Goal: Task Accomplishment & Management: Complete application form

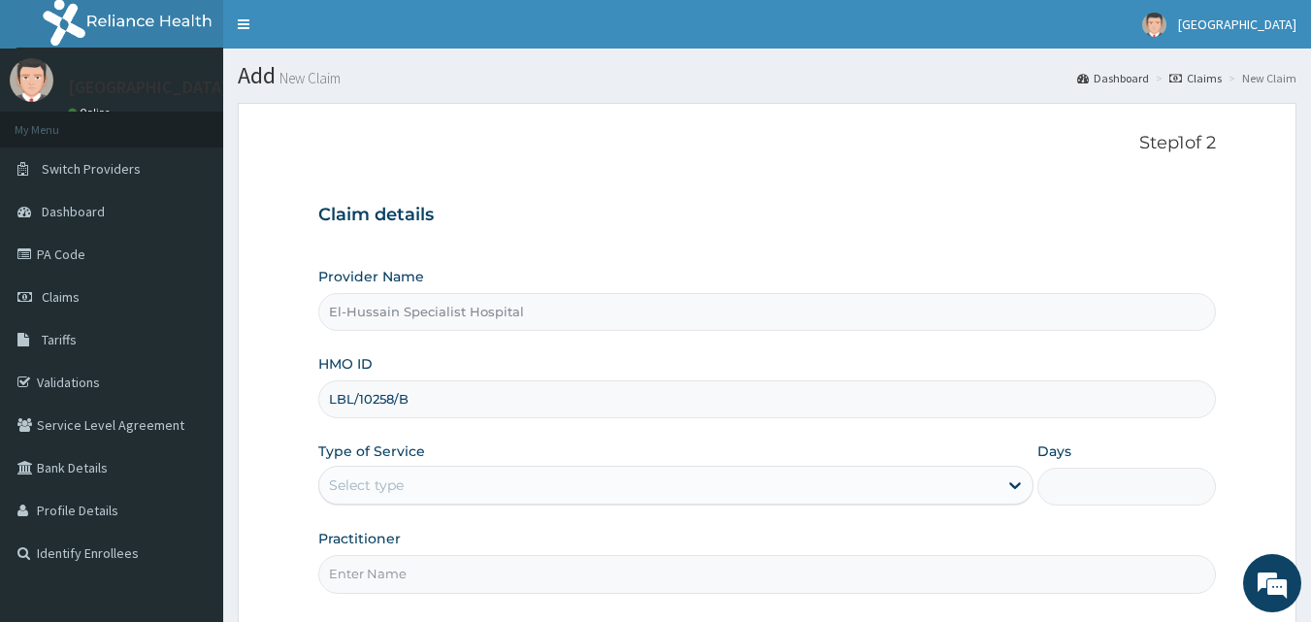
type input "LBL/10258/B"
drag, startPoint x: 487, startPoint y: 482, endPoint x: 484, endPoint y: 493, distance: 11.1
click at [487, 484] on div "Select type" at bounding box center [658, 485] width 678 height 31
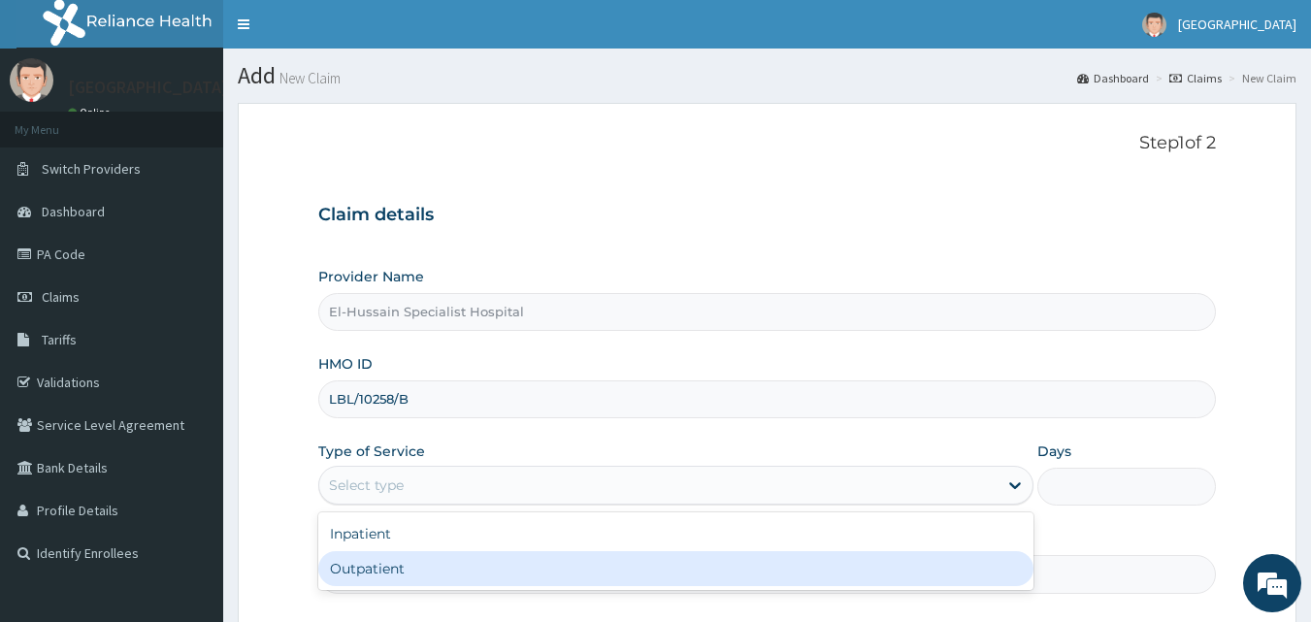
click at [480, 575] on div "Outpatient" at bounding box center [675, 568] width 715 height 35
type input "1"
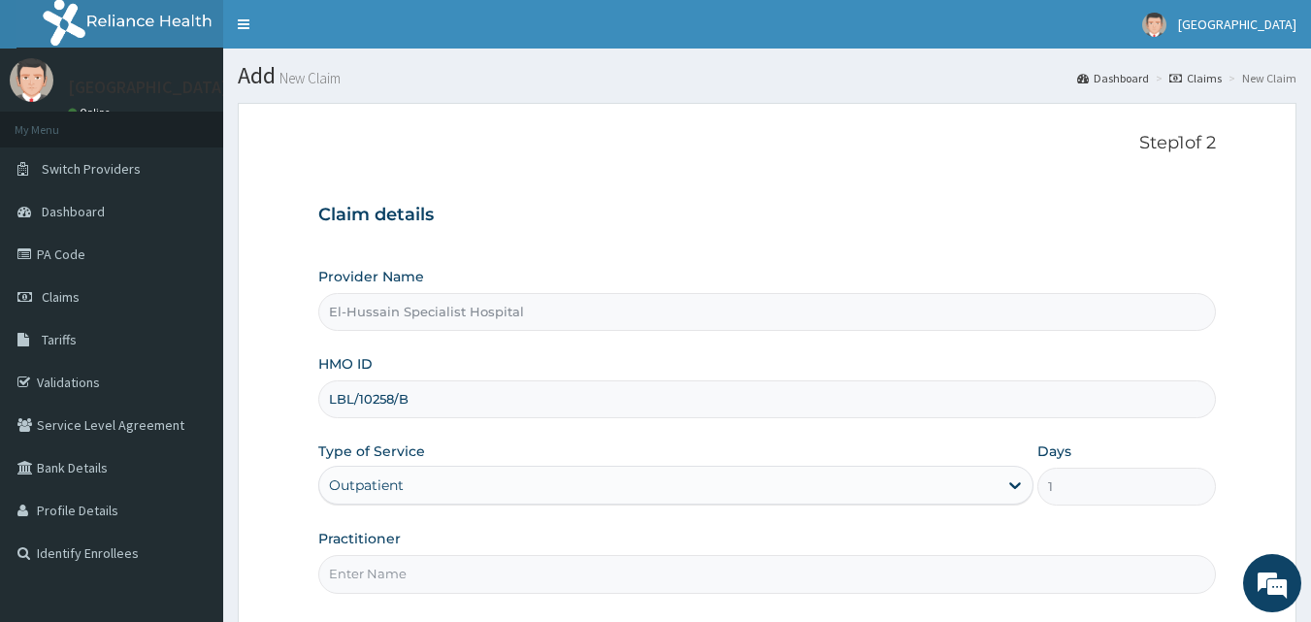
click at [481, 575] on input "Practitioner" at bounding box center [767, 574] width 898 height 38
type input "DR. NURADDEEN"
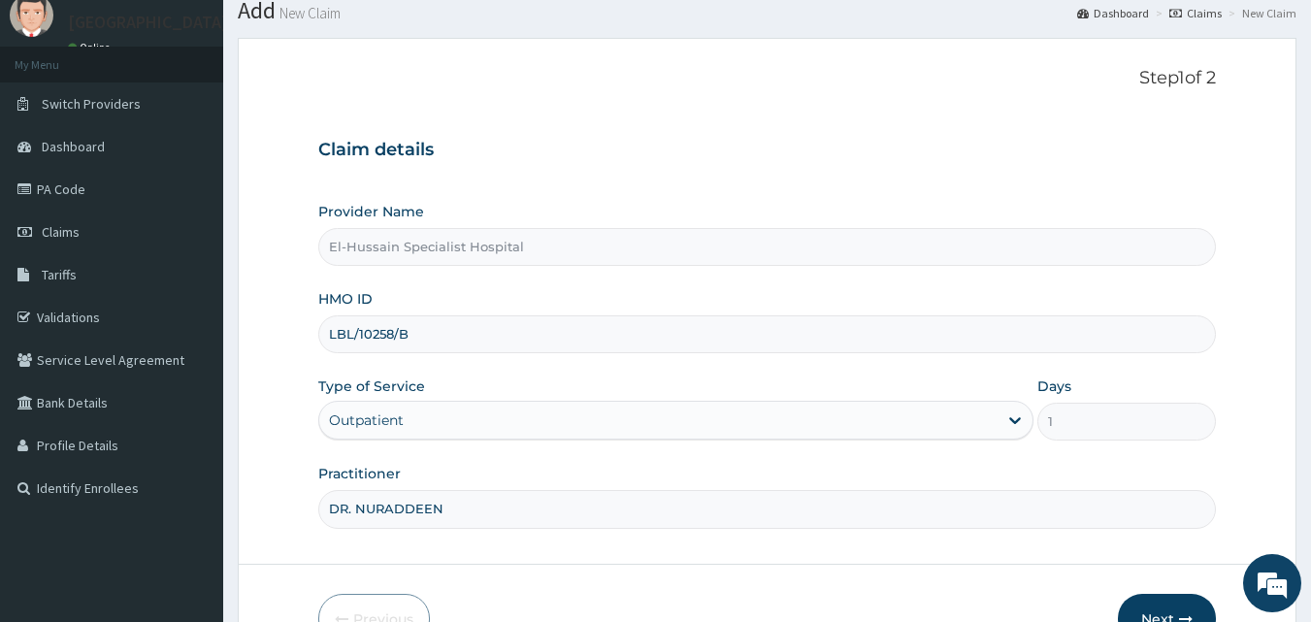
scroll to position [97, 0]
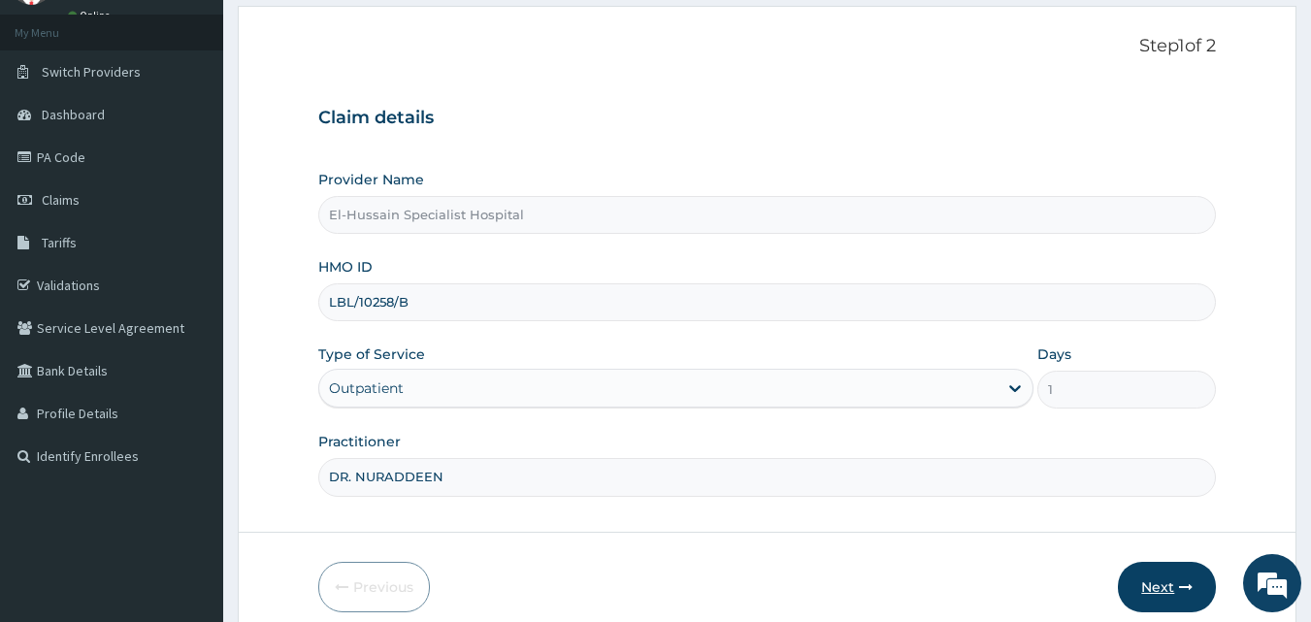
click at [1157, 585] on button "Next" at bounding box center [1167, 587] width 98 height 50
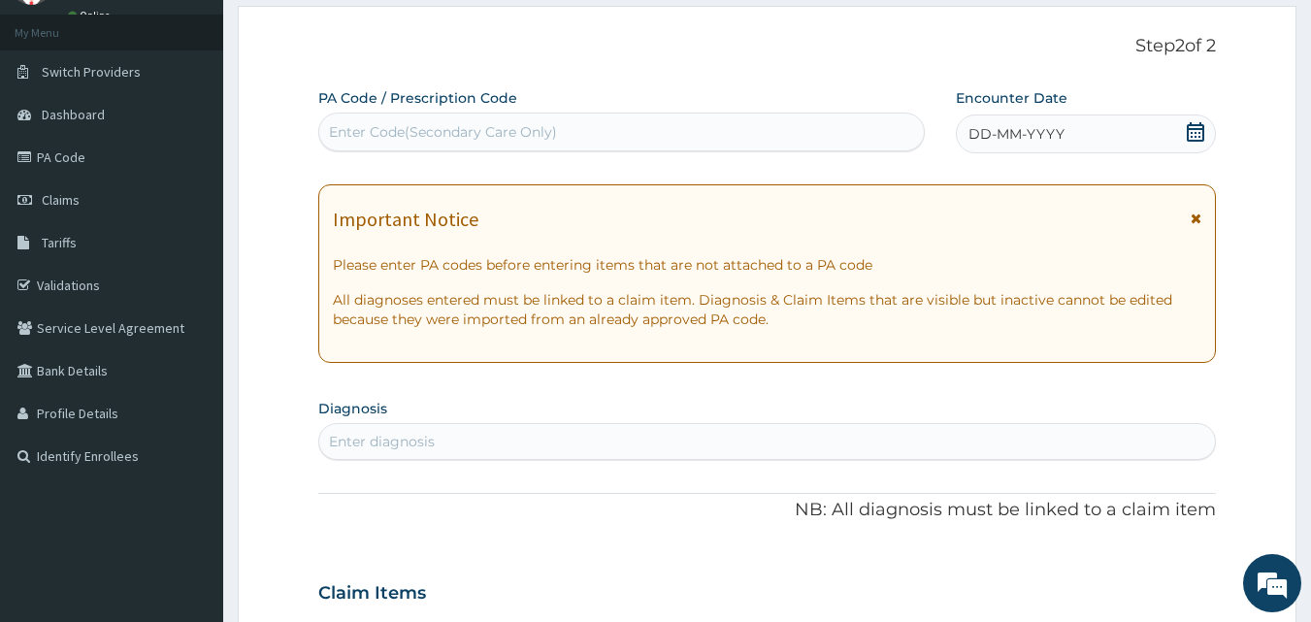
click at [532, 137] on div "Enter Code(Secondary Care Only)" at bounding box center [443, 131] width 228 height 19
paste input "PA/5FA1D8"
type input "PA/5FA1D8"
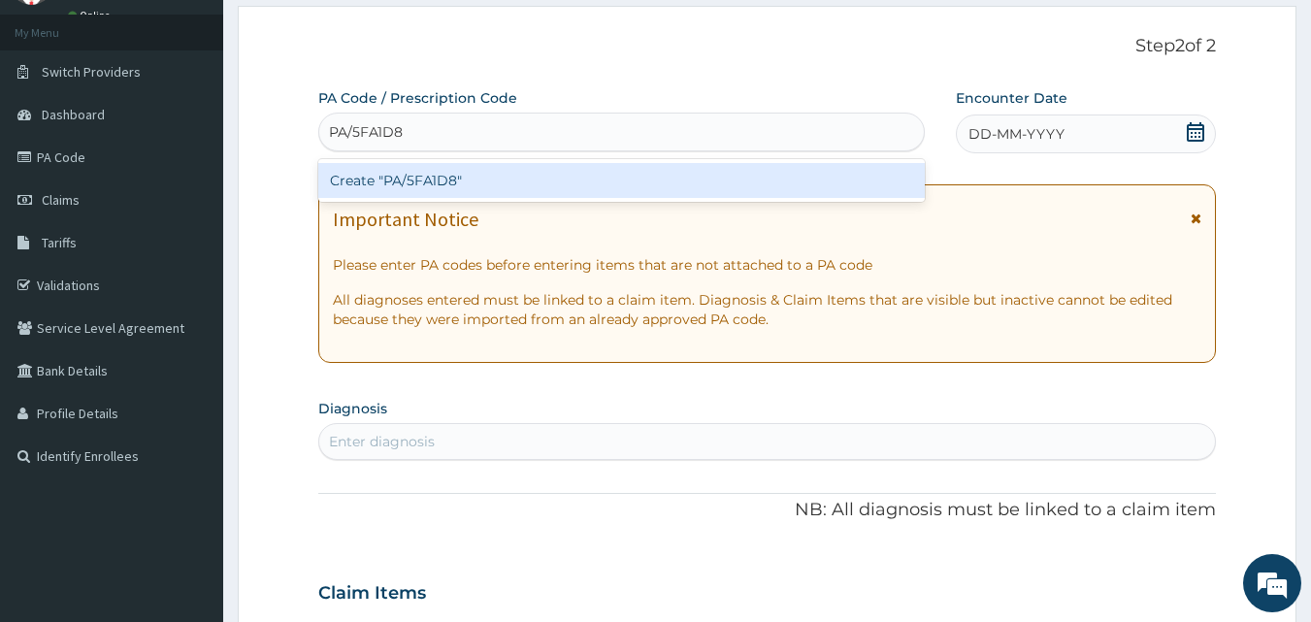
click at [521, 175] on div "Create "PA/5FA1D8"" at bounding box center [621, 180] width 607 height 35
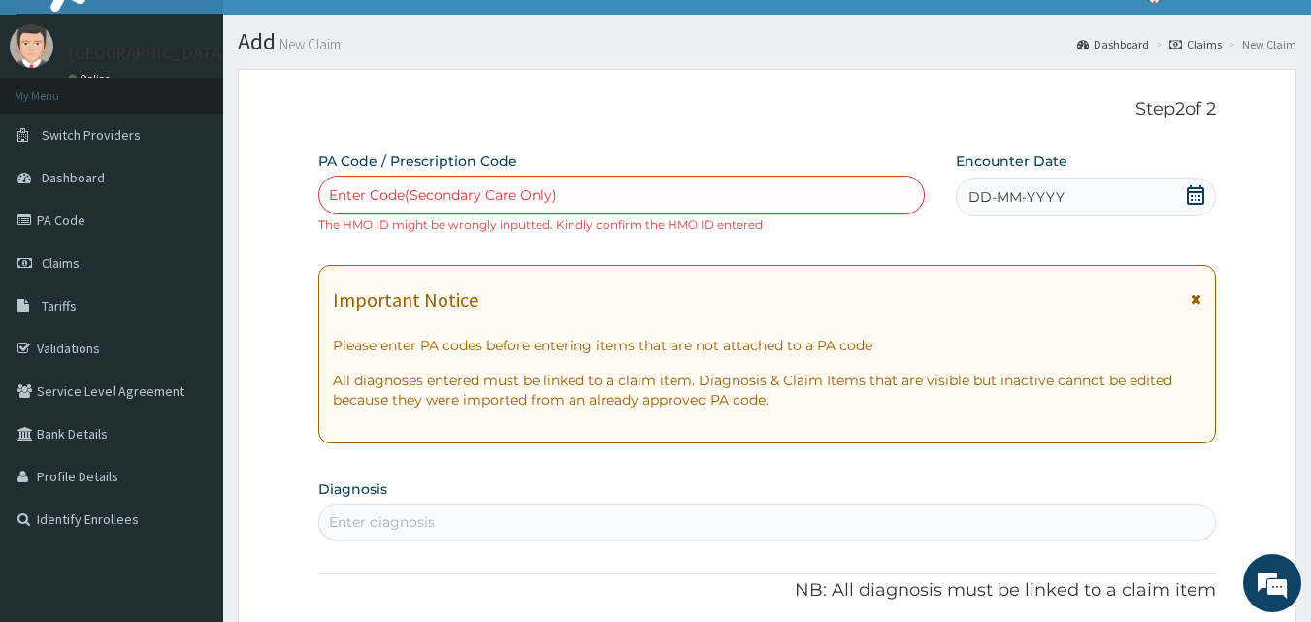
scroll to position [0, 0]
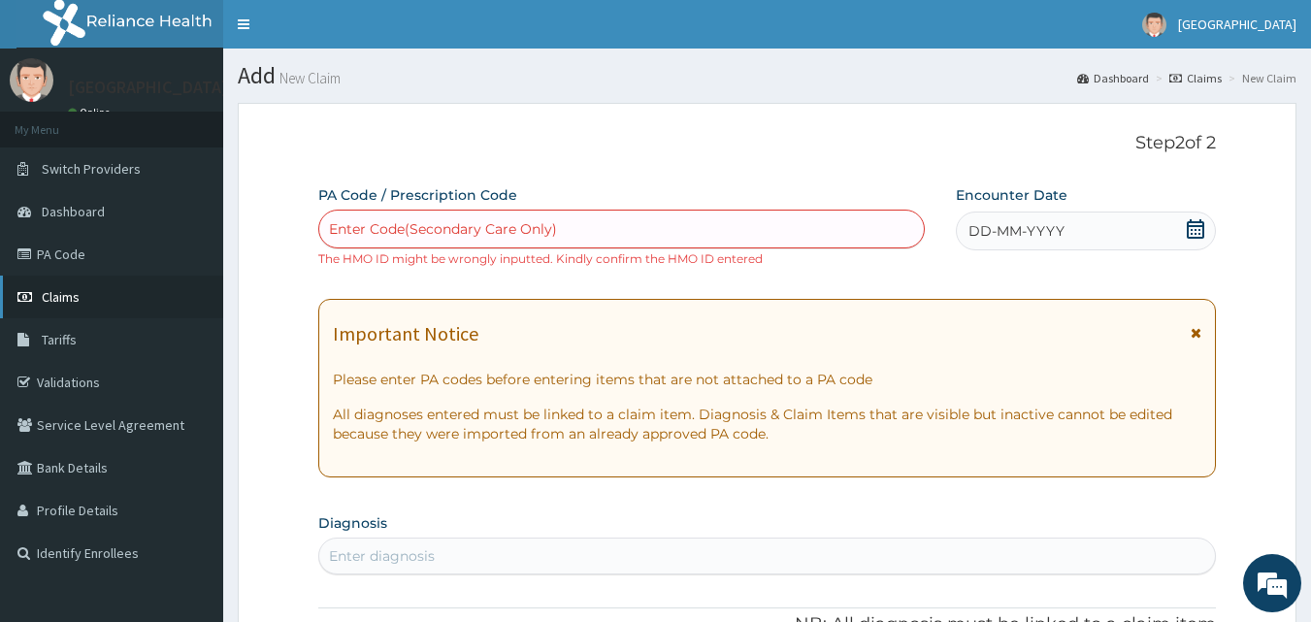
click at [102, 300] on link "Claims" at bounding box center [111, 297] width 223 height 43
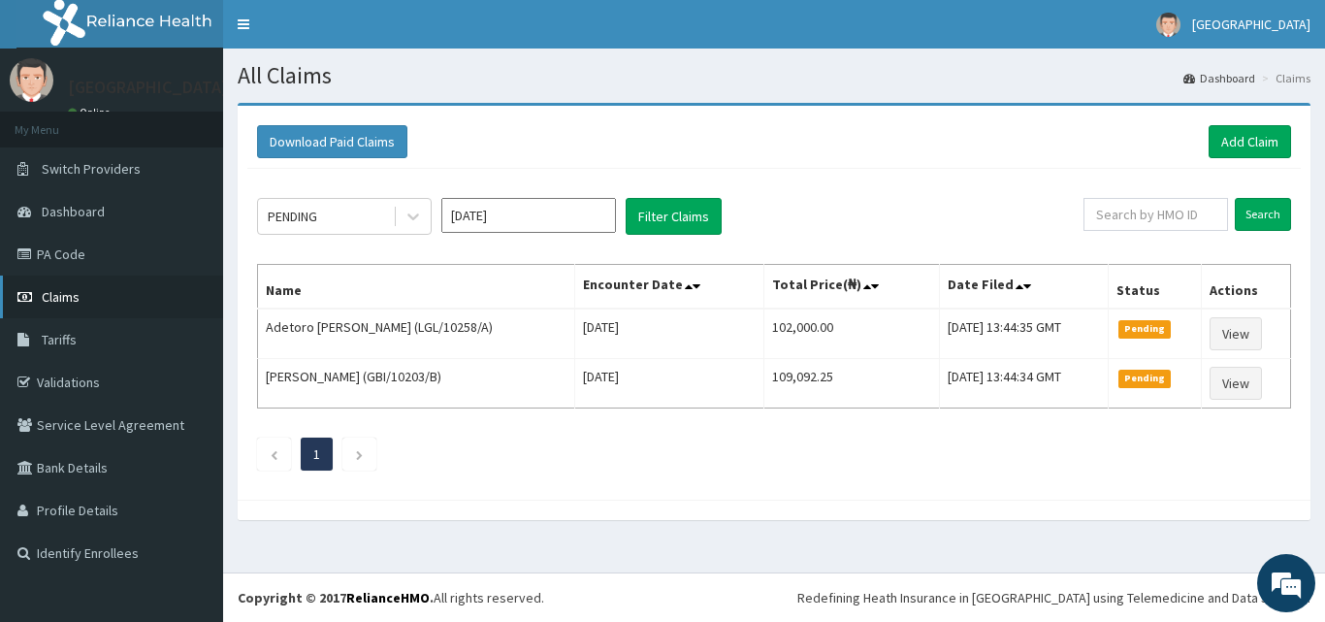
click at [78, 298] on span "Claims" at bounding box center [61, 296] width 38 height 17
click at [1234, 143] on link "Add Claim" at bounding box center [1250, 141] width 82 height 33
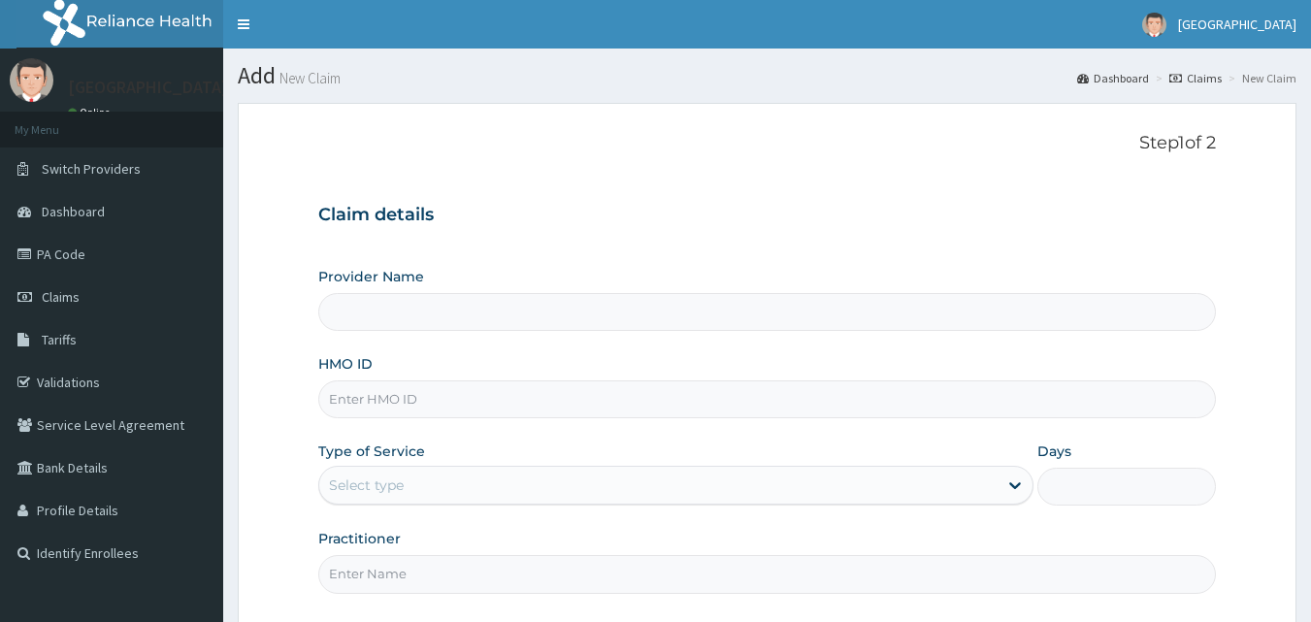
click at [530, 396] on input "HMO ID" at bounding box center [767, 399] width 898 height 38
type input "LB"
type input "El-Hussain Specialist Hospital"
type input "LBL/10258/B"
drag, startPoint x: 539, startPoint y: 483, endPoint x: 541, endPoint y: 501, distance: 17.6
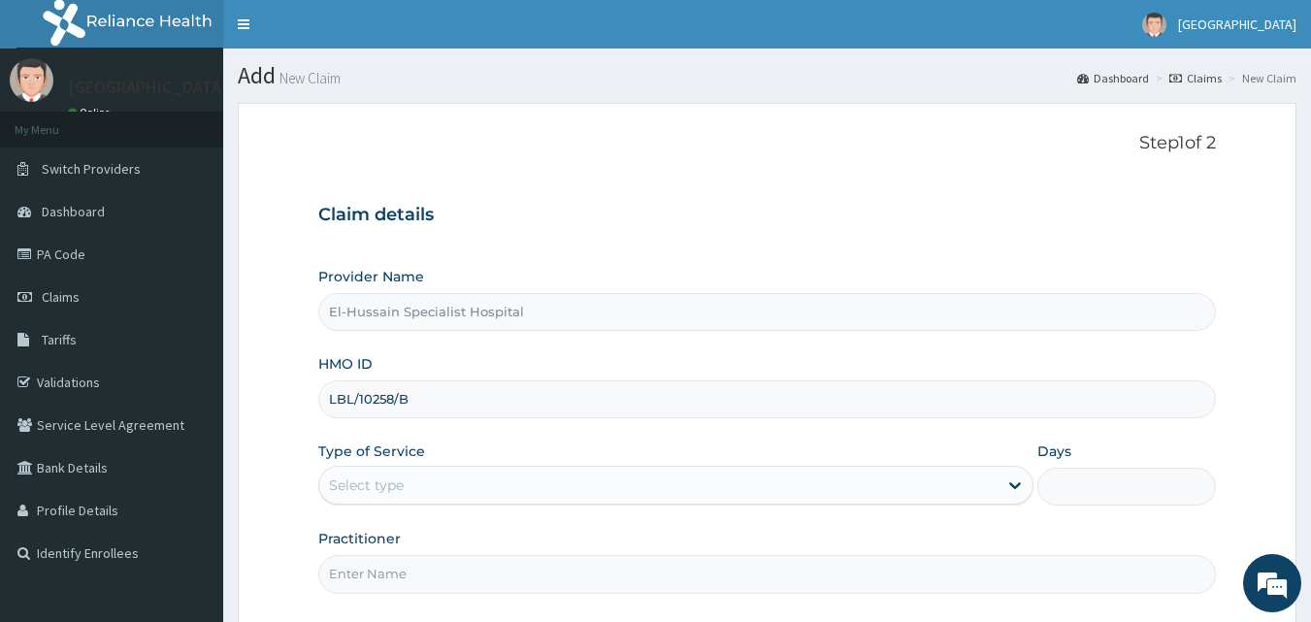
click at [539, 486] on div "Select type" at bounding box center [658, 485] width 678 height 31
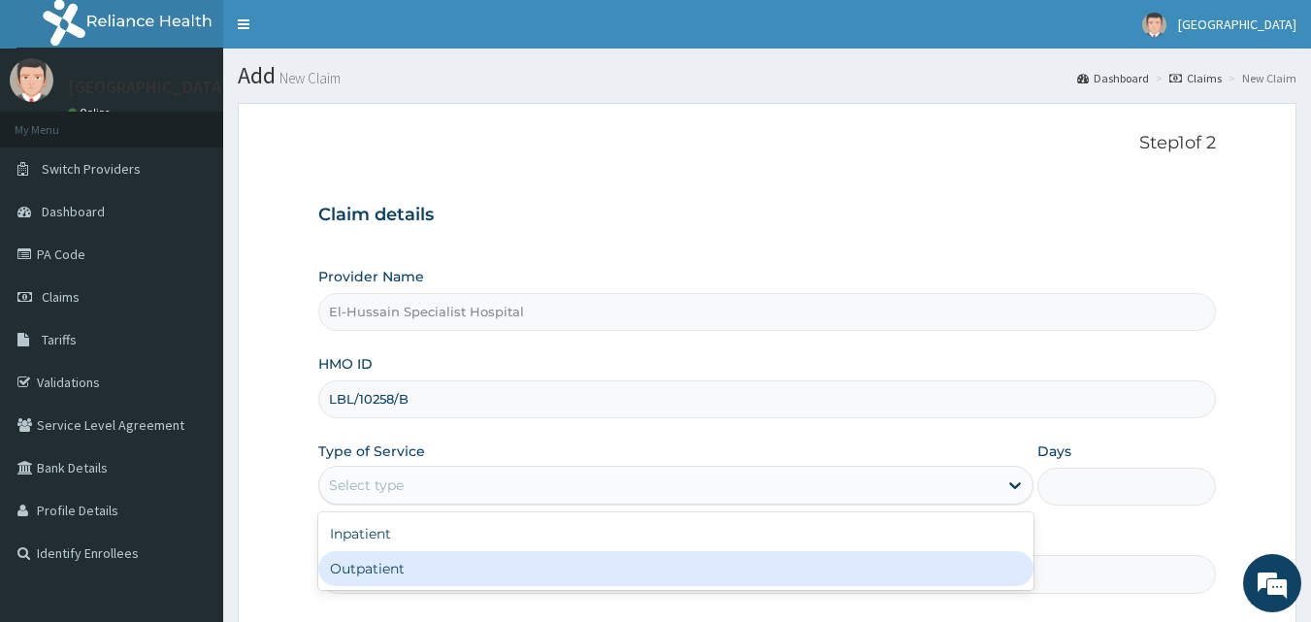
click at [534, 575] on div "Outpatient" at bounding box center [675, 568] width 715 height 35
type input "1"
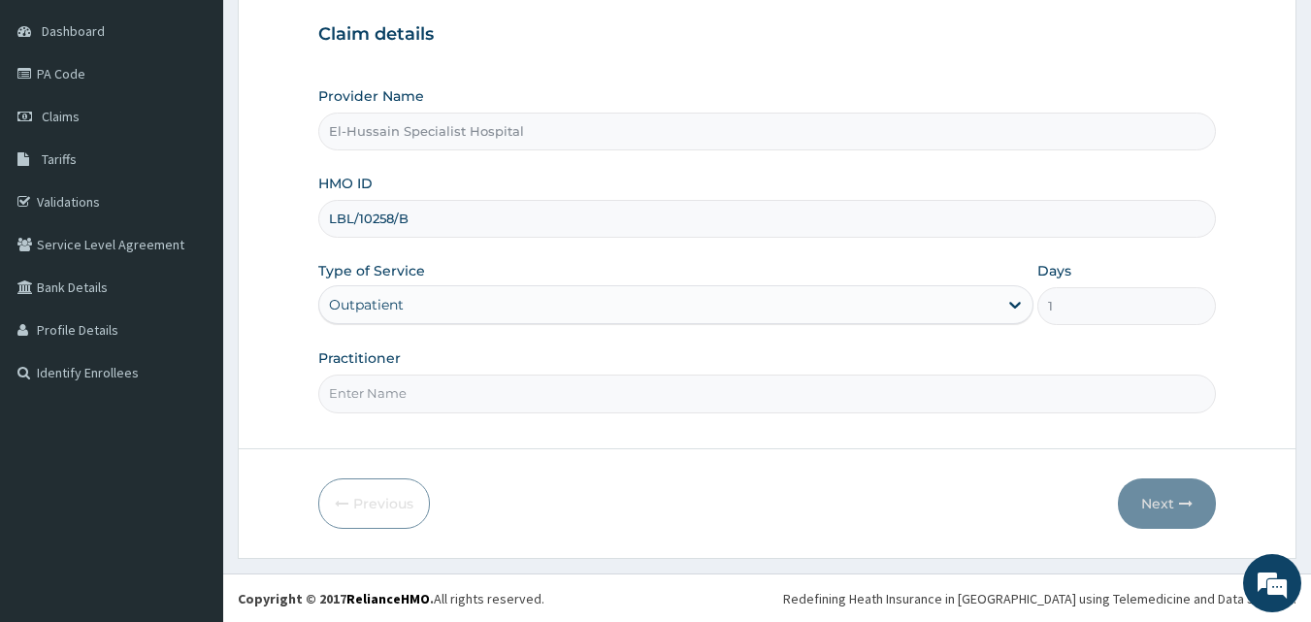
scroll to position [181, 0]
click at [466, 384] on input "Practitioner" at bounding box center [767, 393] width 898 height 38
type input "DR. NURADDEEN"
click at [1170, 513] on button "Next" at bounding box center [1167, 502] width 98 height 50
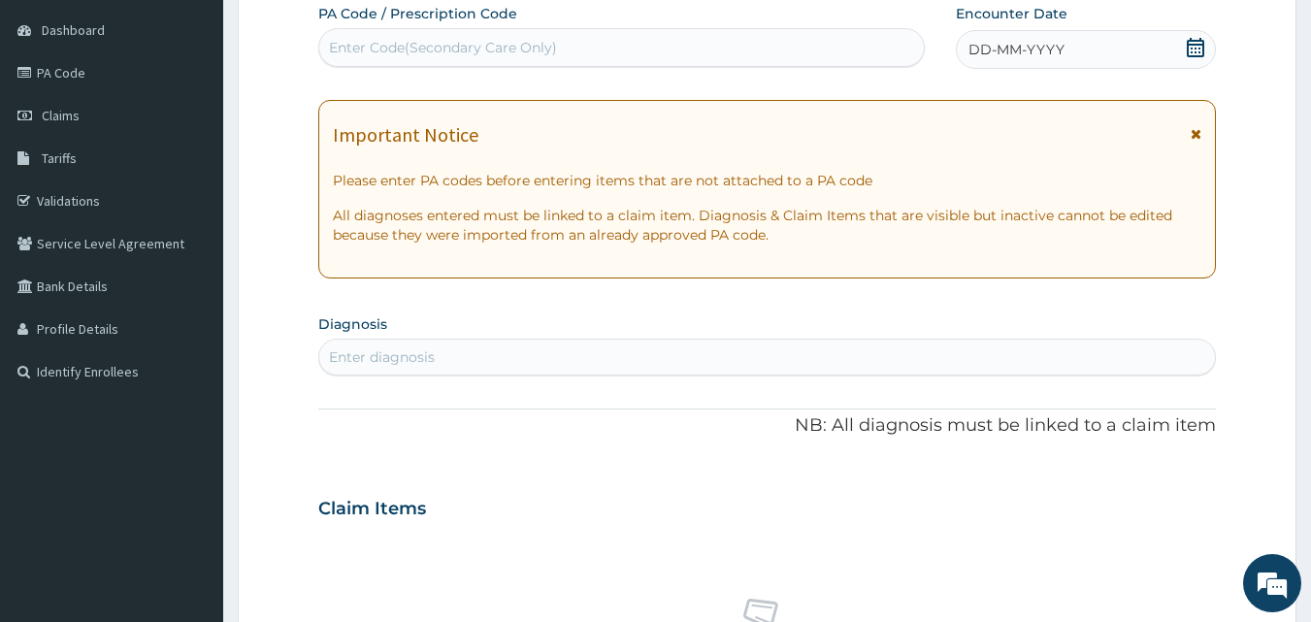
click at [449, 48] on div "Enter Code(Secondary Care Only)" at bounding box center [443, 47] width 228 height 19
paste input "PA/5FA1D8"
type input "PA/5FA1D8"
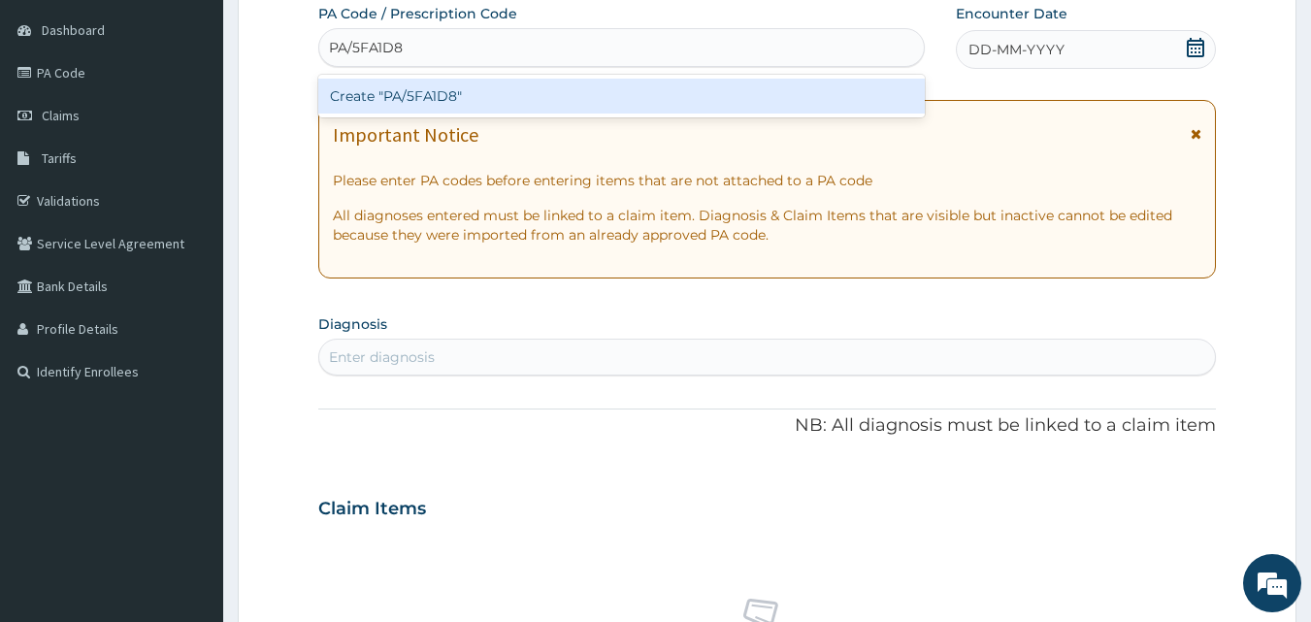
click at [492, 93] on div "Create "PA/5FA1D8"" at bounding box center [621, 96] width 607 height 35
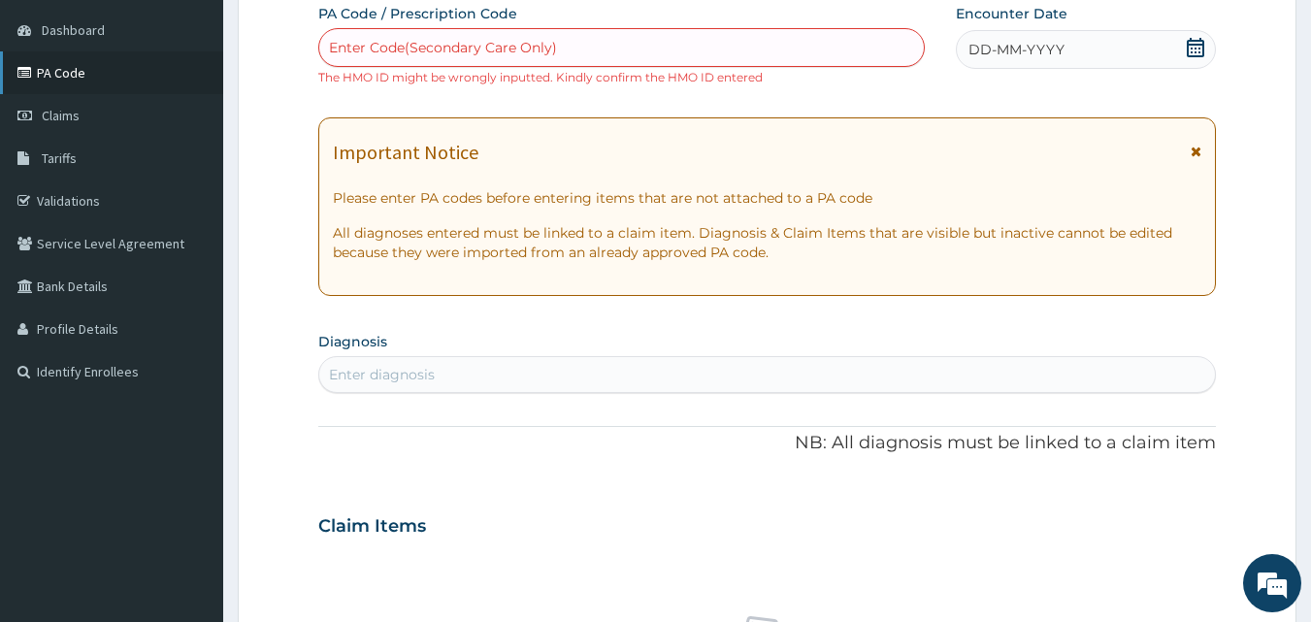
click at [80, 89] on link "PA Code" at bounding box center [111, 72] width 223 height 43
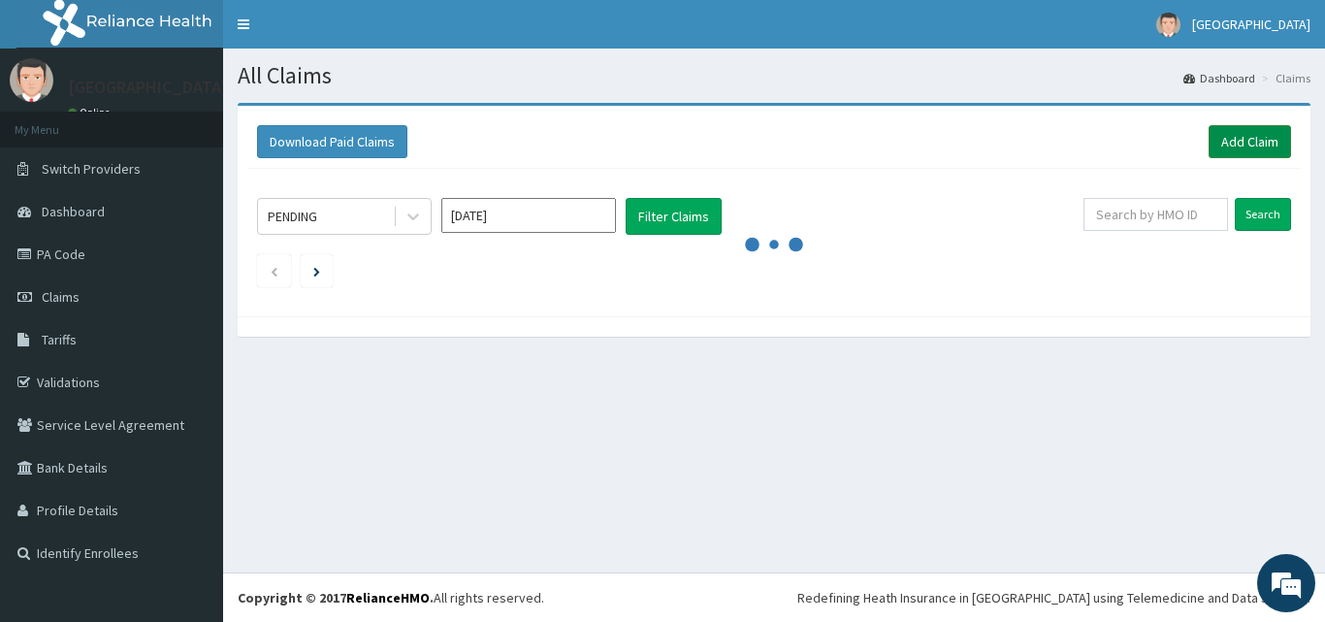
click at [1217, 139] on link "Add Claim" at bounding box center [1250, 141] width 82 height 33
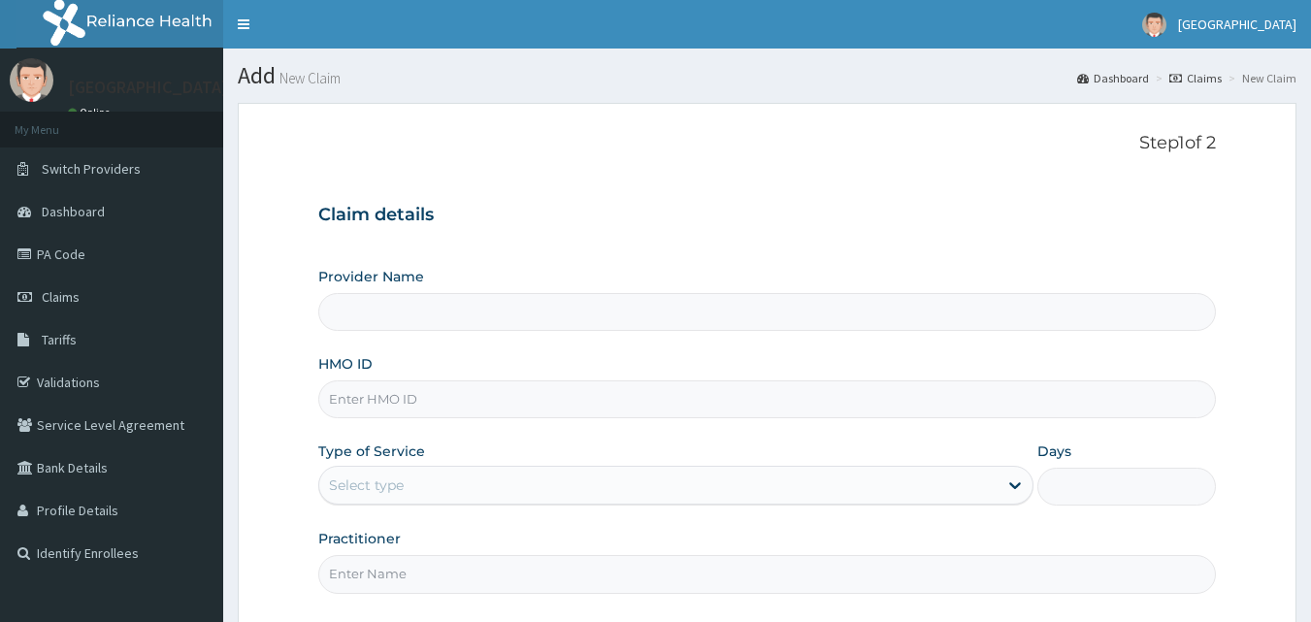
drag, startPoint x: 0, startPoint y: 0, endPoint x: 404, endPoint y: 405, distance: 571.4
click at [404, 405] on input "HMO ID" at bounding box center [767, 399] width 898 height 38
type input "LGO"
type input "El-Hussain Specialist Hospital"
type input "LGL/10258/B"
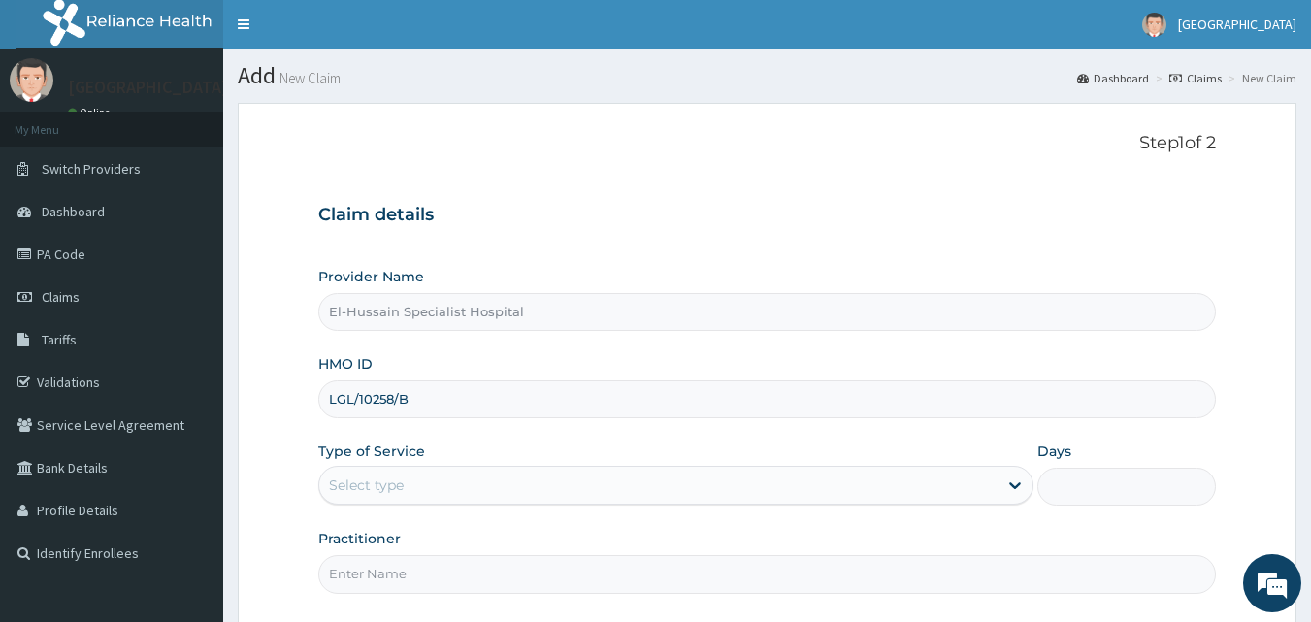
click at [421, 486] on div "Select type" at bounding box center [658, 485] width 678 height 31
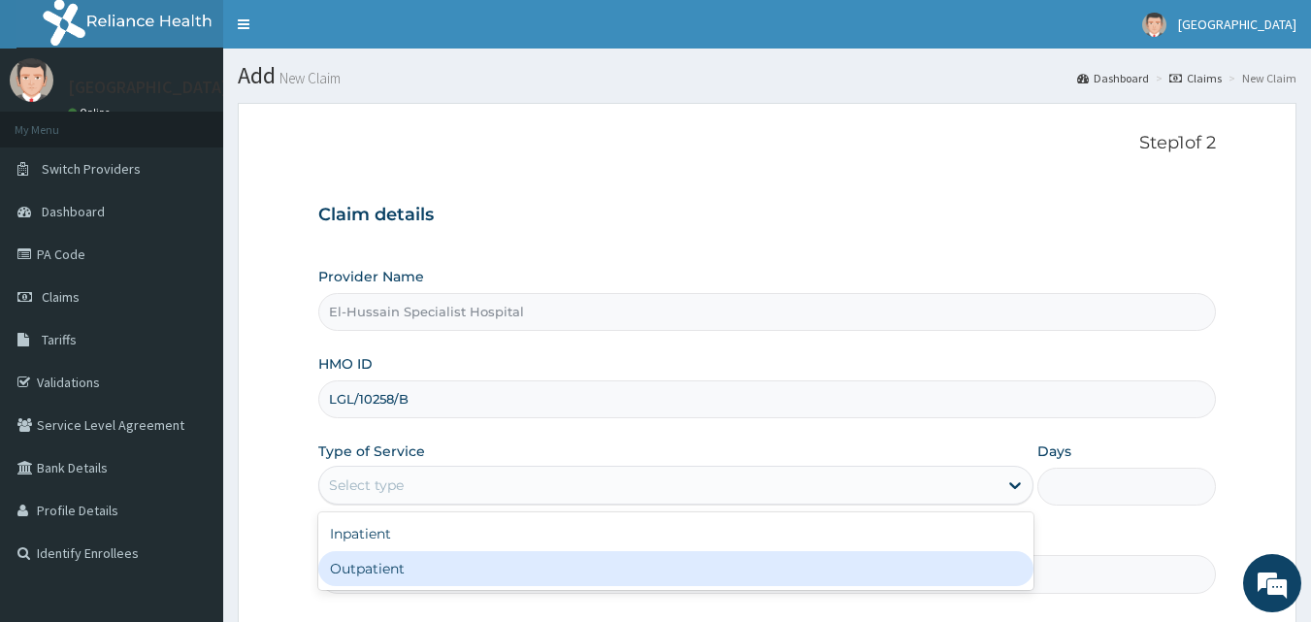
click at [422, 565] on div "Outpatient" at bounding box center [675, 568] width 715 height 35
type input "1"
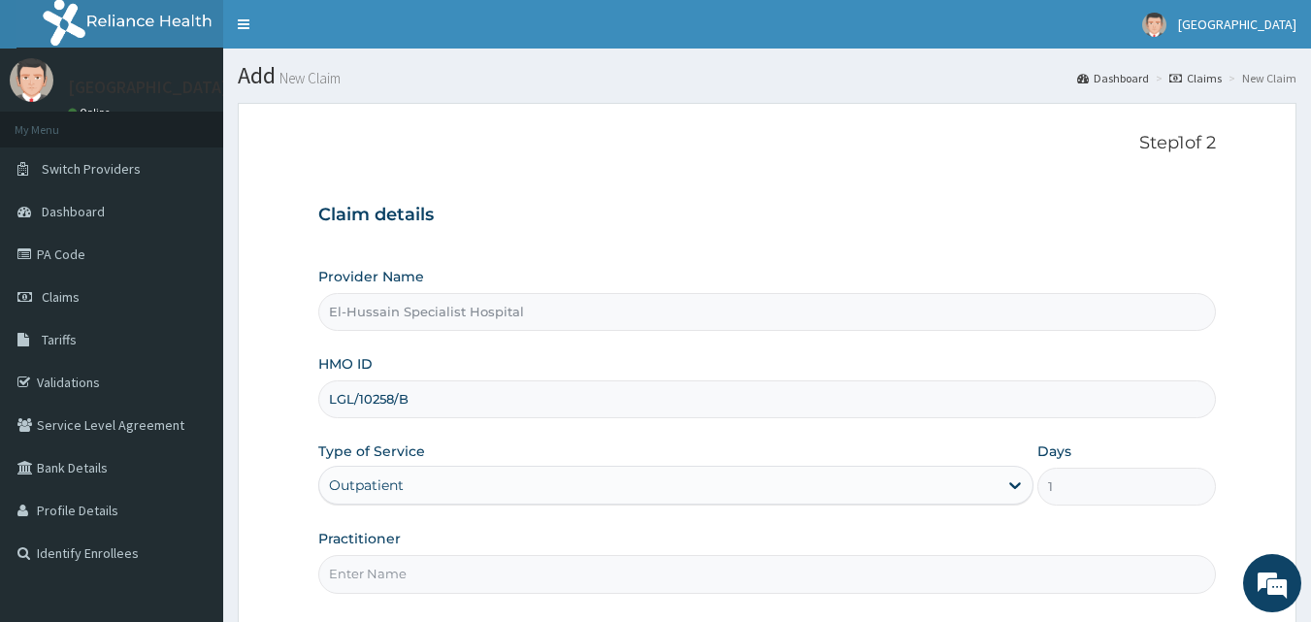
click at [423, 567] on input "Practitioner" at bounding box center [767, 574] width 898 height 38
type input "DR. NURADDEEN"
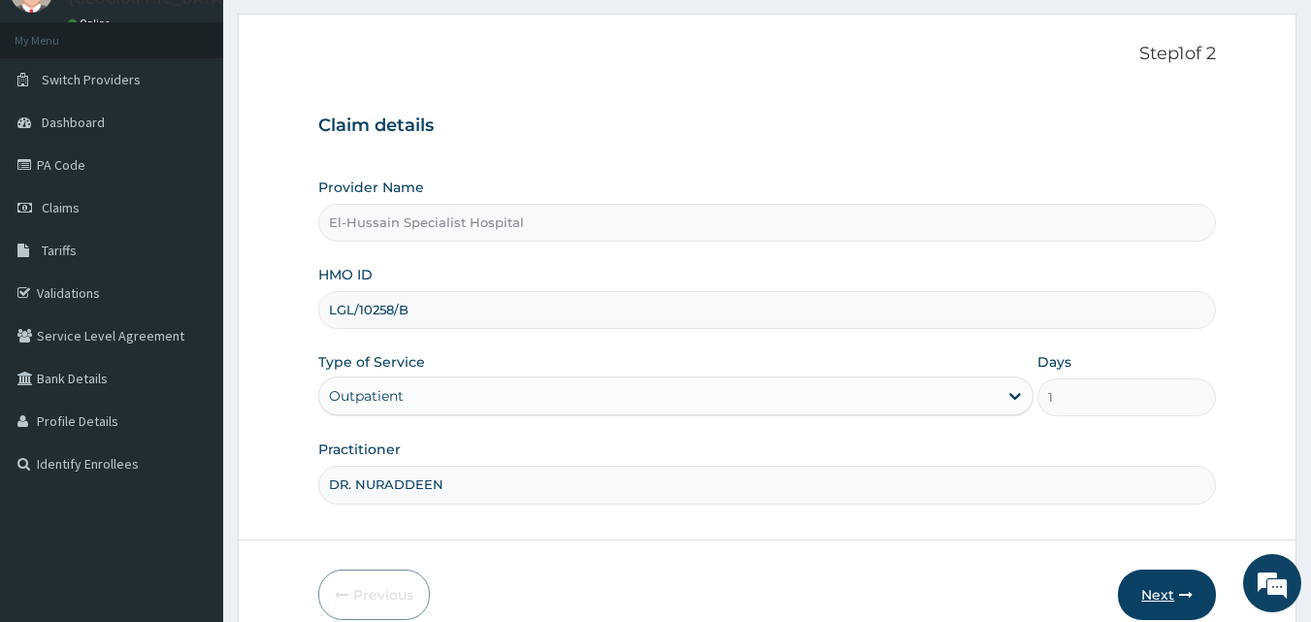
scroll to position [181, 0]
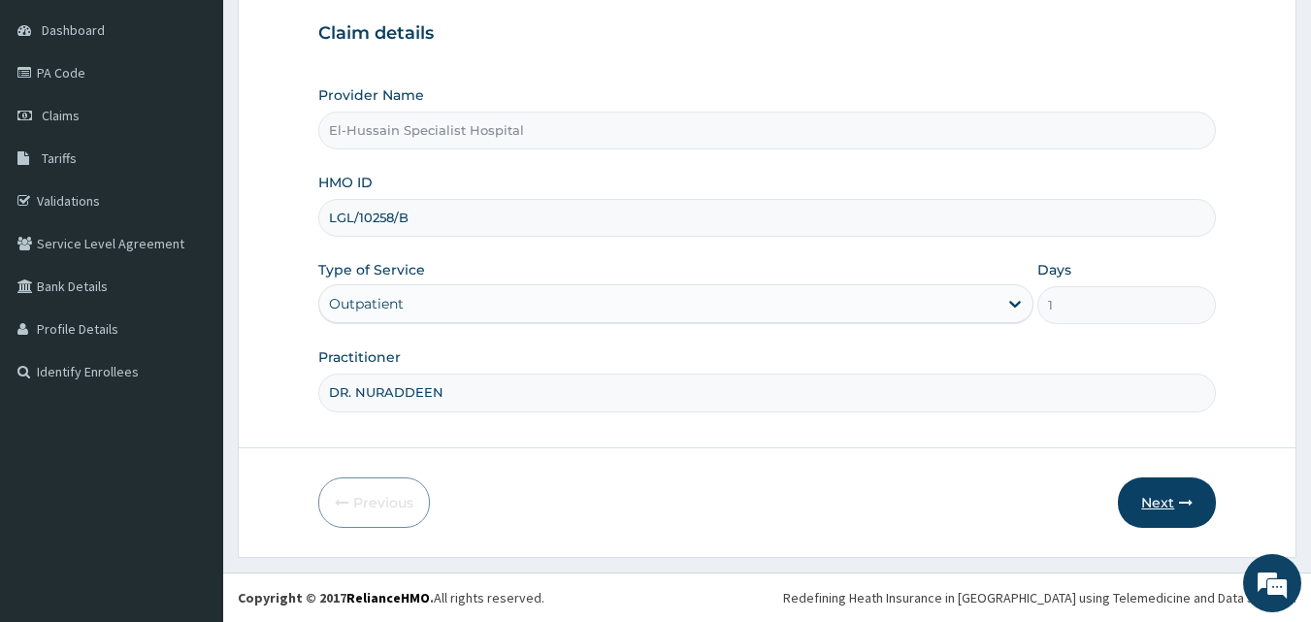
click at [1164, 504] on button "Next" at bounding box center [1167, 502] width 98 height 50
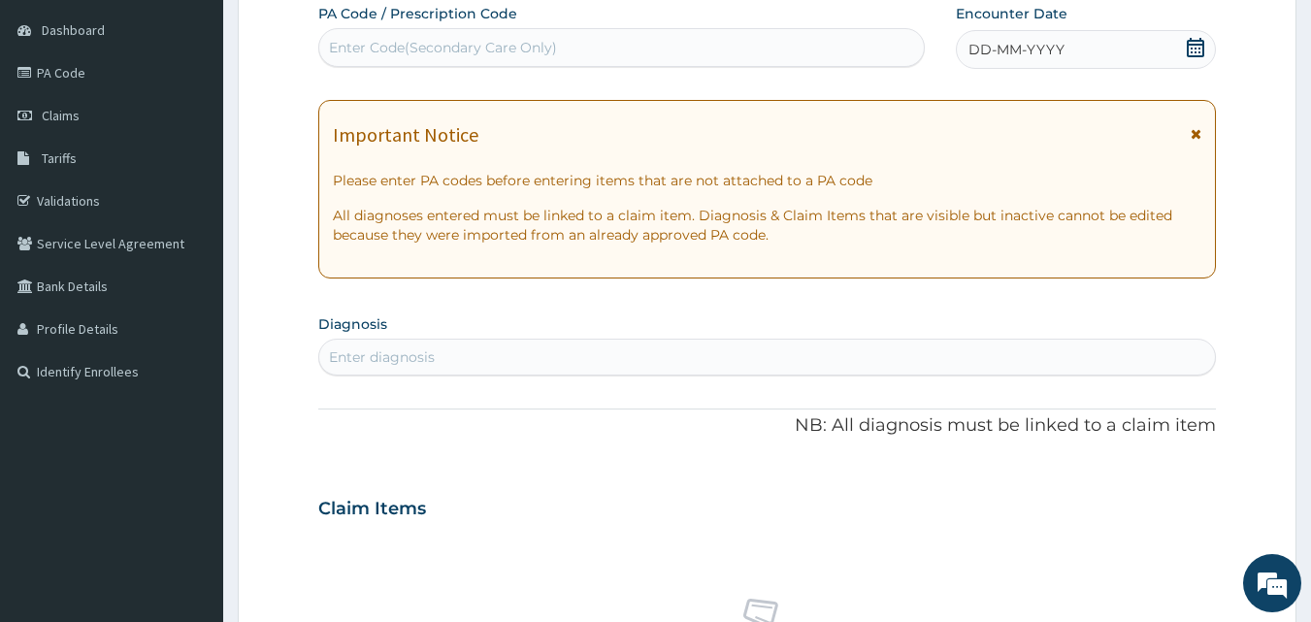
click at [468, 43] on div "Enter Code(Secondary Care Only)" at bounding box center [443, 47] width 228 height 19
paste input "PA/5FA1D8"
type input "PA/5FA1D8"
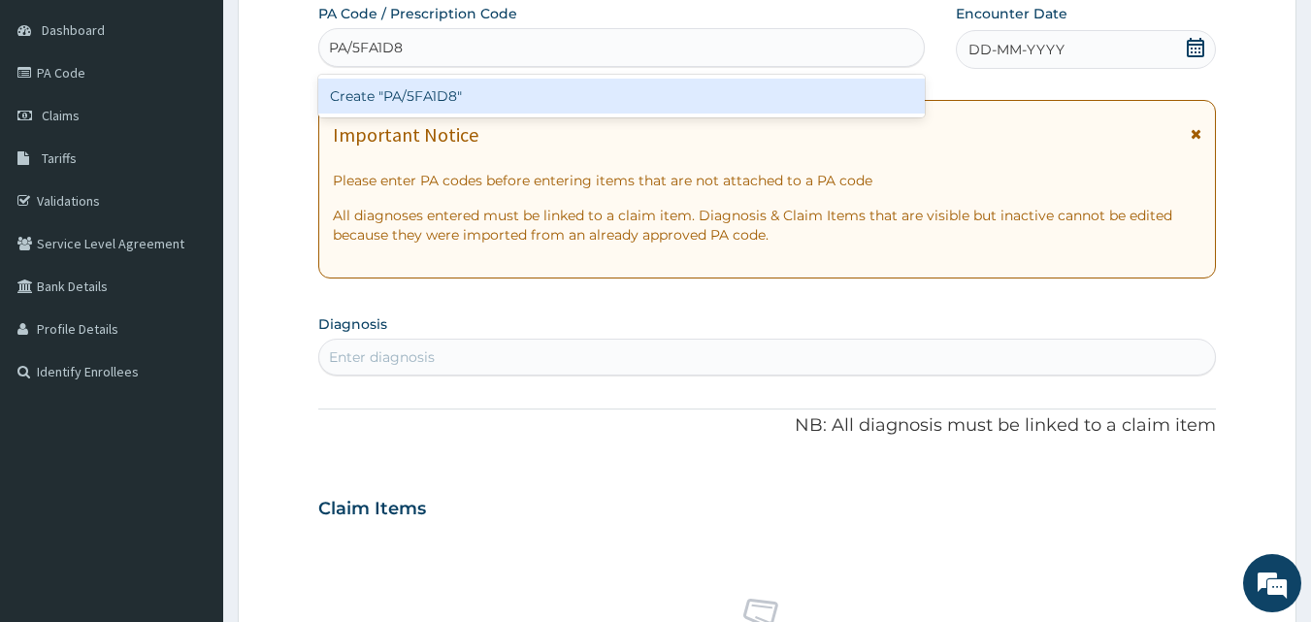
click at [474, 91] on div "Create "PA/5FA1D8"" at bounding box center [621, 96] width 607 height 35
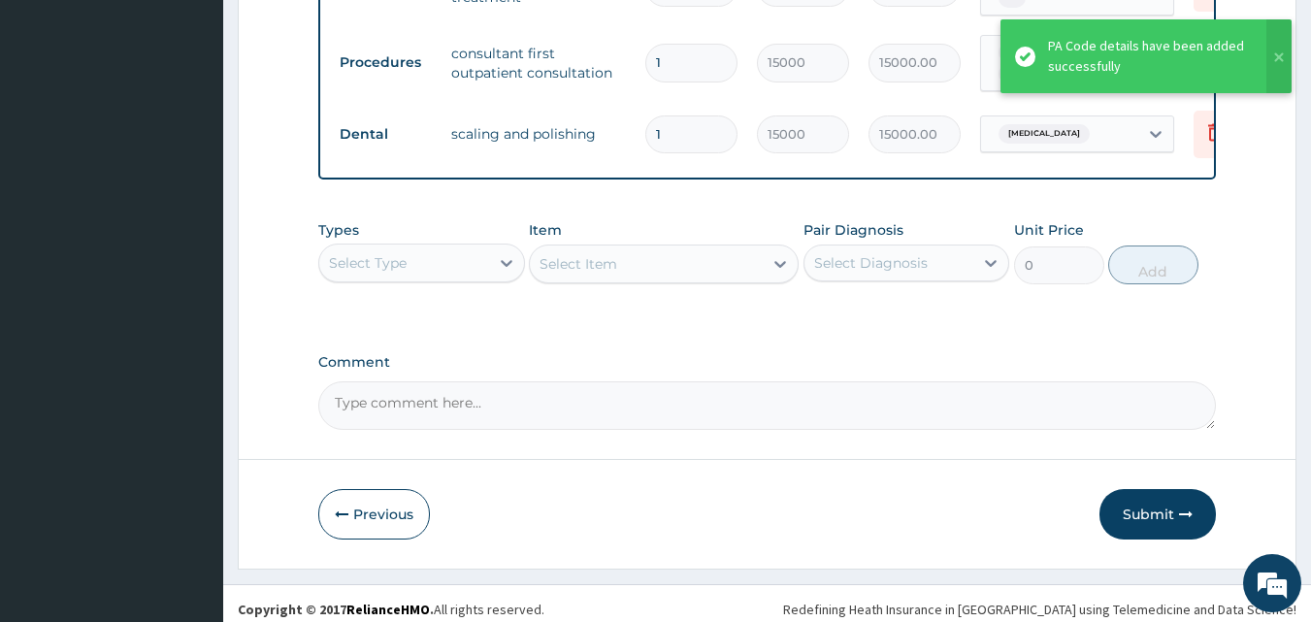
scroll to position [900, 0]
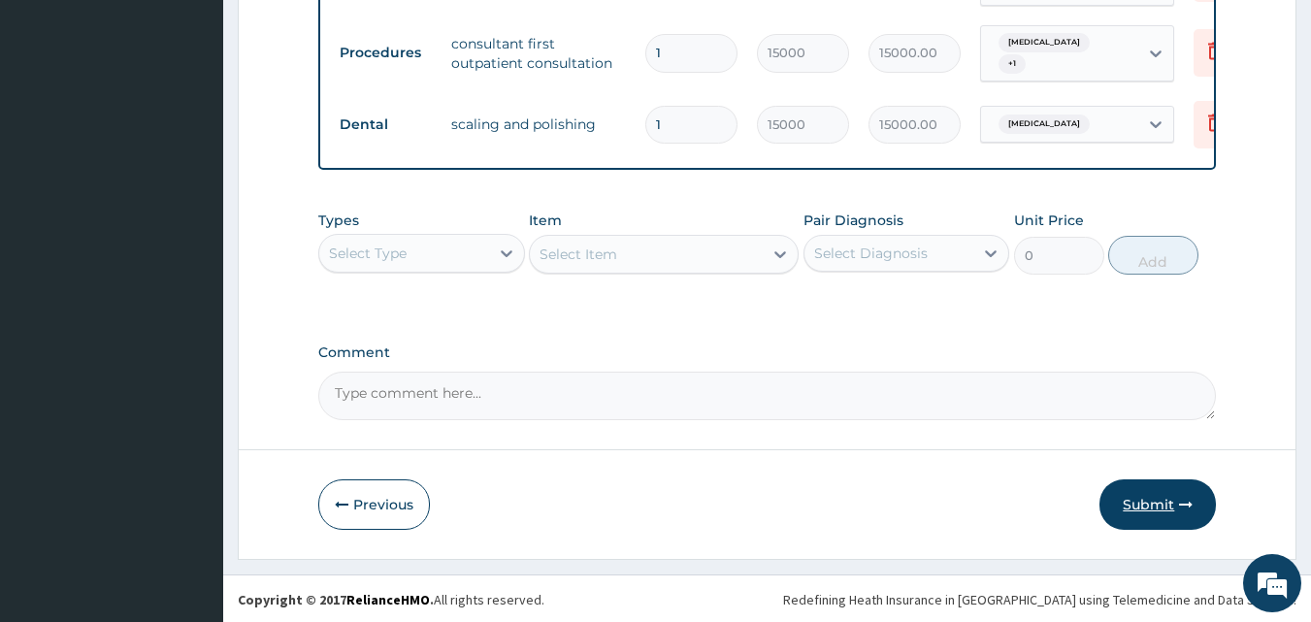
click at [1124, 499] on button "Submit" at bounding box center [1157, 504] width 116 height 50
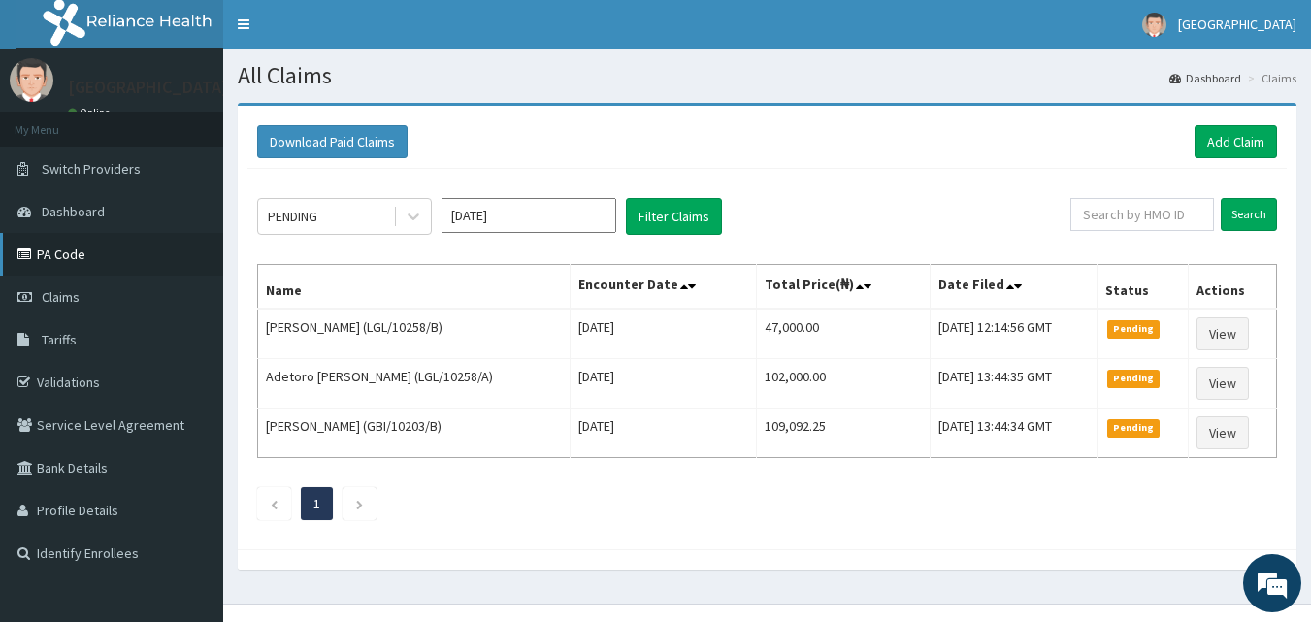
click at [76, 261] on link "PA Code" at bounding box center [111, 254] width 223 height 43
click at [1248, 141] on link "Add Claim" at bounding box center [1235, 141] width 82 height 33
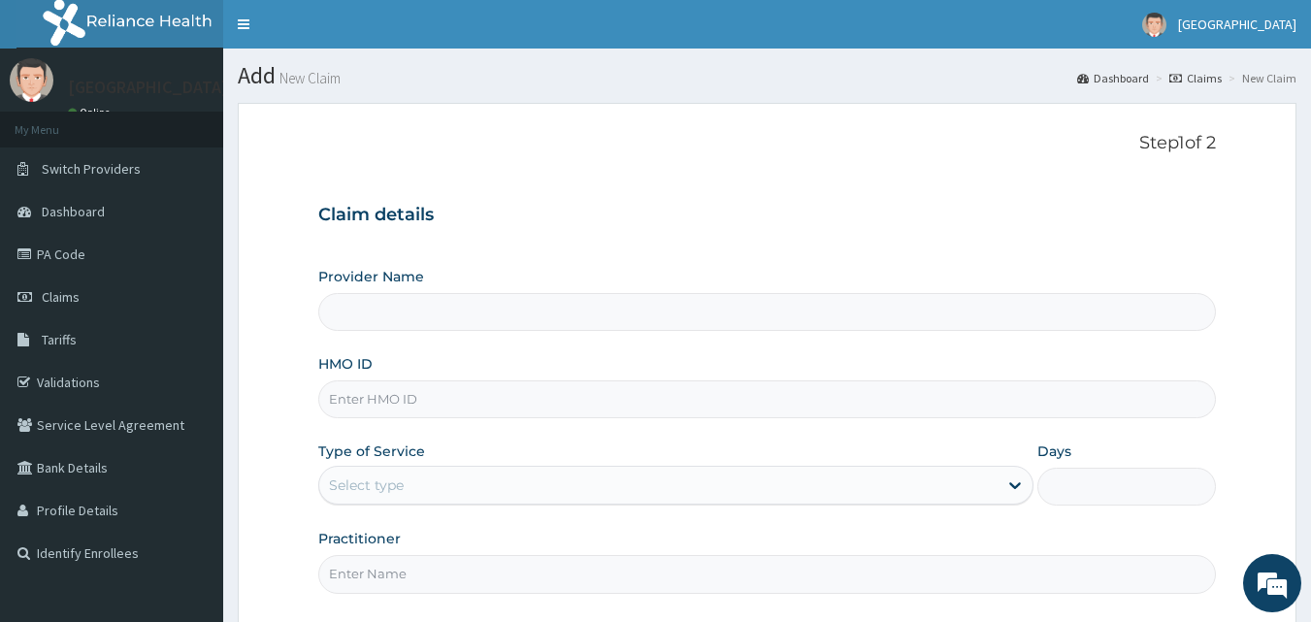
click at [398, 396] on input "HMO ID" at bounding box center [767, 399] width 898 height 38
type input "LGL/"
type input "El-Hussain Specialist Hospital"
type input "LGL/10258/A"
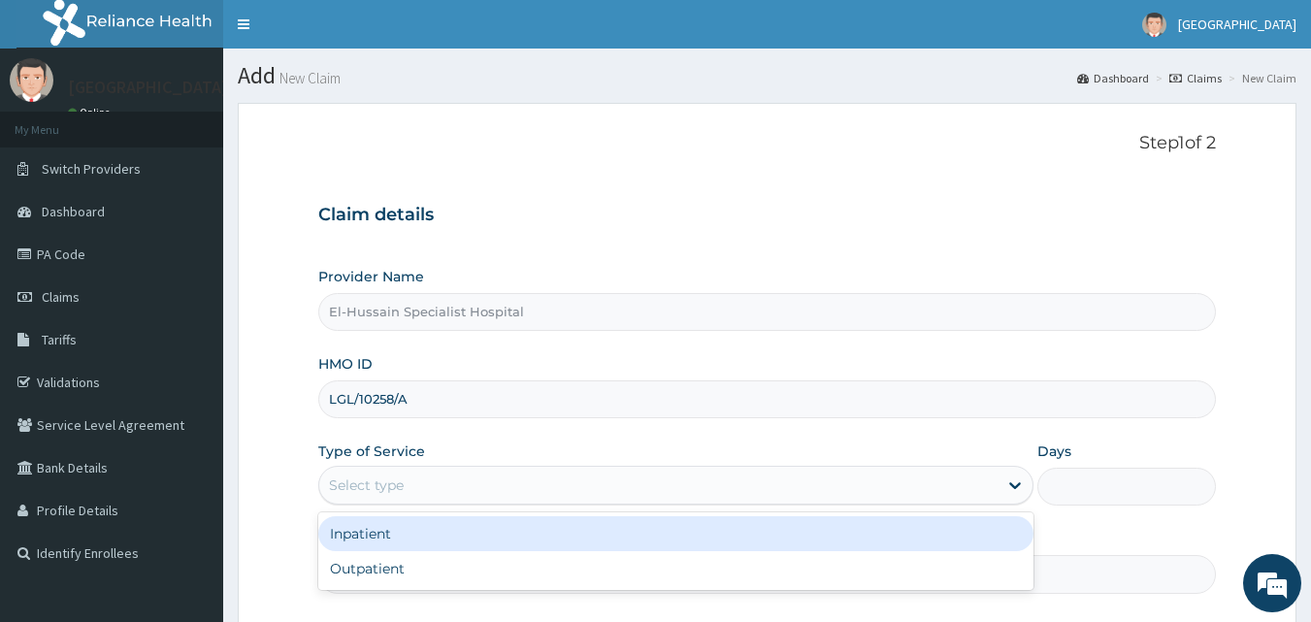
click at [446, 485] on div "Select type" at bounding box center [658, 485] width 678 height 31
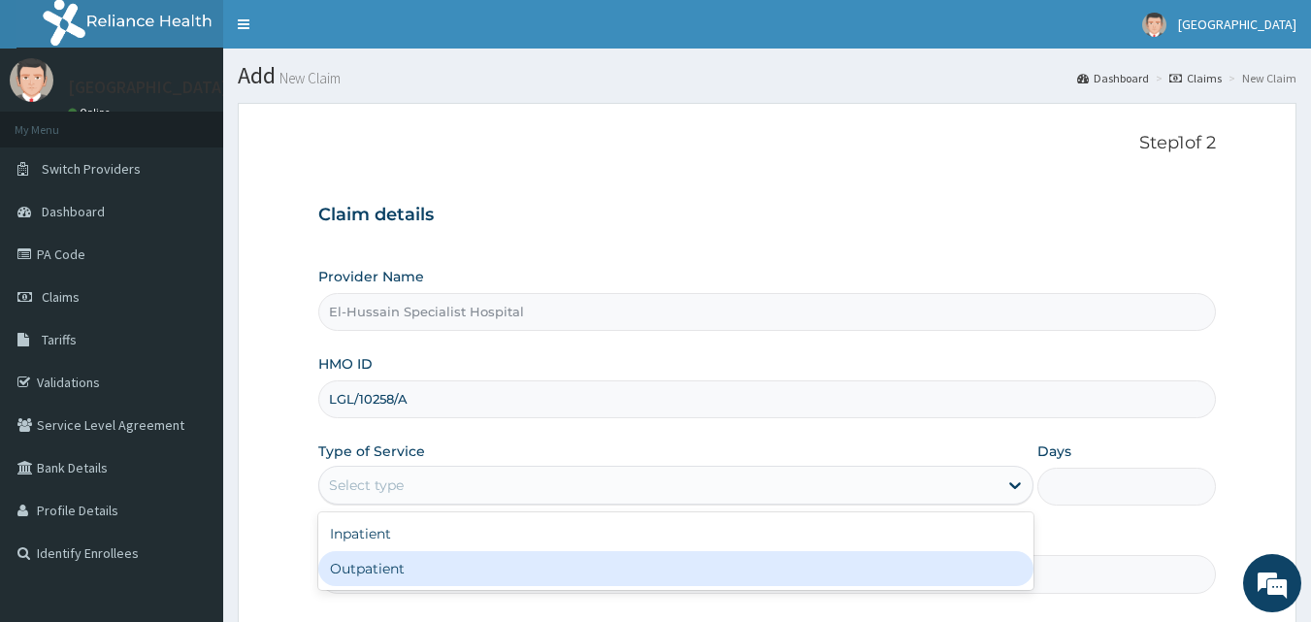
click at [436, 569] on div "Outpatient" at bounding box center [675, 568] width 715 height 35
type input "1"
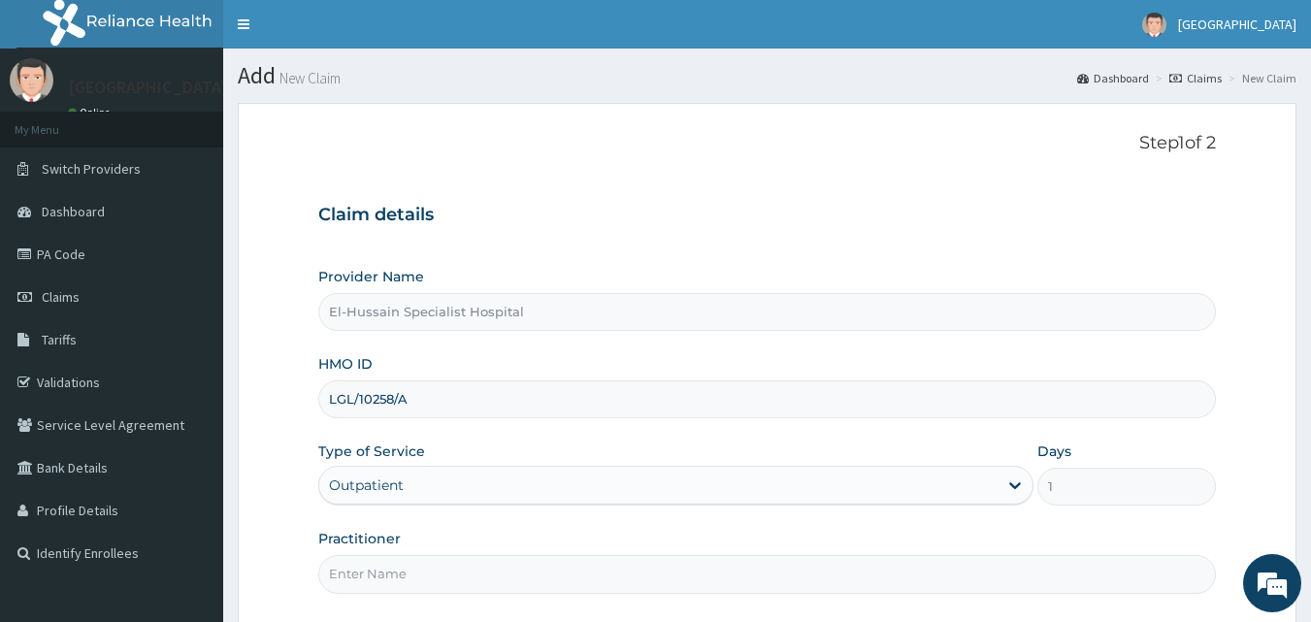
click at [436, 569] on input "Practitioner" at bounding box center [767, 574] width 898 height 38
type input "DR. NURADDEEN"
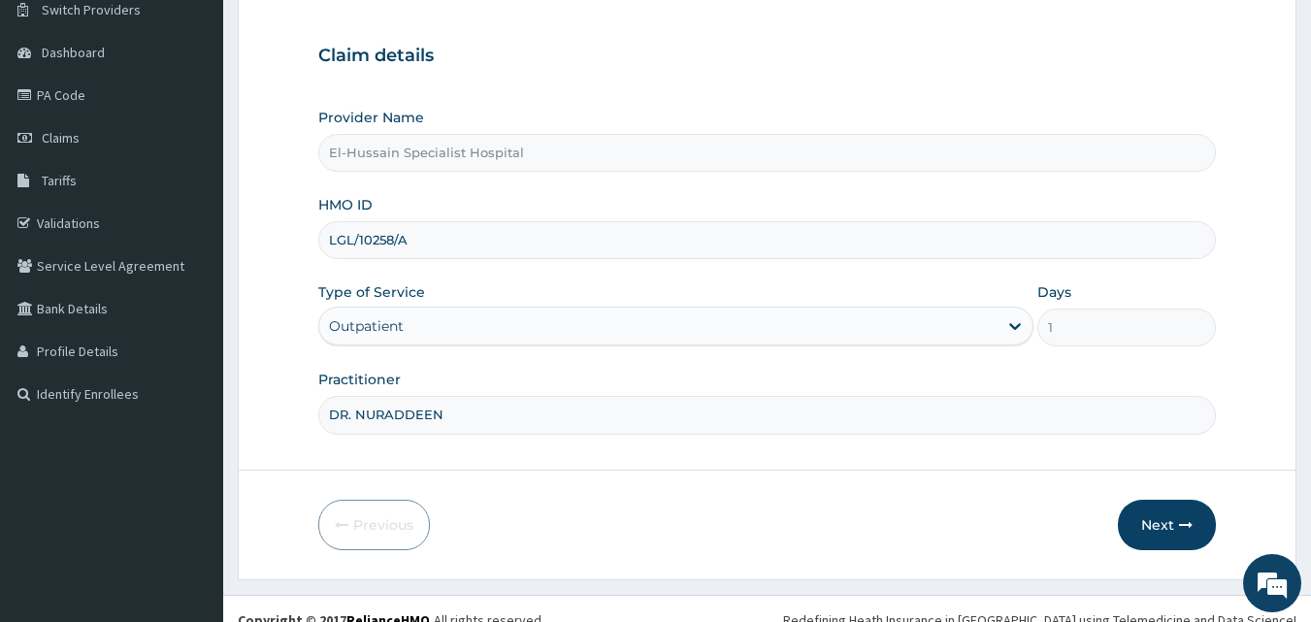
scroll to position [181, 0]
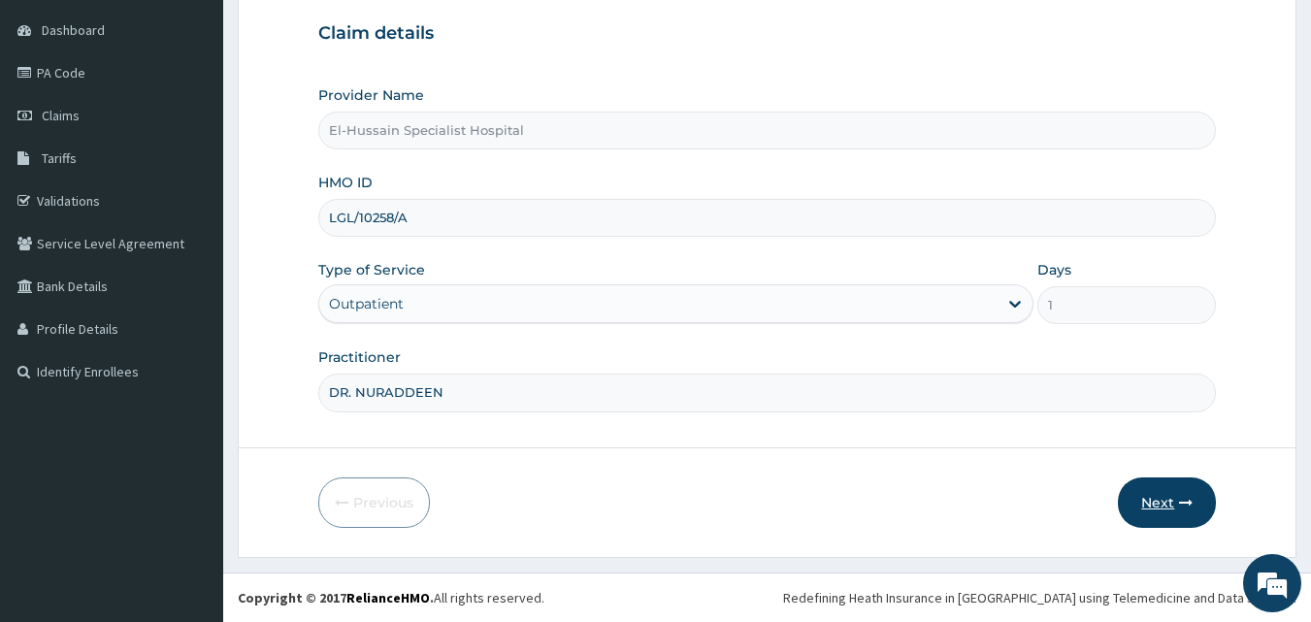
click at [1164, 492] on button "Next" at bounding box center [1167, 502] width 98 height 50
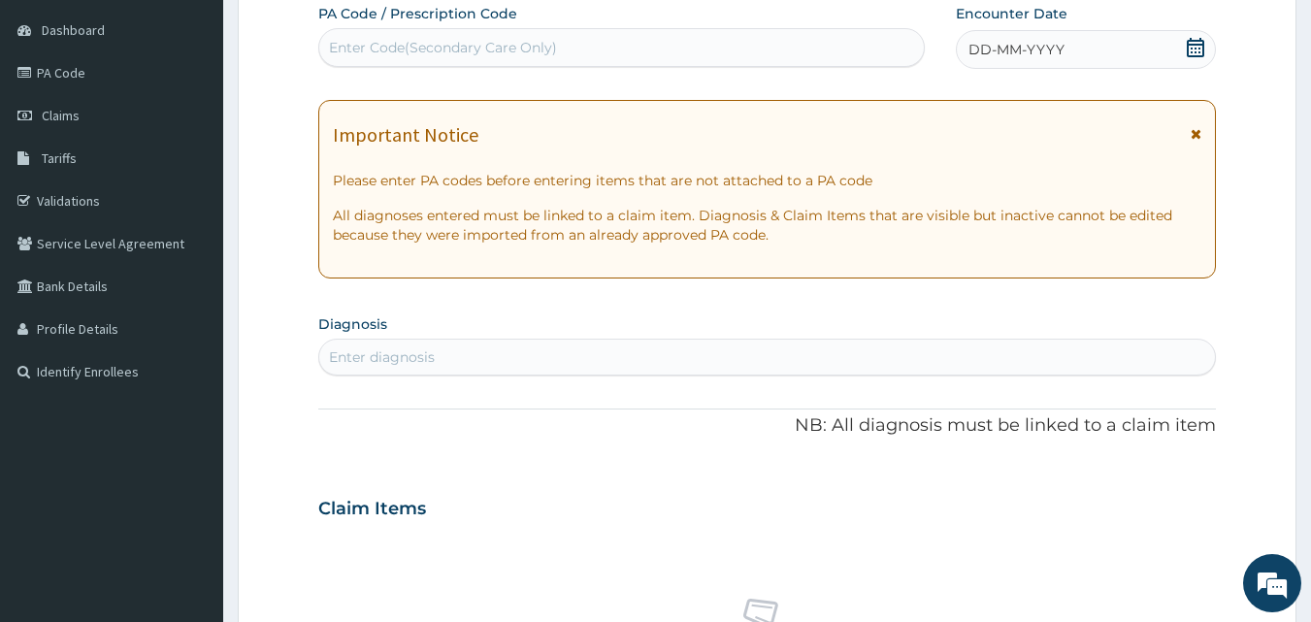
click at [402, 50] on div "Enter Code(Secondary Care Only)" at bounding box center [443, 47] width 228 height 19
paste input "PA/631E31"
type input "PA/631E31"
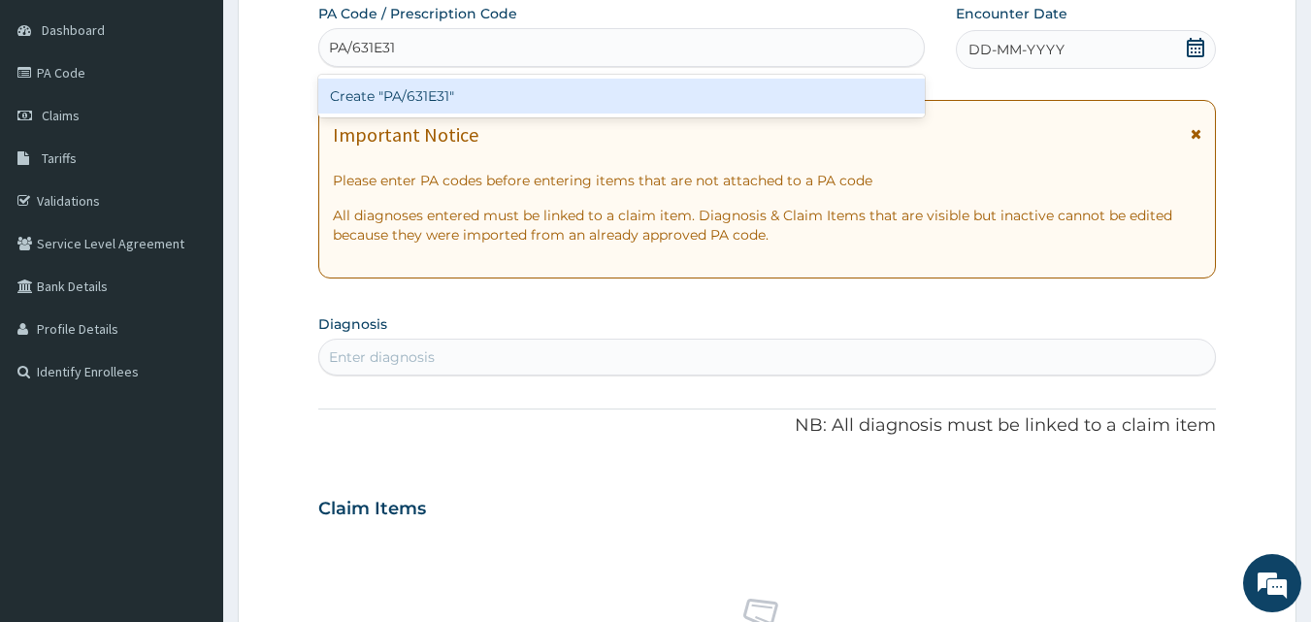
scroll to position [0, 0]
click at [425, 94] on div "Create "PA/631E31"" at bounding box center [621, 96] width 607 height 35
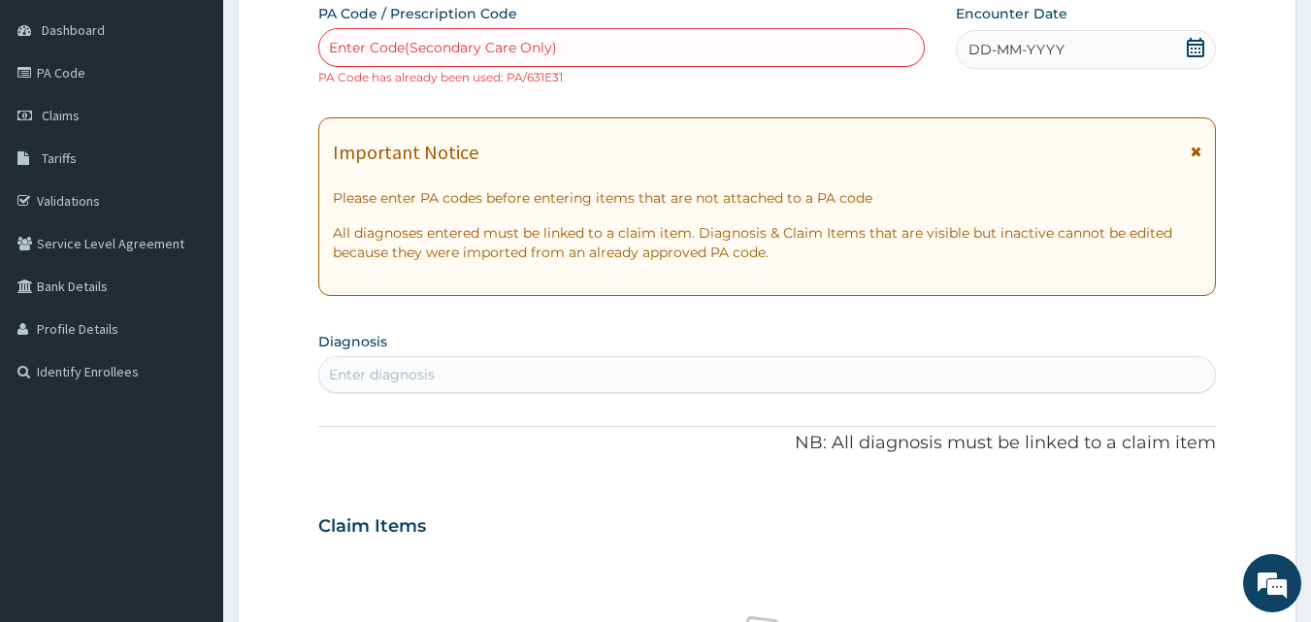
click at [485, 46] on div "Enter Code(Secondary Care Only)" at bounding box center [443, 47] width 228 height 19
click at [95, 113] on link "Claims" at bounding box center [111, 115] width 223 height 43
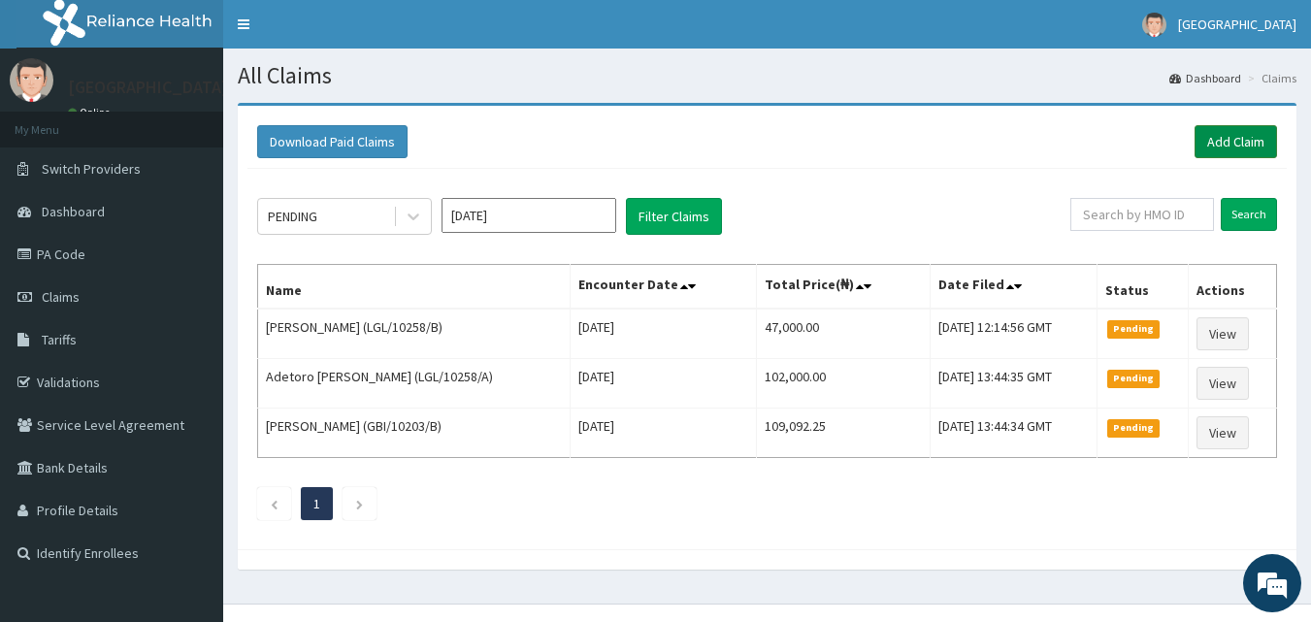
click at [1209, 143] on link "Add Claim" at bounding box center [1235, 141] width 82 height 33
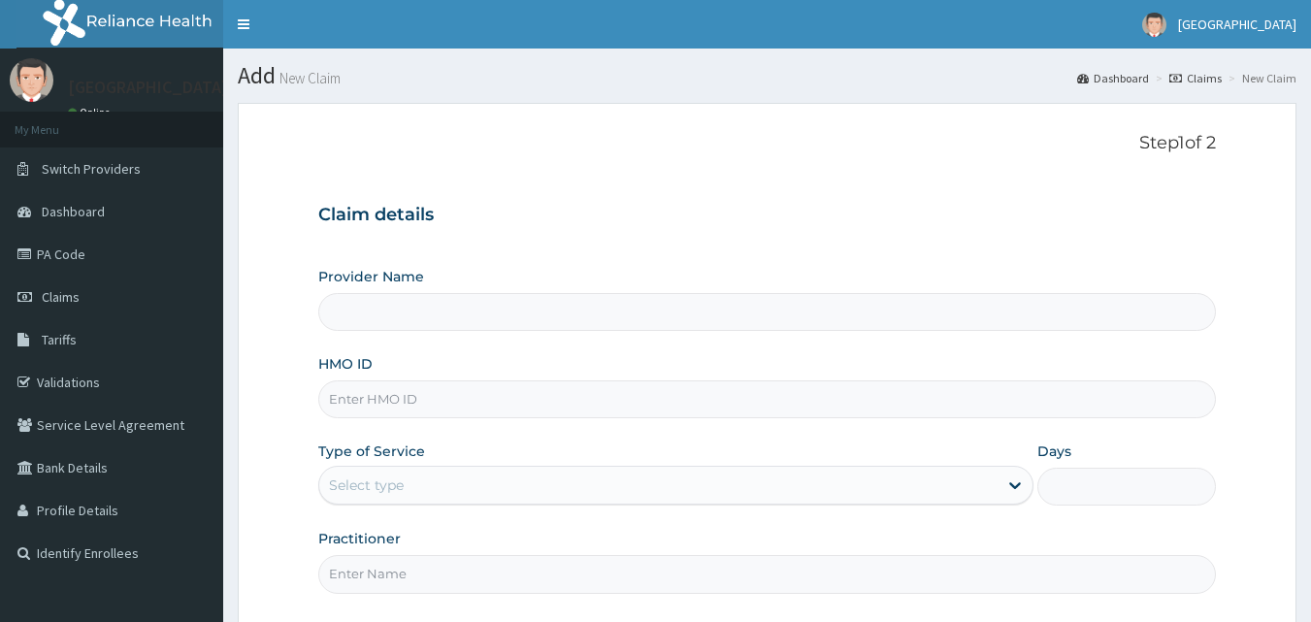
click at [470, 404] on input "HMO ID" at bounding box center [767, 399] width 898 height 38
type input "LGL"
type input "El-Hussain Specialist Hospital"
type input "LGL/10258/A"
click at [496, 483] on div "Select type" at bounding box center [658, 485] width 678 height 31
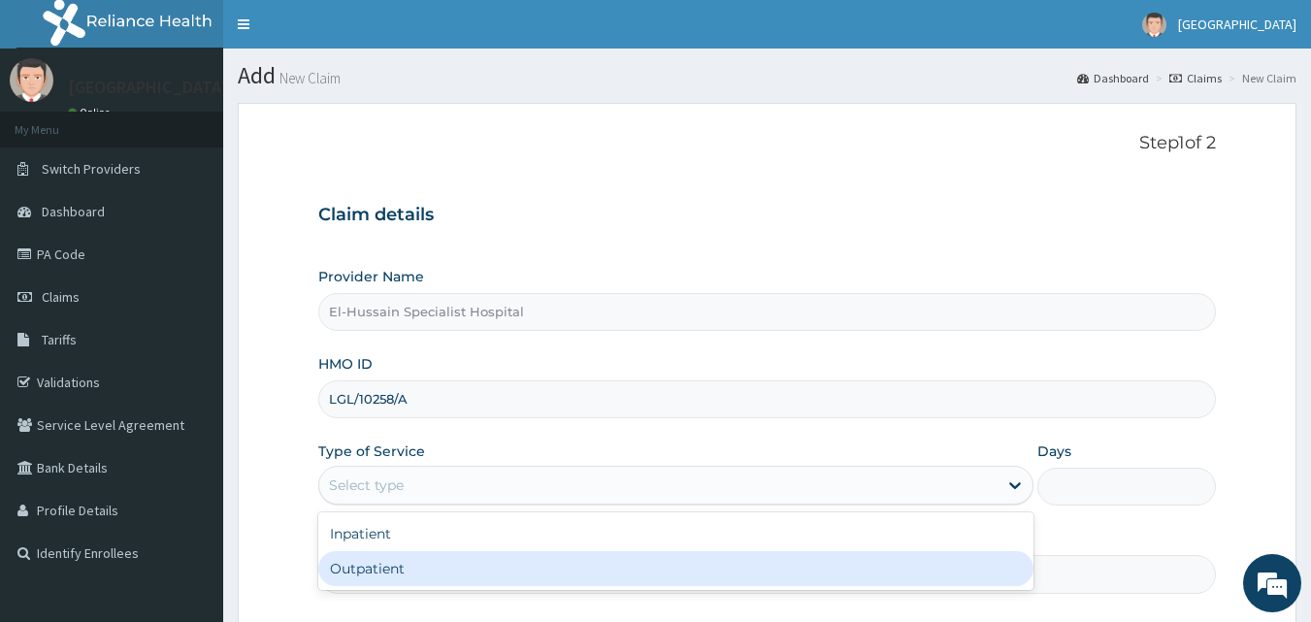
click at [473, 563] on div "Outpatient" at bounding box center [675, 568] width 715 height 35
type input "1"
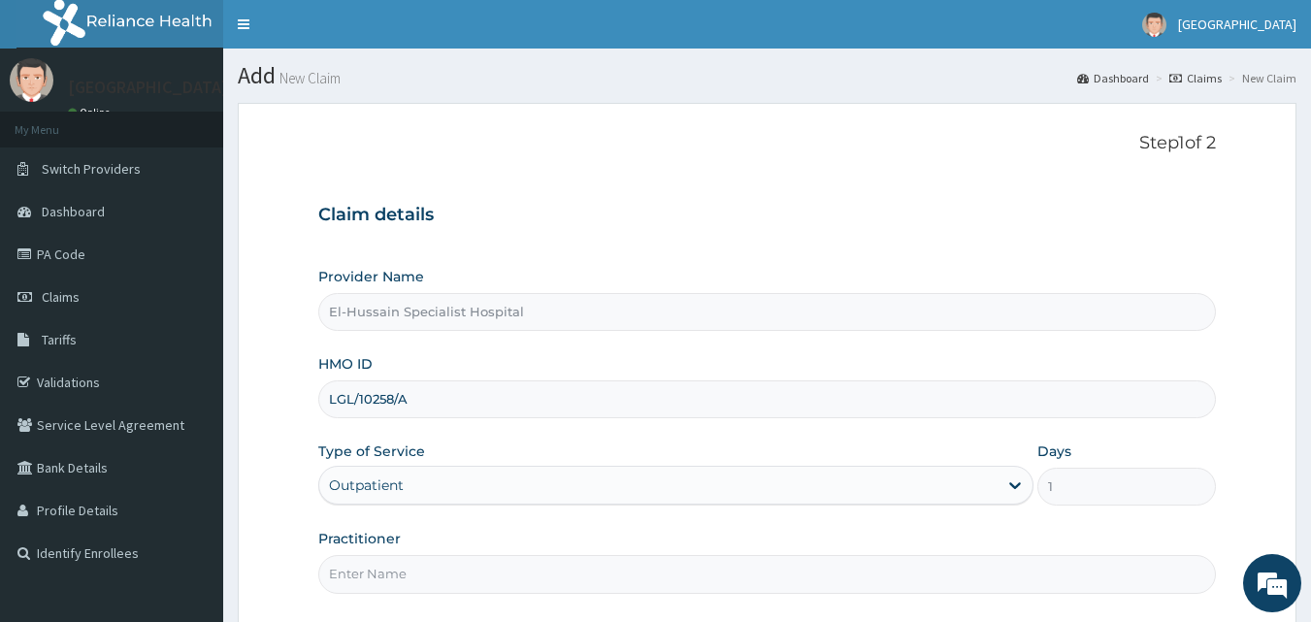
click at [472, 569] on input "Practitioner" at bounding box center [767, 574] width 898 height 38
type input "DR. NURADDEEN"
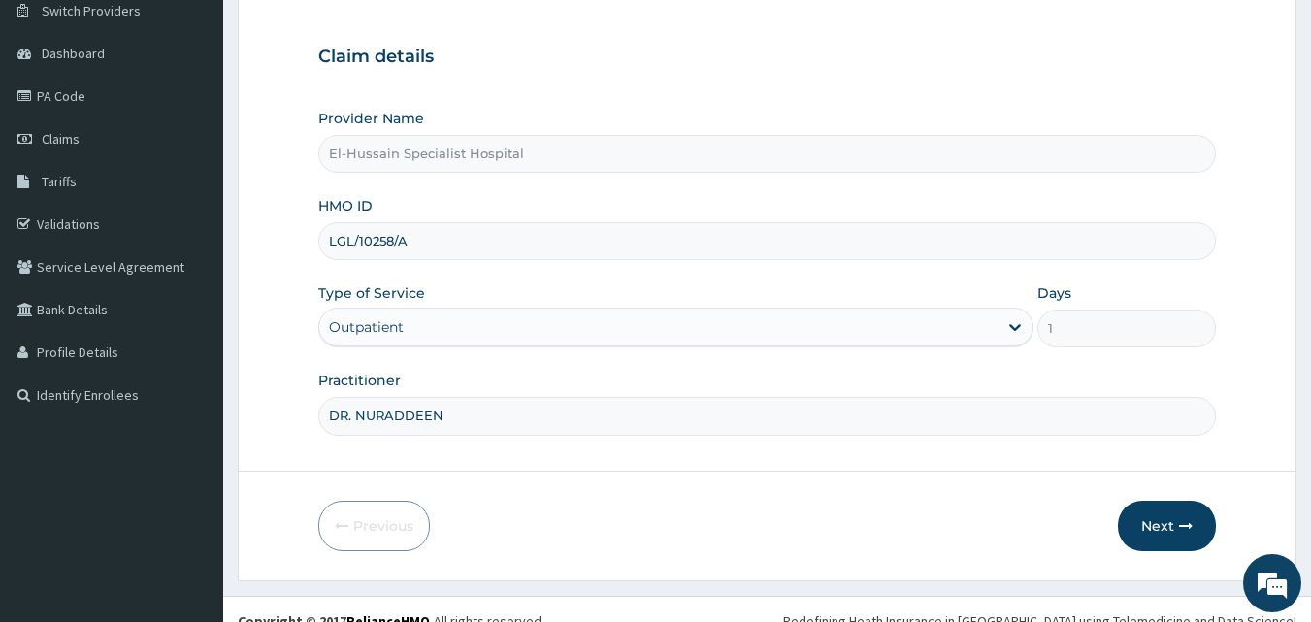
scroll to position [181, 0]
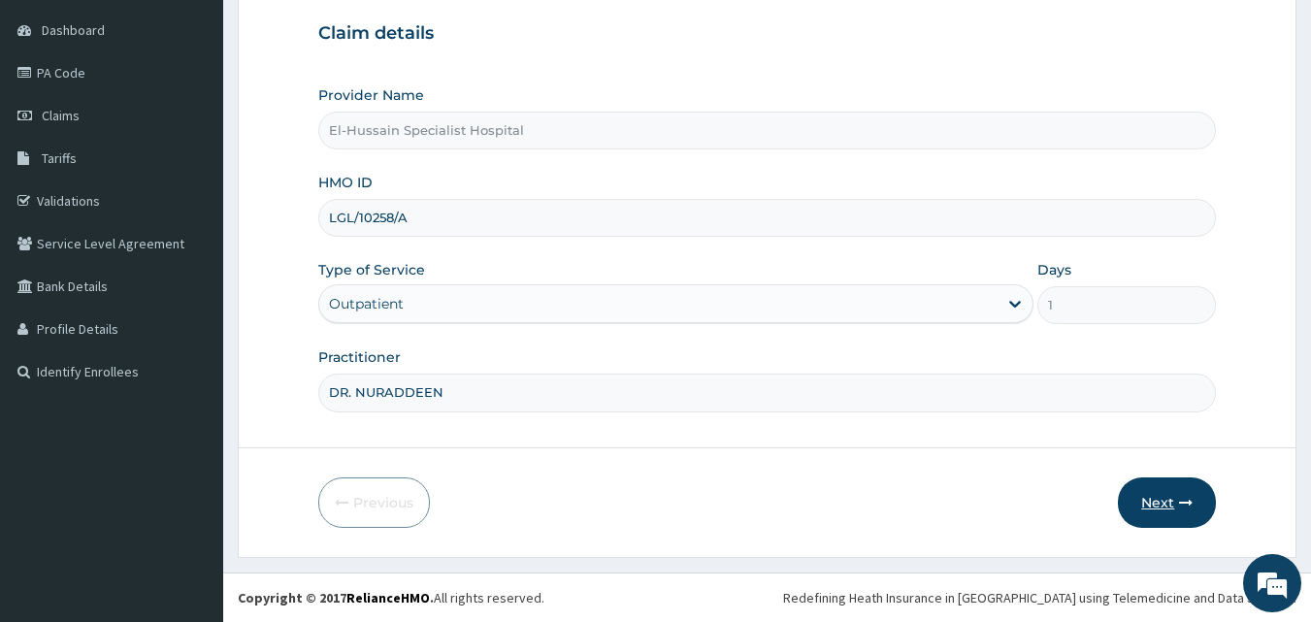
click at [1140, 497] on button "Next" at bounding box center [1167, 502] width 98 height 50
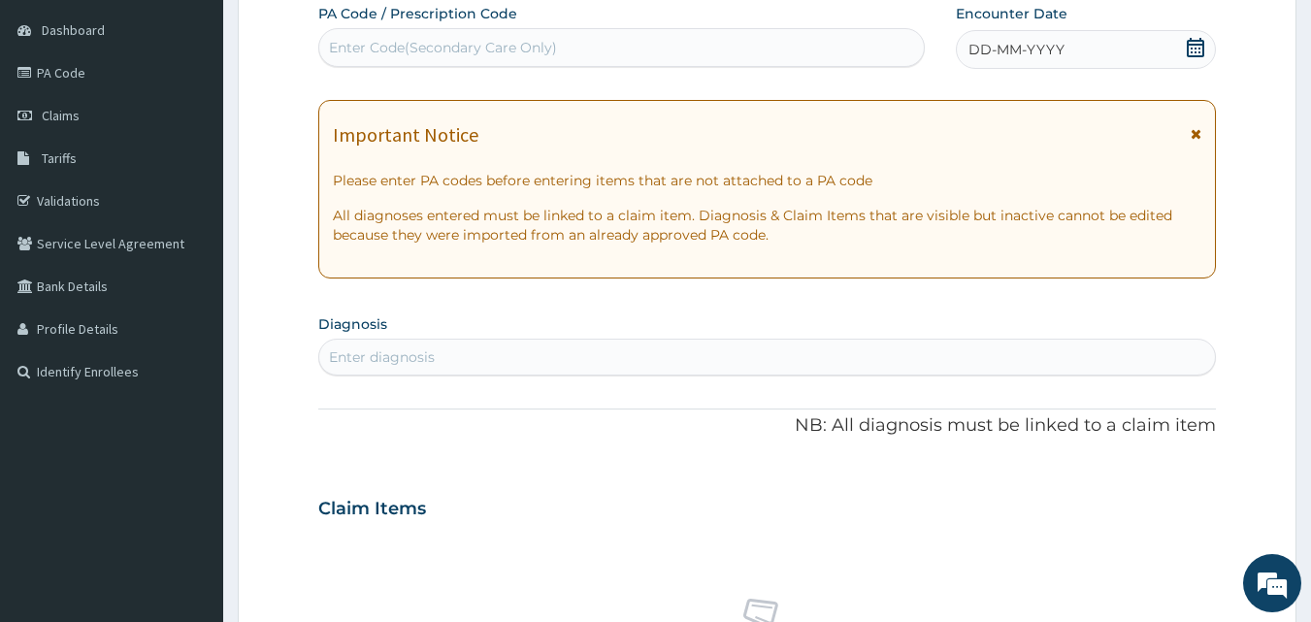
click at [399, 36] on div "Enter Code(Secondary Care Only)" at bounding box center [621, 47] width 605 height 31
paste input "PA/631E31"
type input "PA/631E31"
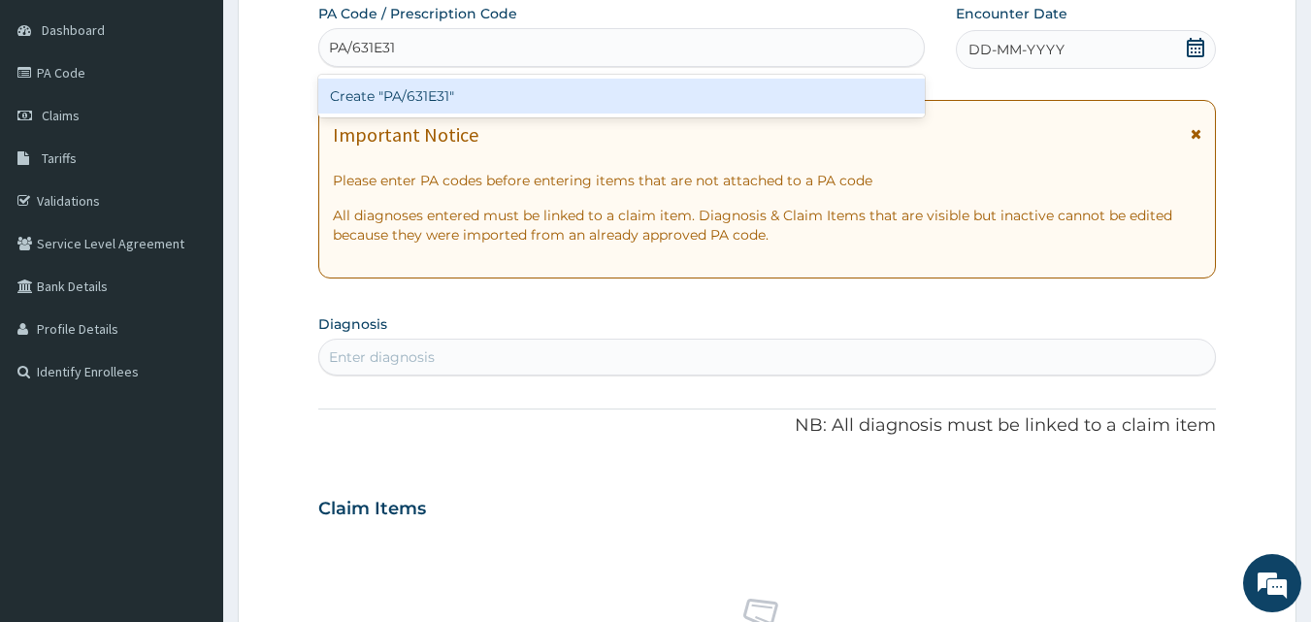
click at [428, 86] on div "Create "PA/631E31"" at bounding box center [621, 96] width 607 height 35
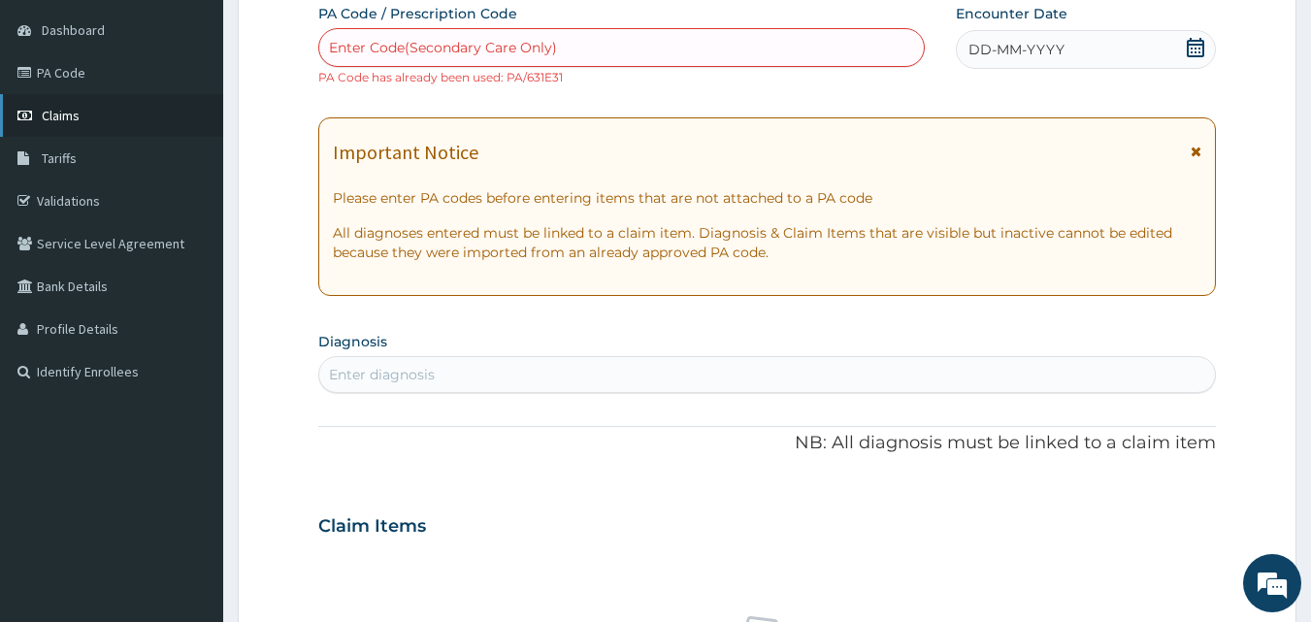
click at [85, 125] on link "Claims" at bounding box center [111, 115] width 223 height 43
click at [81, 73] on link "PA Code" at bounding box center [111, 72] width 223 height 43
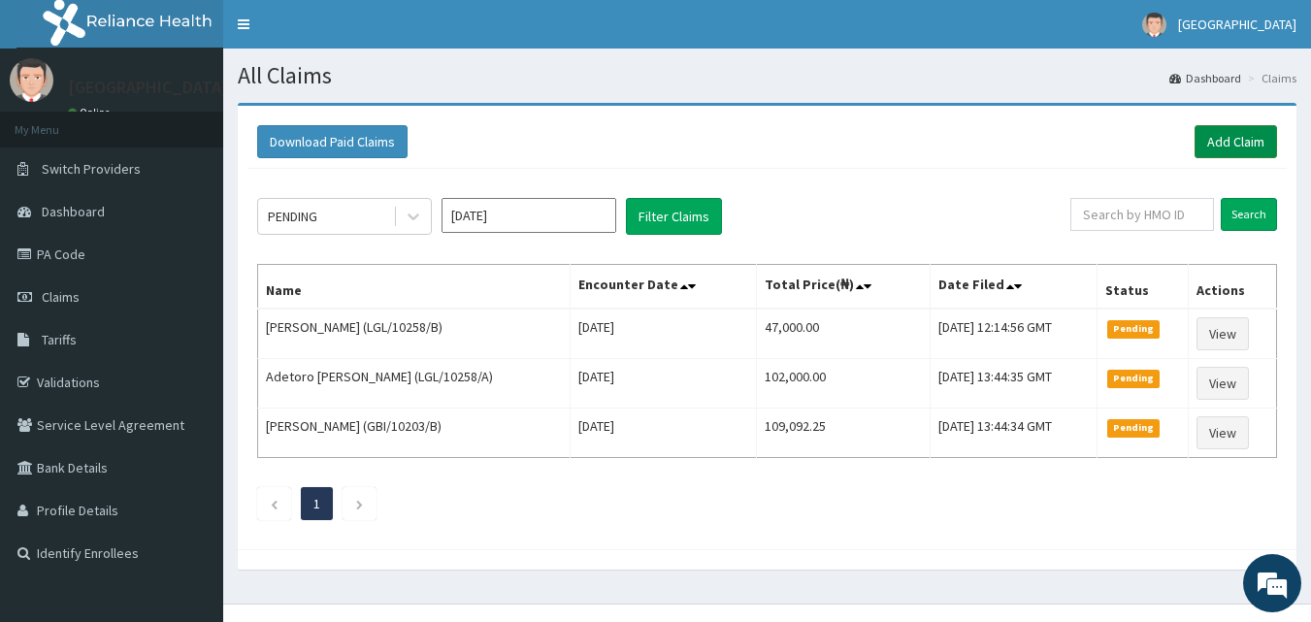
click at [1223, 150] on link "Add Claim" at bounding box center [1235, 141] width 82 height 33
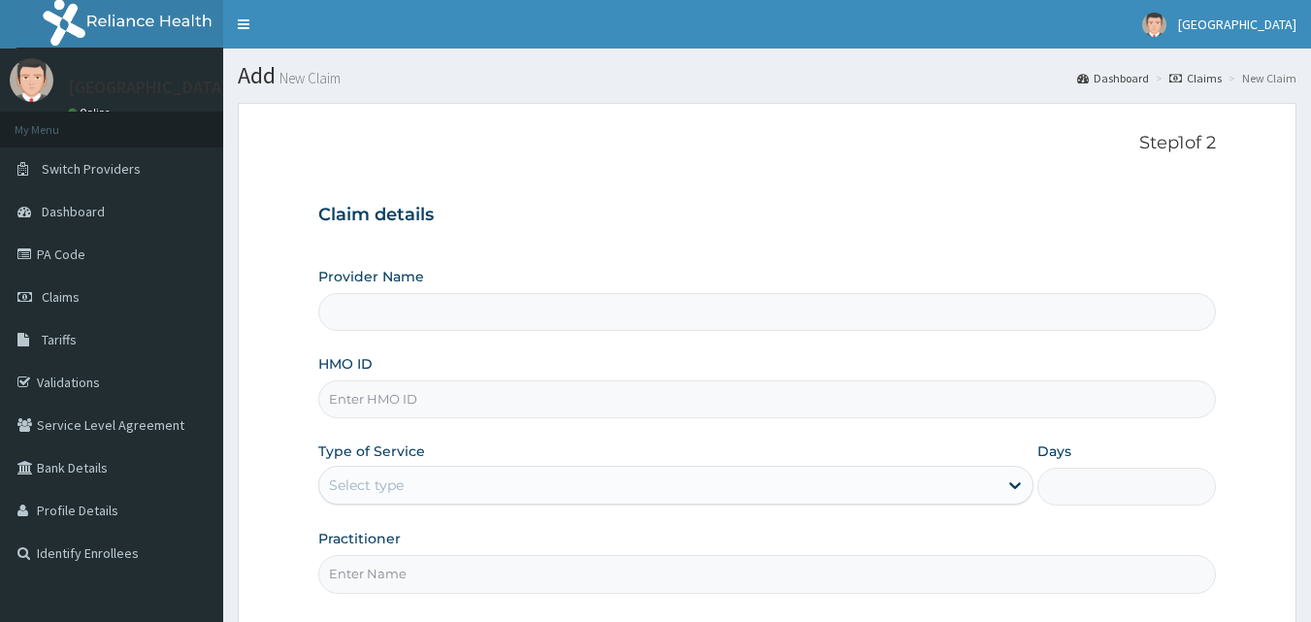
click at [411, 401] on input "HMO ID" at bounding box center [767, 399] width 898 height 38
type input "LGL"
type input "El-Hussain Specialist Hospital"
type input "LGL/10258/A"
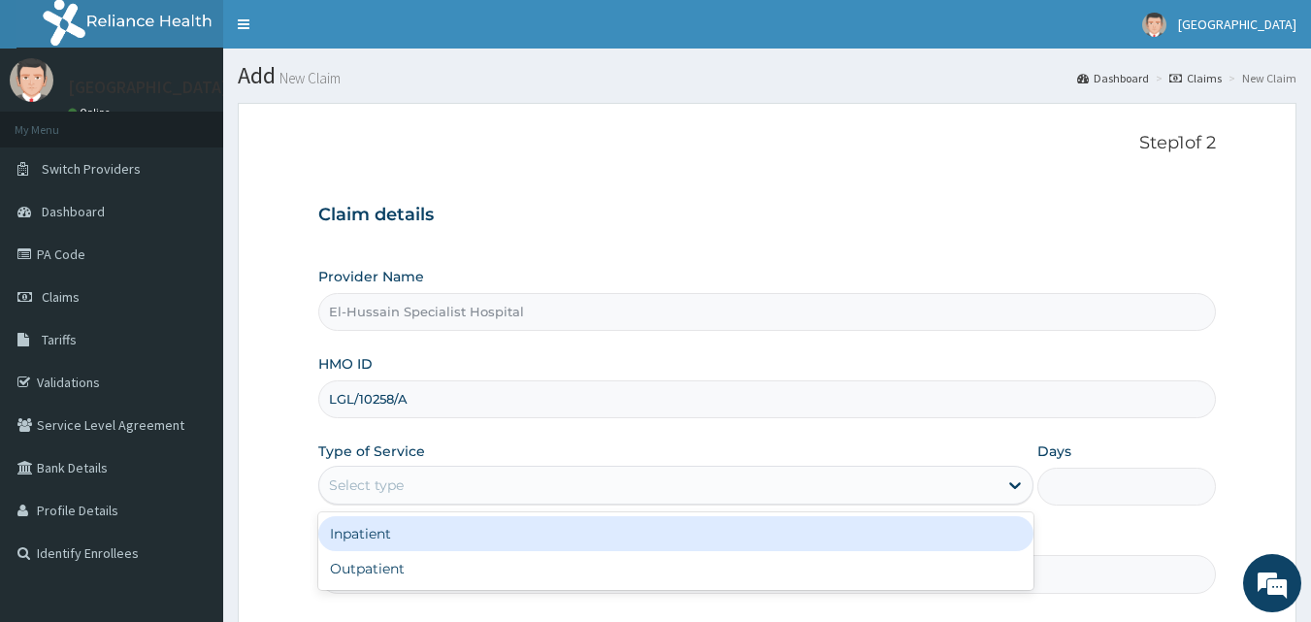
click at [467, 491] on div "Select type" at bounding box center [658, 485] width 678 height 31
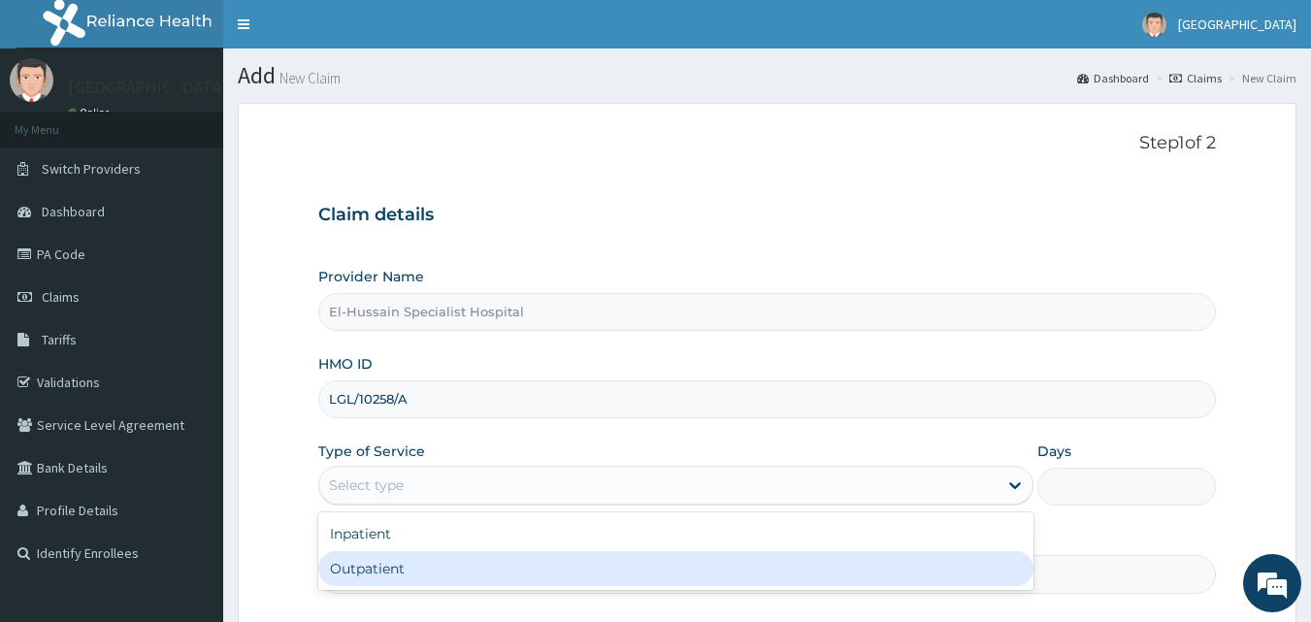
click at [463, 569] on div "Outpatient" at bounding box center [675, 568] width 715 height 35
type input "1"
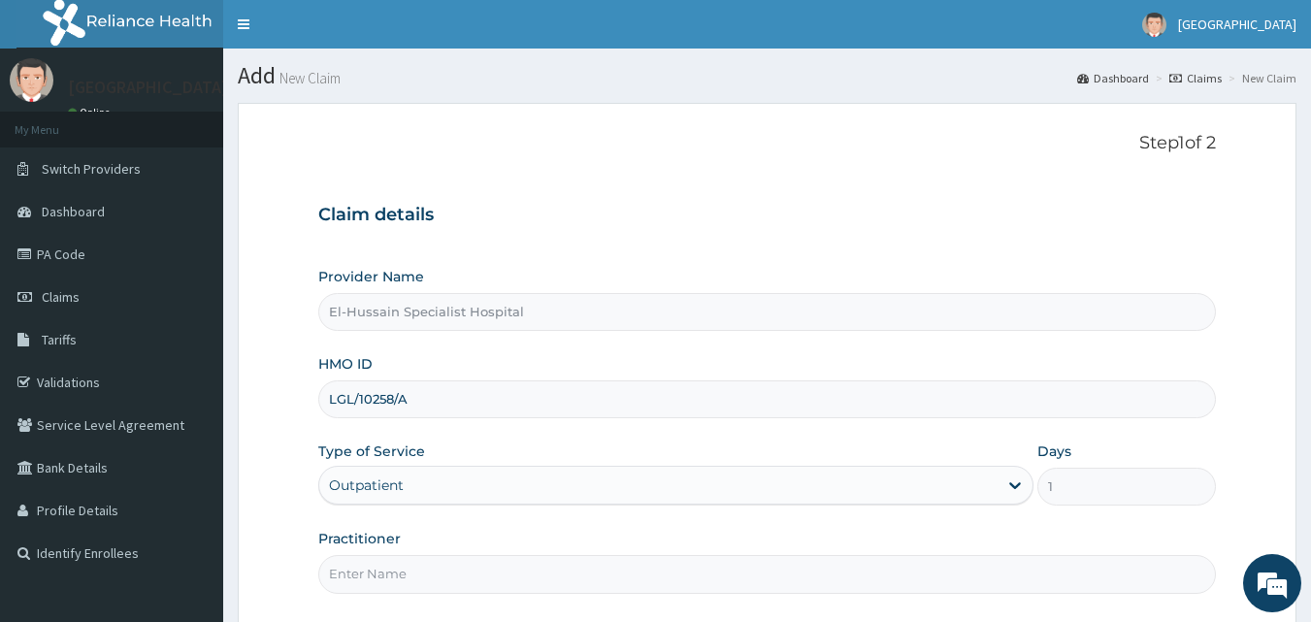
click at [462, 582] on input "Practitioner" at bounding box center [767, 574] width 898 height 38
type input "DR. NURADDEEN"
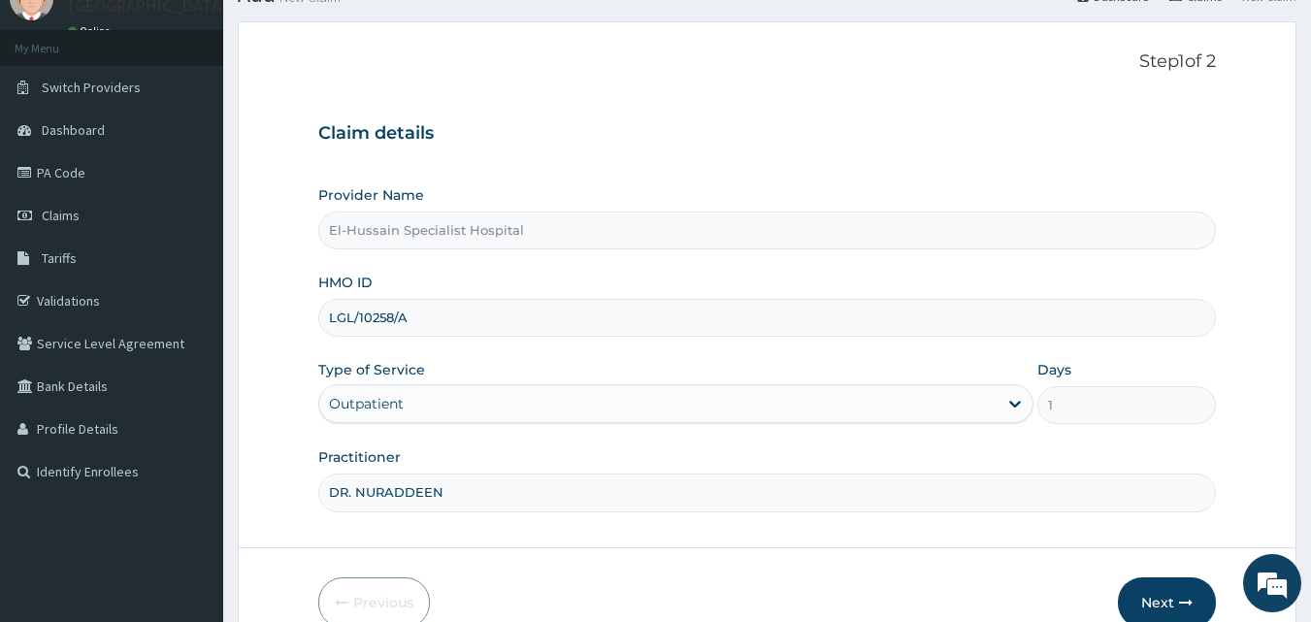
scroll to position [181, 0]
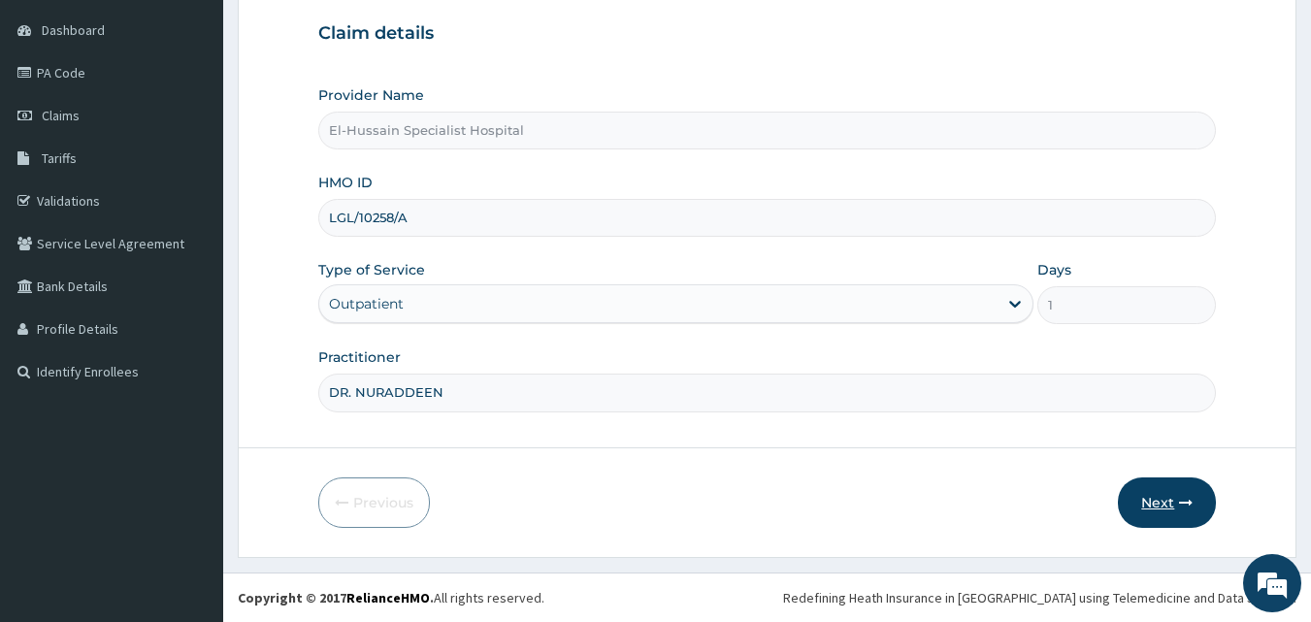
click at [1172, 502] on button "Next" at bounding box center [1167, 502] width 98 height 50
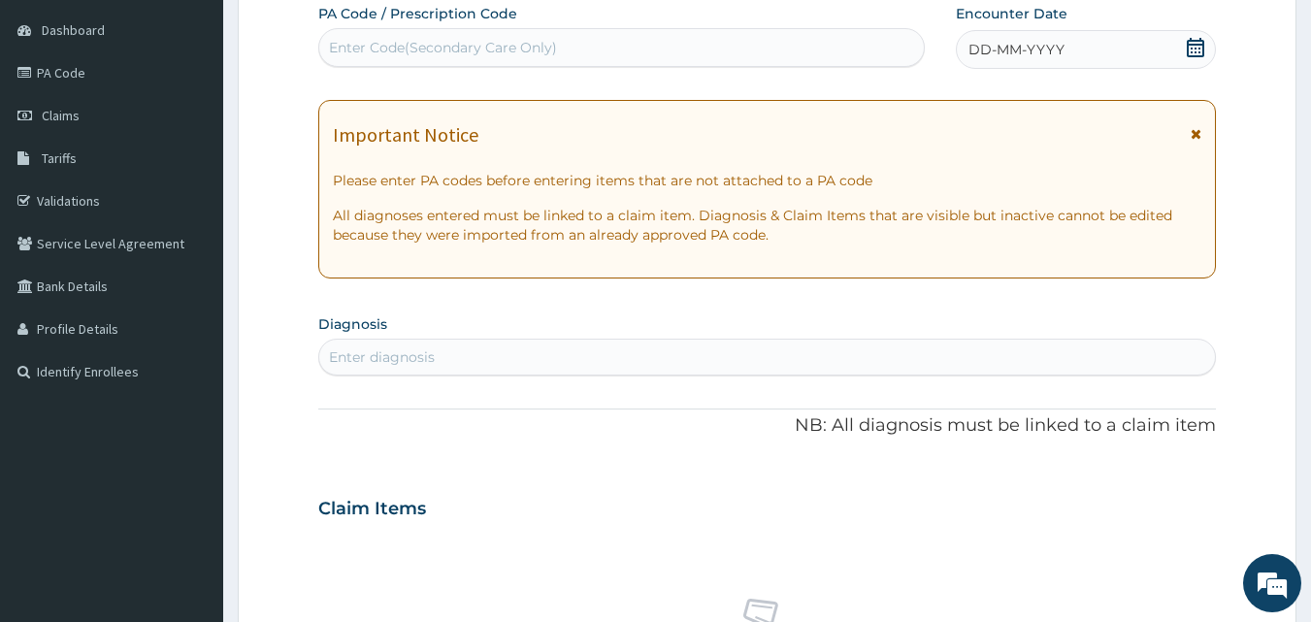
click at [522, 39] on div "Enter Code(Secondary Care Only)" at bounding box center [443, 47] width 228 height 19
paste input "PA/631E31"
type input "PA/631E31"
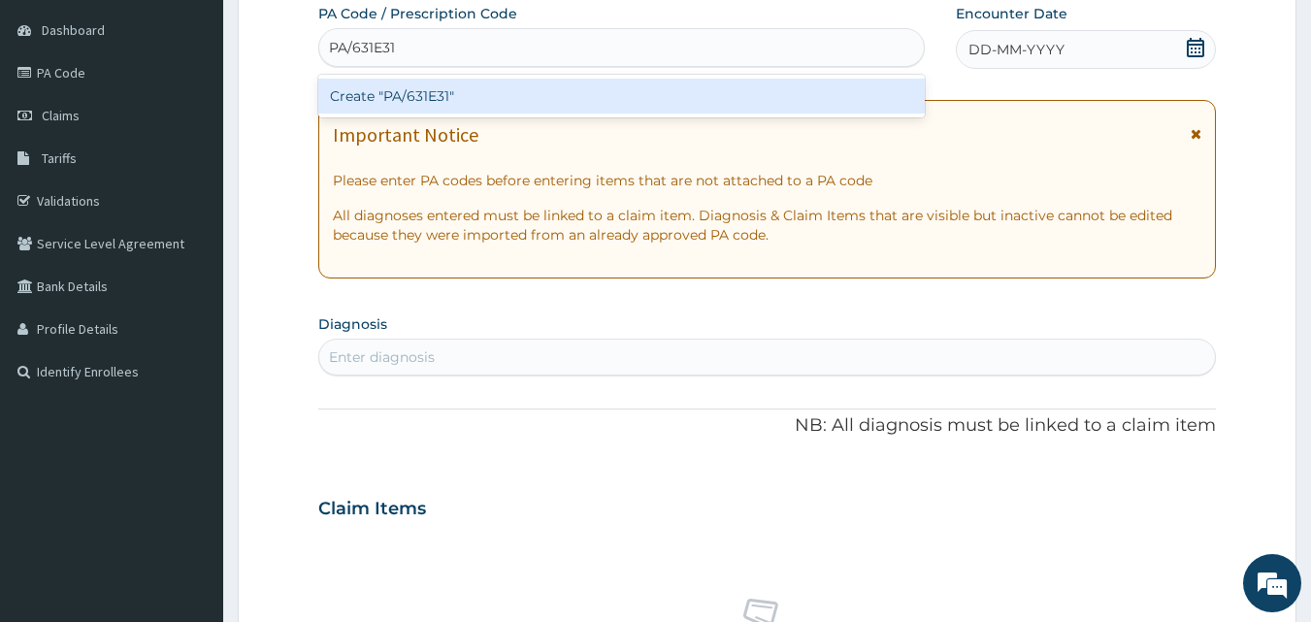
click at [524, 88] on div "Create "PA/631E31"" at bounding box center [621, 96] width 607 height 35
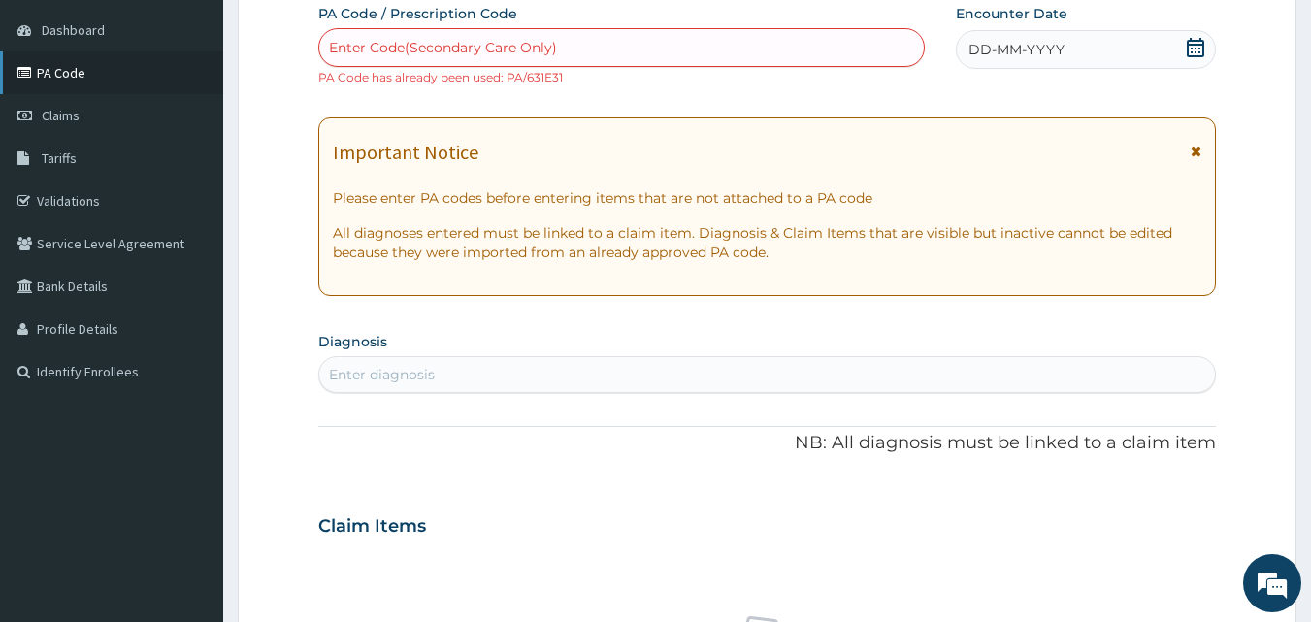
click at [98, 82] on link "PA Code" at bounding box center [111, 72] width 223 height 43
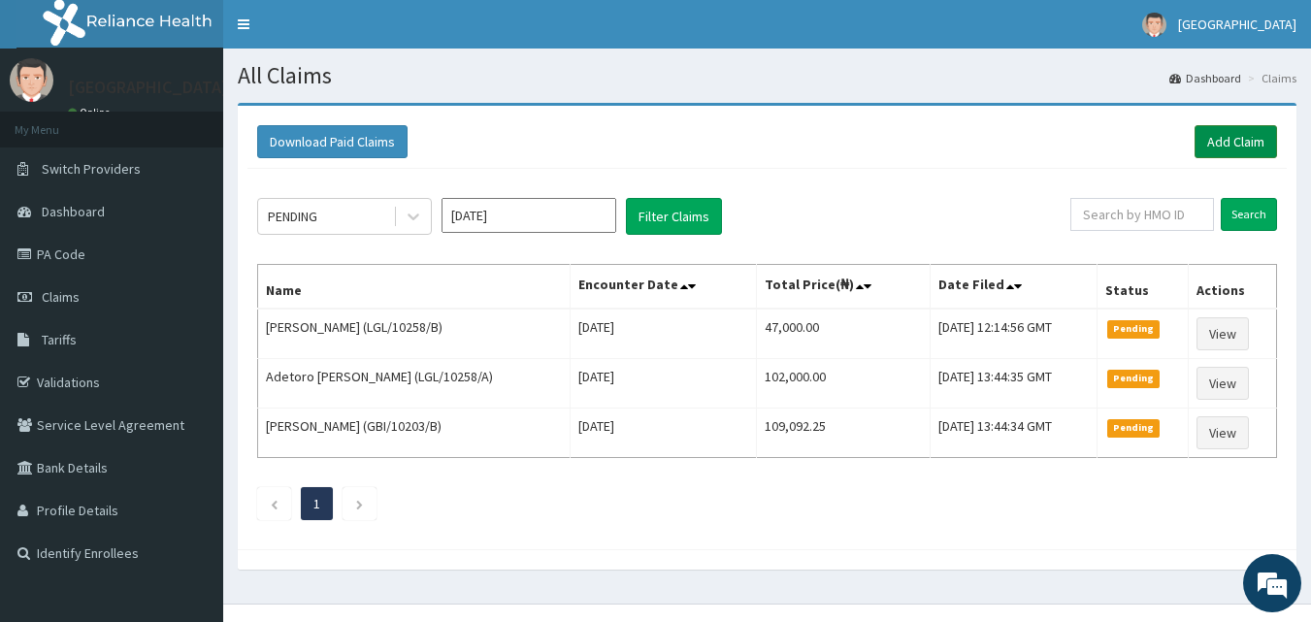
click at [1235, 140] on link "Add Claim" at bounding box center [1235, 141] width 82 height 33
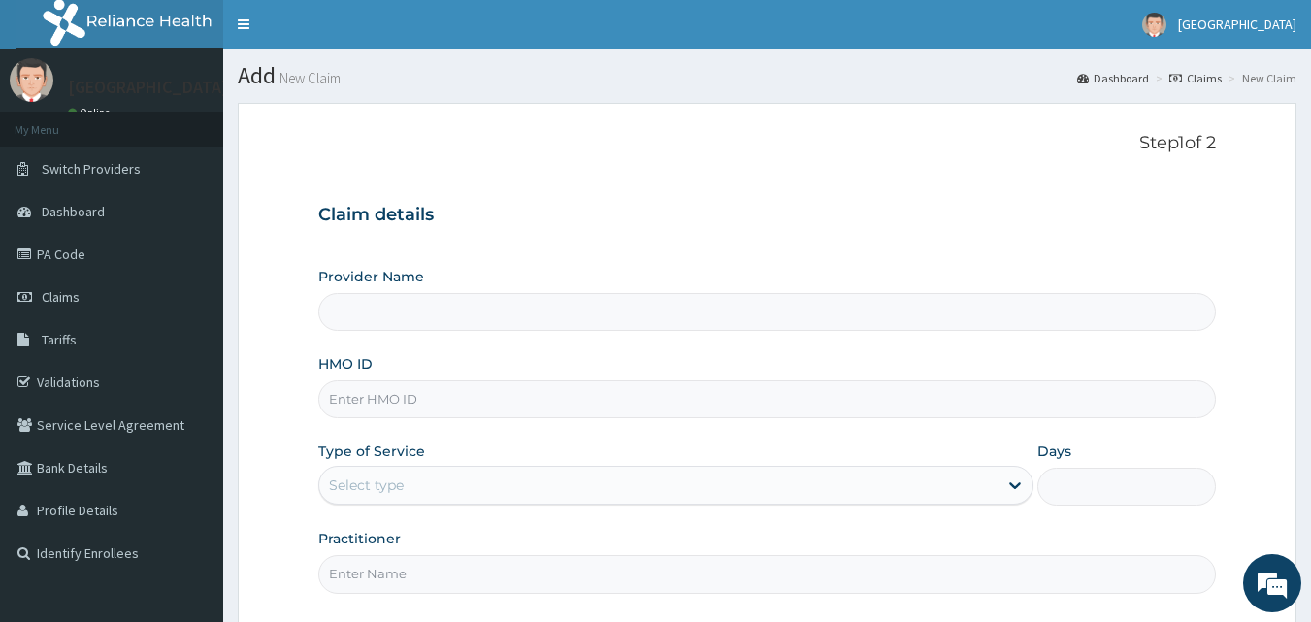
click at [405, 404] on input "HMO ID" at bounding box center [767, 399] width 898 height 38
type input "El-Hussain Specialist Hospital"
type input "LGL/10258/A"
click at [637, 491] on div "Select type" at bounding box center [658, 485] width 678 height 31
click at [586, 596] on div "Step 1 of 2 Claim details Provider Name El-Hussain Specialist Hospital HMO ID L…" at bounding box center [767, 366] width 898 height 467
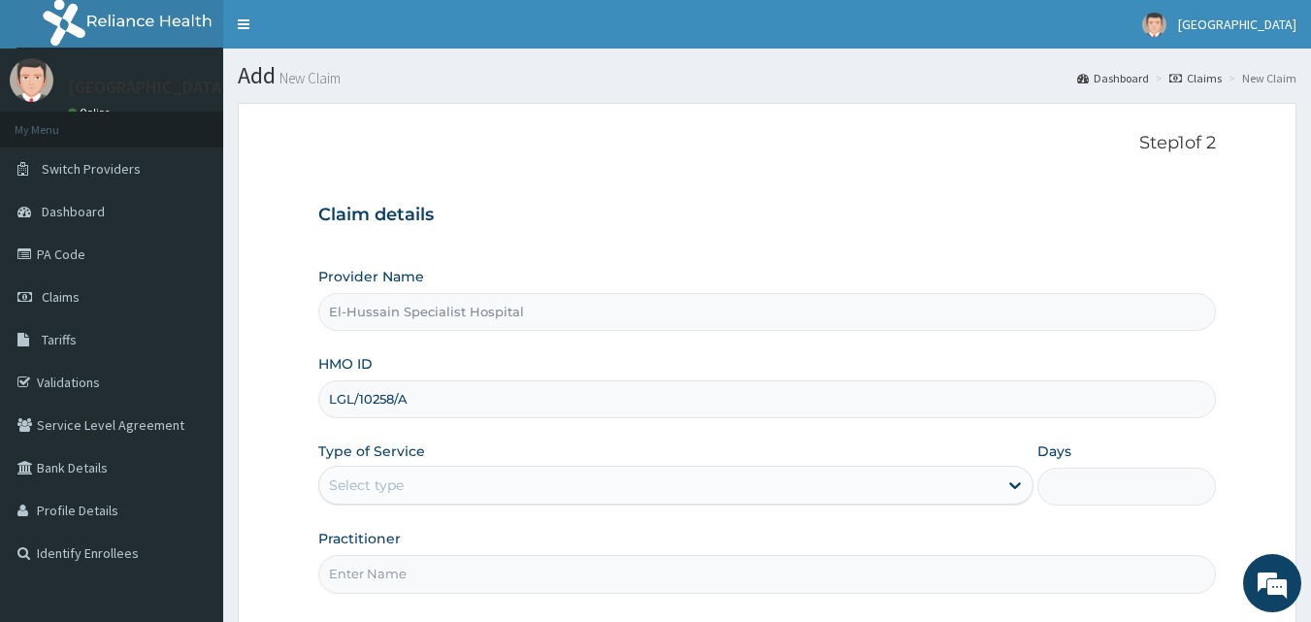
click at [597, 504] on div "Select type" at bounding box center [675, 485] width 715 height 39
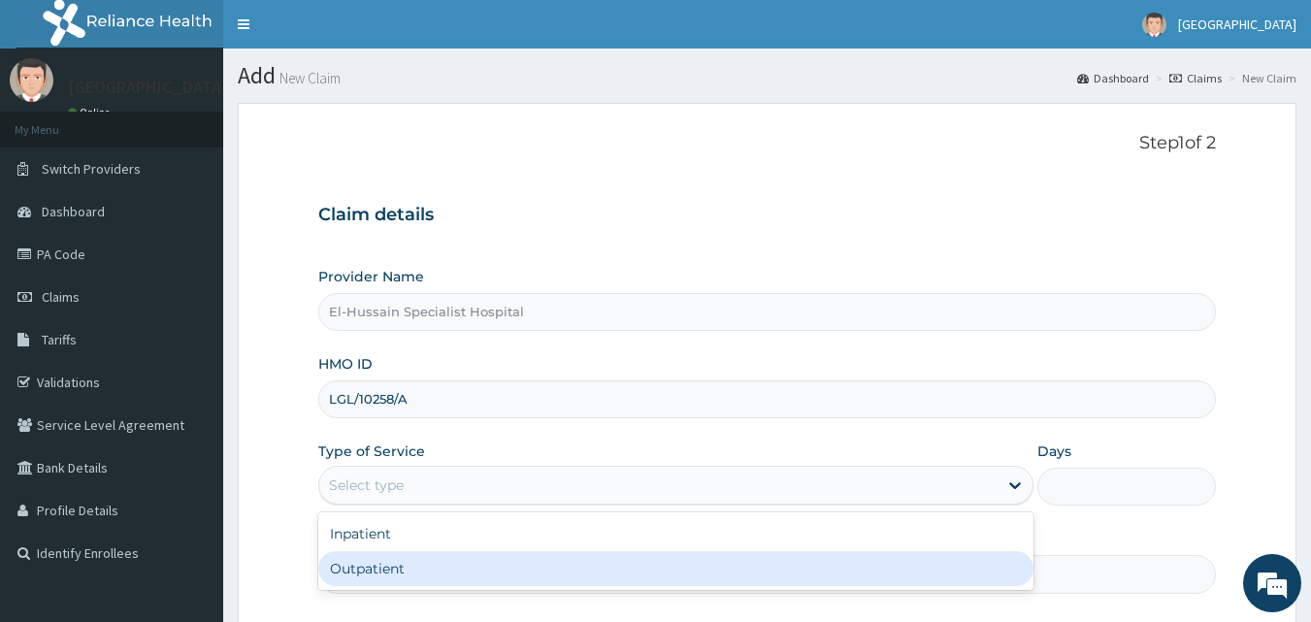
click at [594, 564] on div "Outpatient" at bounding box center [675, 568] width 715 height 35
type input "1"
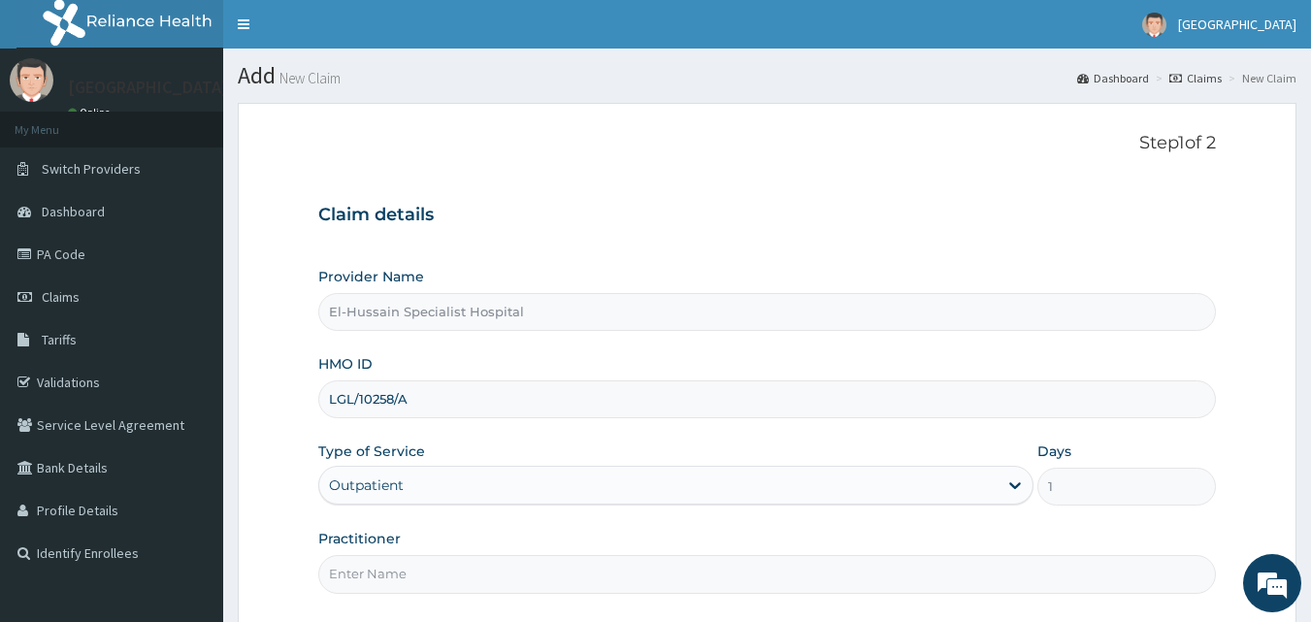
click at [594, 564] on input "Practitioner" at bounding box center [767, 574] width 898 height 38
type input "DR. RANSOME"
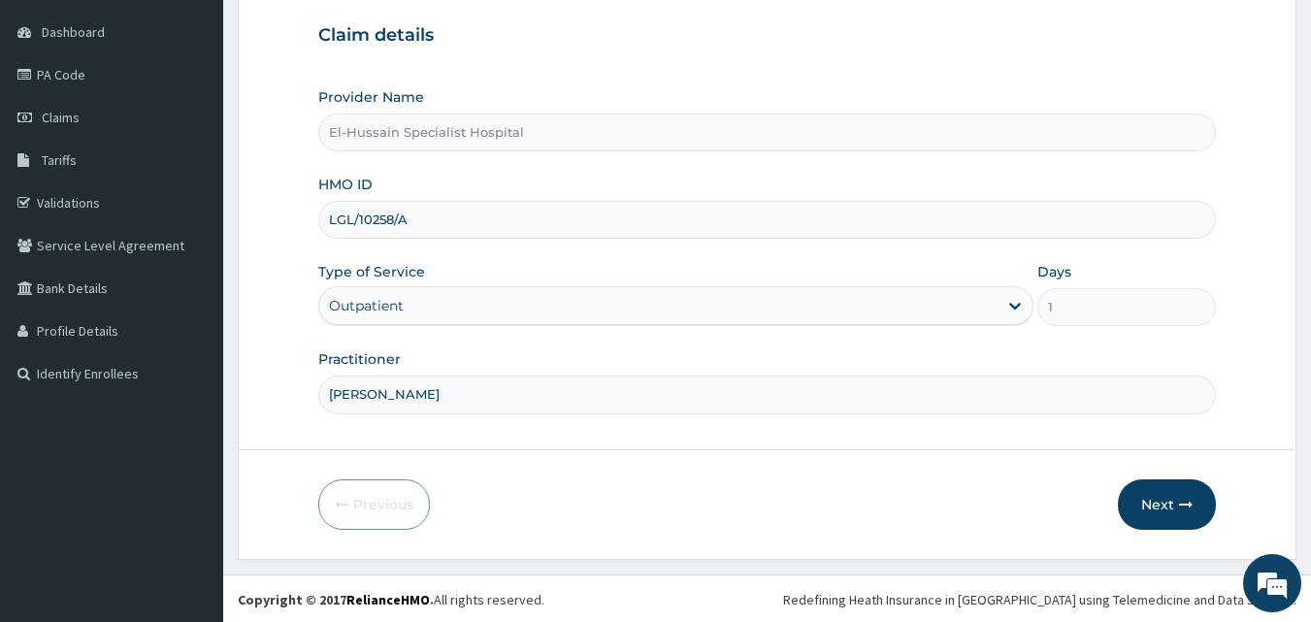
scroll to position [181, 0]
click at [1153, 495] on button "Next" at bounding box center [1167, 502] width 98 height 50
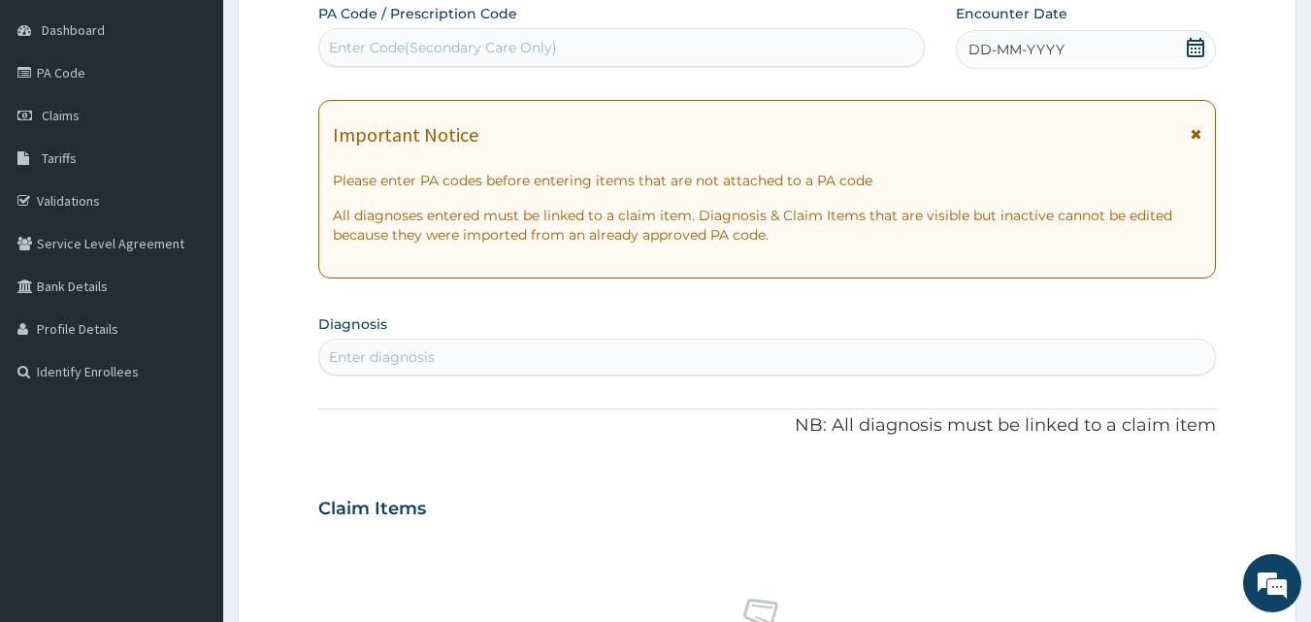
click at [376, 42] on div "Enter Code(Secondary Care Only)" at bounding box center [443, 47] width 228 height 19
click at [374, 42] on div "Enter Code(Secondary Care Only)" at bounding box center [443, 47] width 228 height 19
click at [369, 42] on div "Enter Code(Secondary Care Only)" at bounding box center [443, 47] width 228 height 19
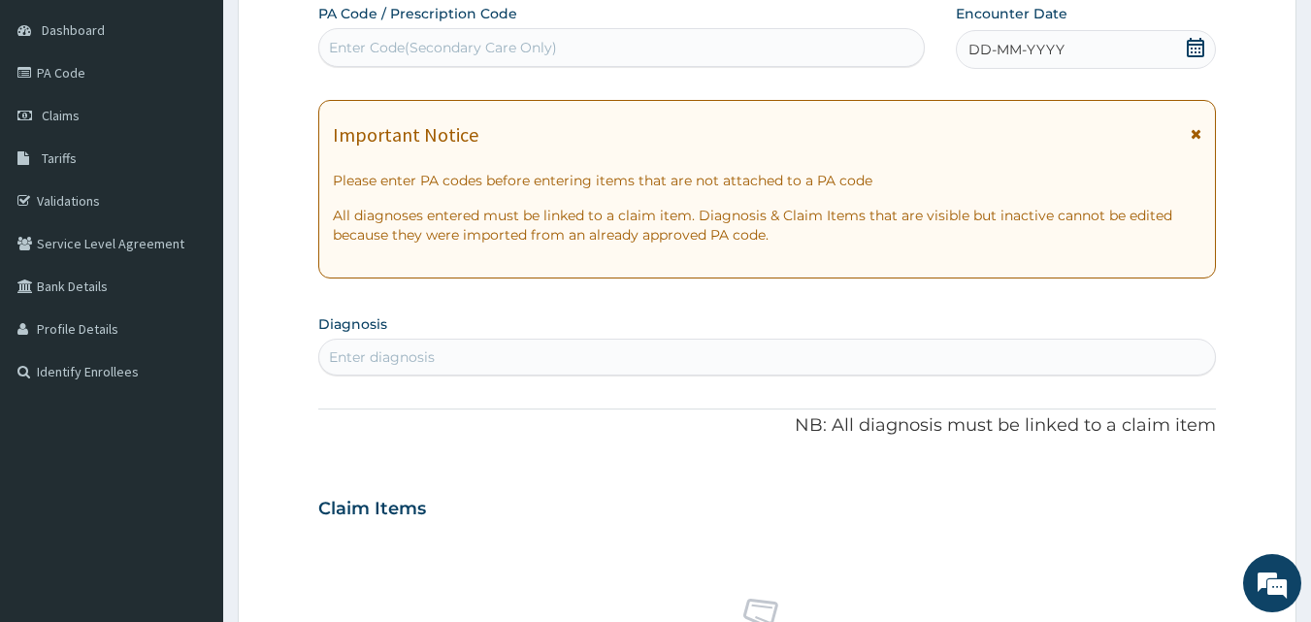
click at [369, 42] on div "Enter Code(Secondary Care Only)" at bounding box center [443, 47] width 228 height 19
drag, startPoint x: 365, startPoint y: 42, endPoint x: 347, endPoint y: 48, distance: 18.4
click at [347, 48] on div "Enter Code(Secondary Care Only)" at bounding box center [443, 47] width 228 height 19
paste input "PA/631E31"
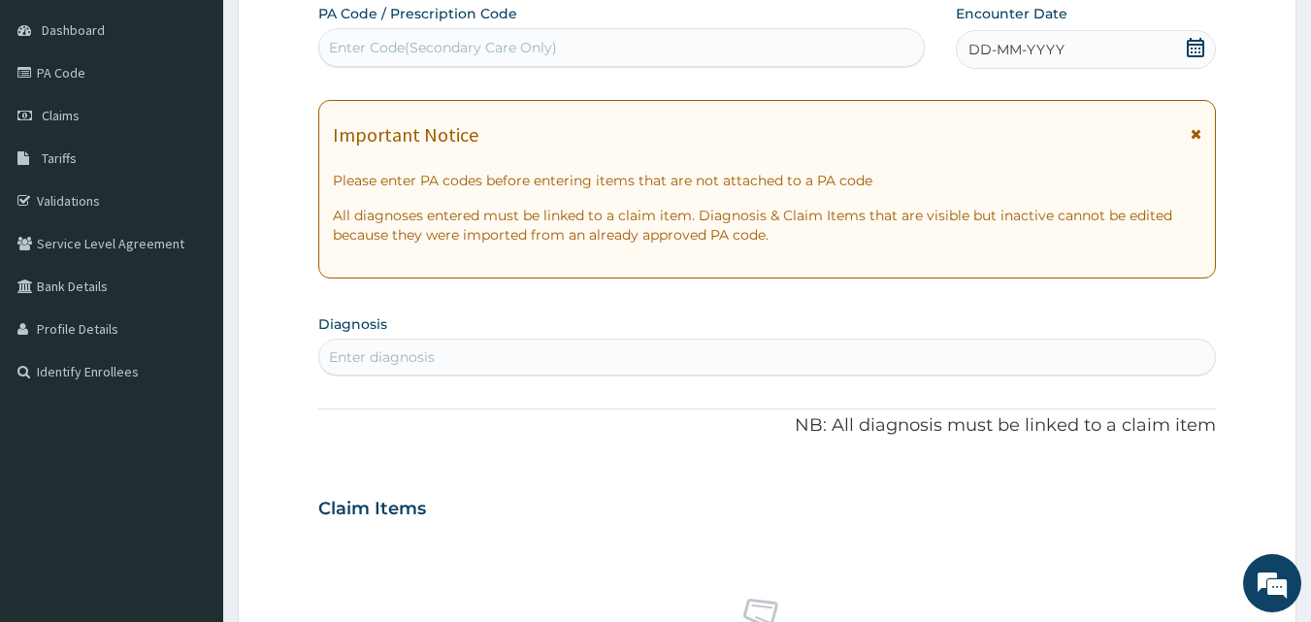
type input "PA/631E31"
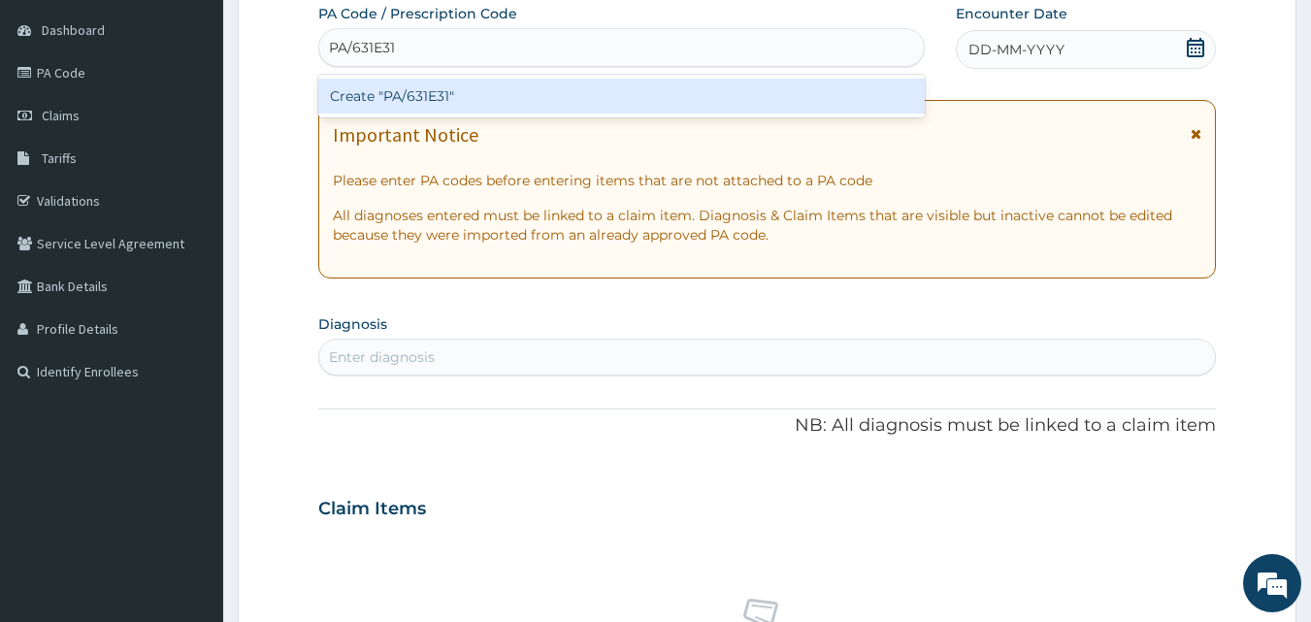
click at [403, 90] on div "Create "PA/631E31"" at bounding box center [621, 96] width 607 height 35
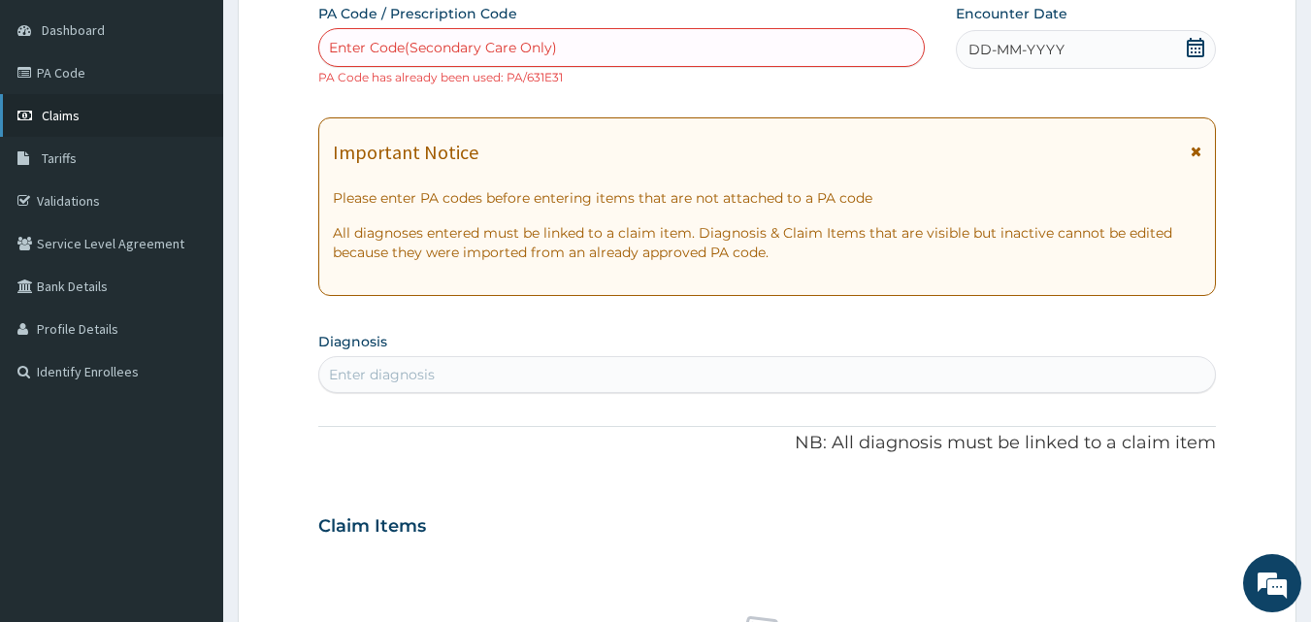
click at [126, 120] on link "Claims" at bounding box center [111, 115] width 223 height 43
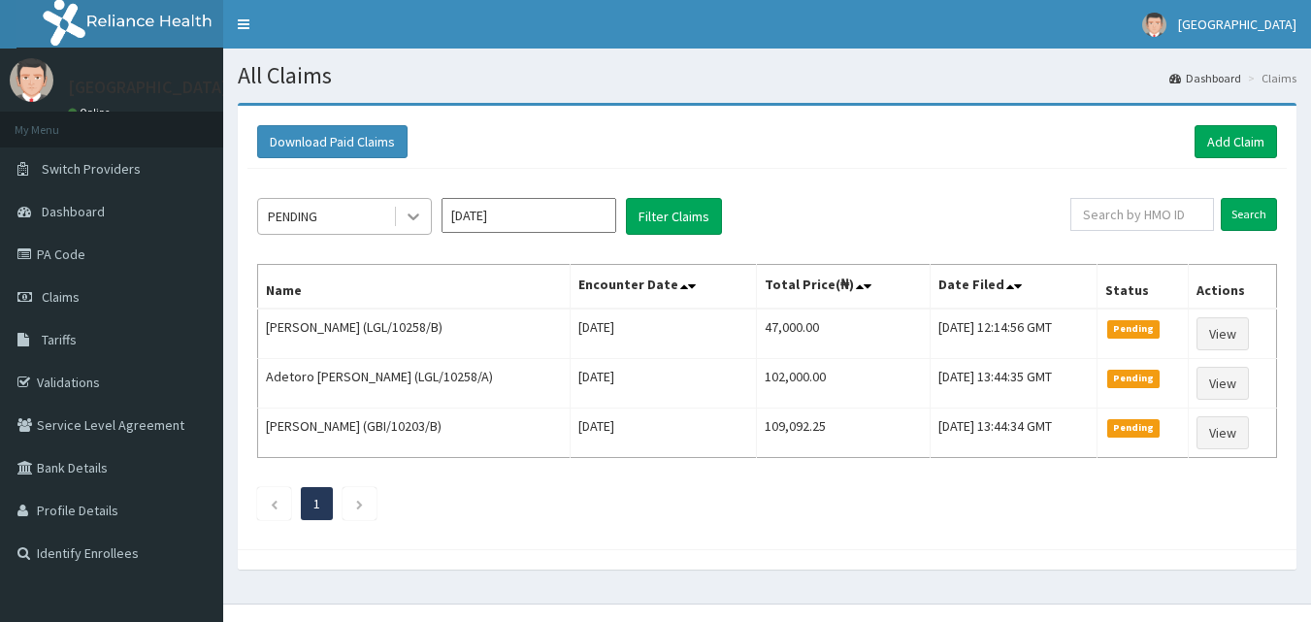
click at [404, 218] on icon at bounding box center [413, 216] width 19 height 19
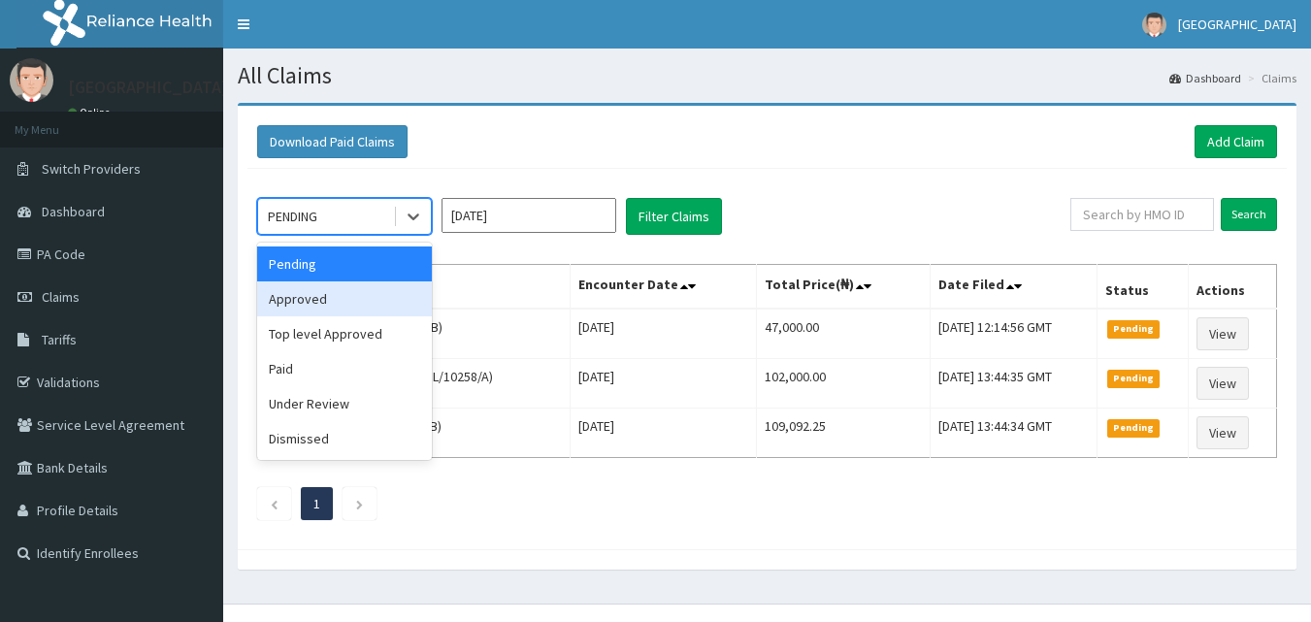
click at [379, 293] on div "Approved" at bounding box center [344, 298] width 175 height 35
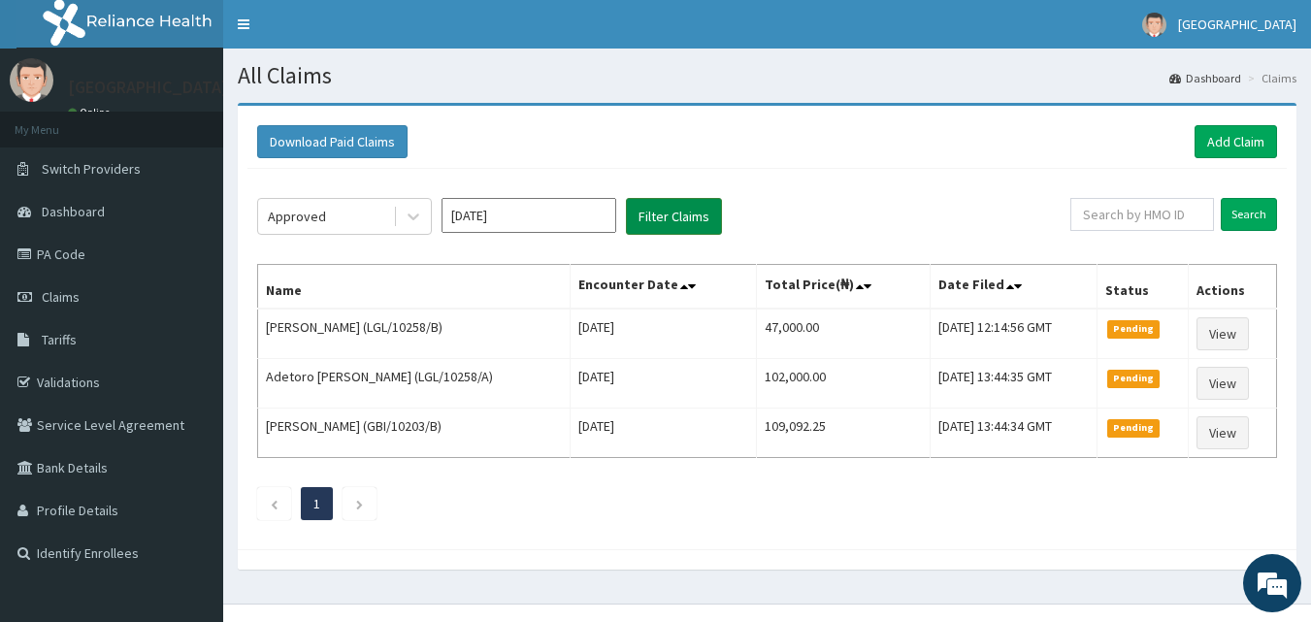
click at [685, 221] on button "Filter Claims" at bounding box center [674, 216] width 96 height 37
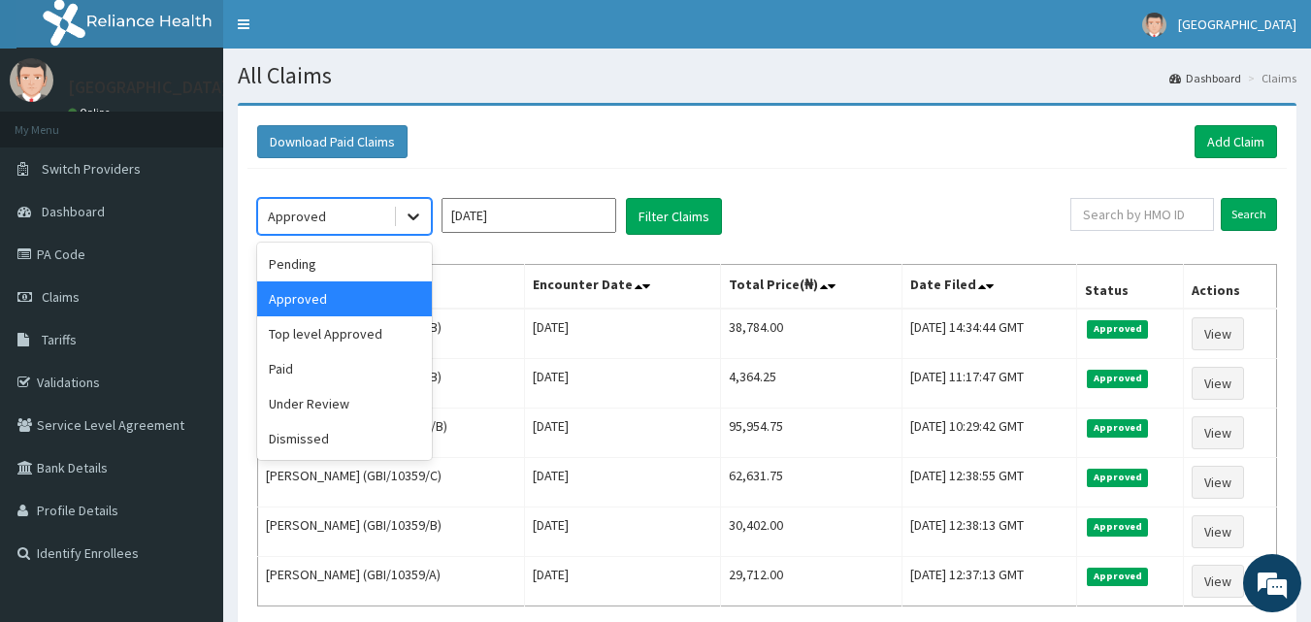
click at [414, 221] on icon at bounding box center [413, 216] width 19 height 19
click at [391, 405] on div "Under Review" at bounding box center [344, 403] width 175 height 35
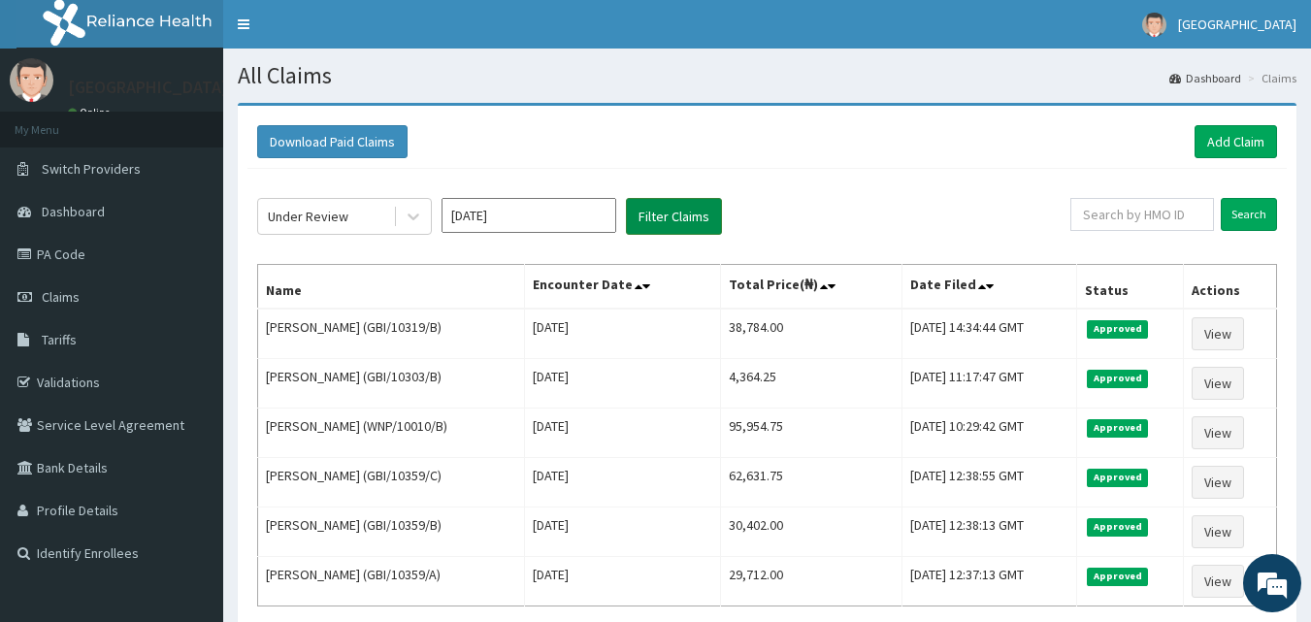
click at [690, 213] on button "Filter Claims" at bounding box center [674, 216] width 96 height 37
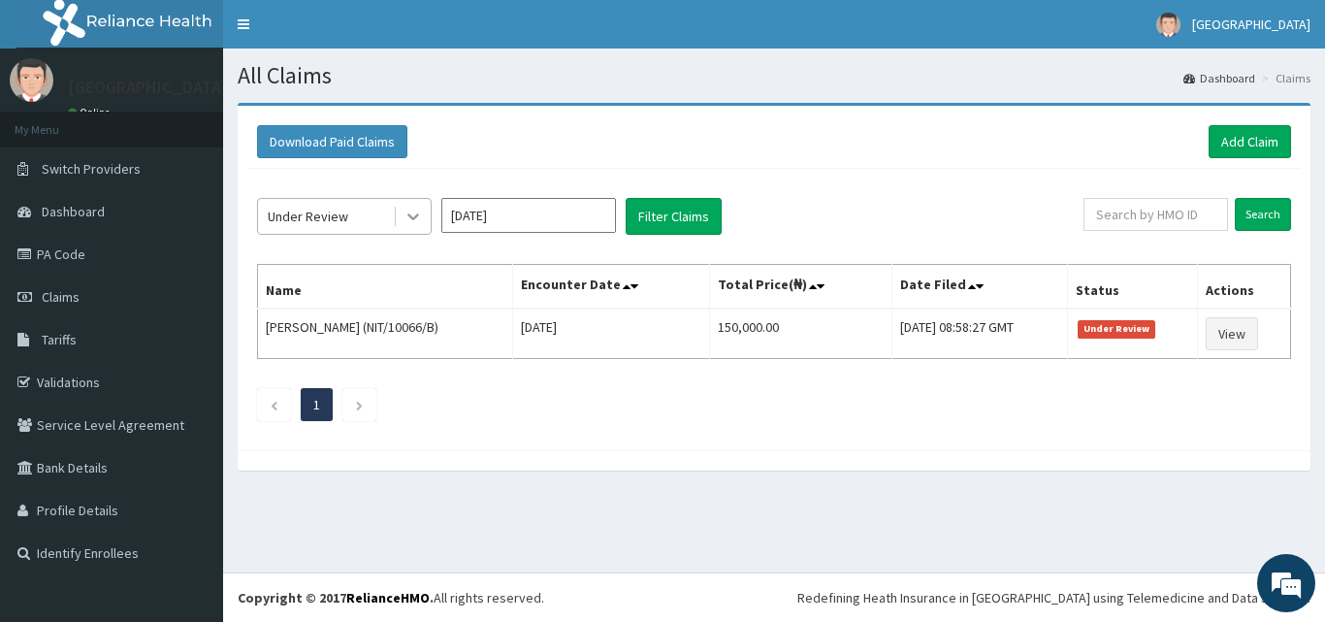
click at [412, 214] on icon at bounding box center [413, 216] width 19 height 19
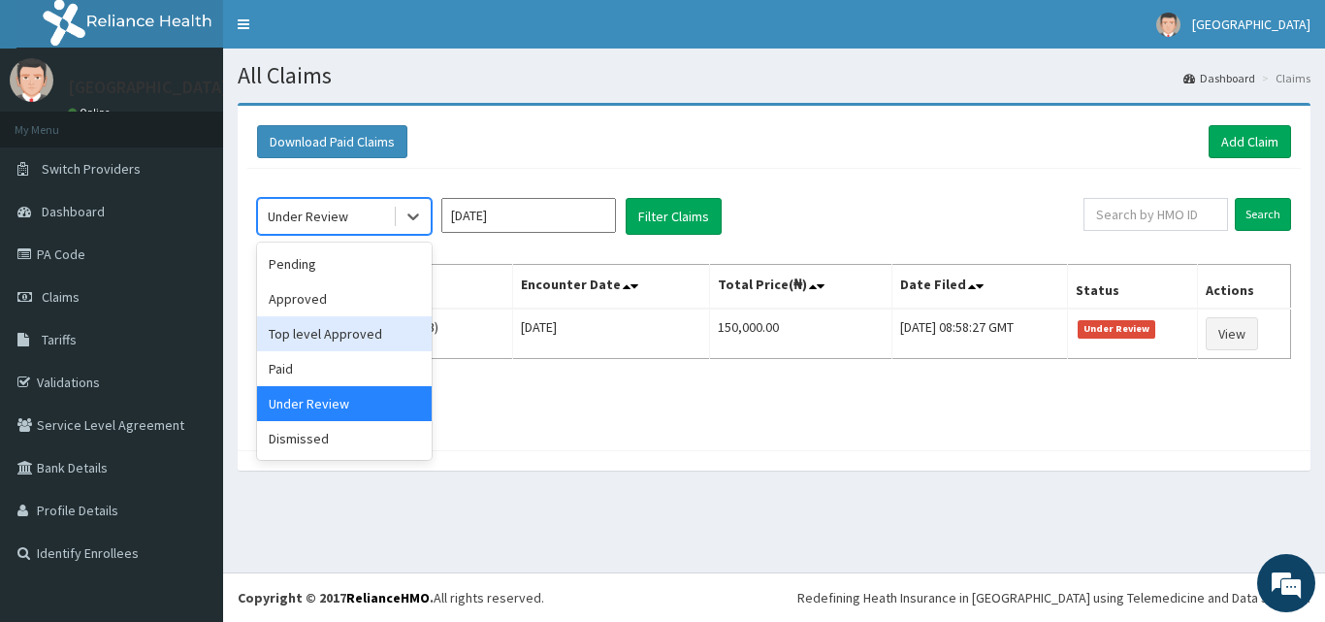
click at [362, 333] on div "Top level Approved" at bounding box center [344, 333] width 175 height 35
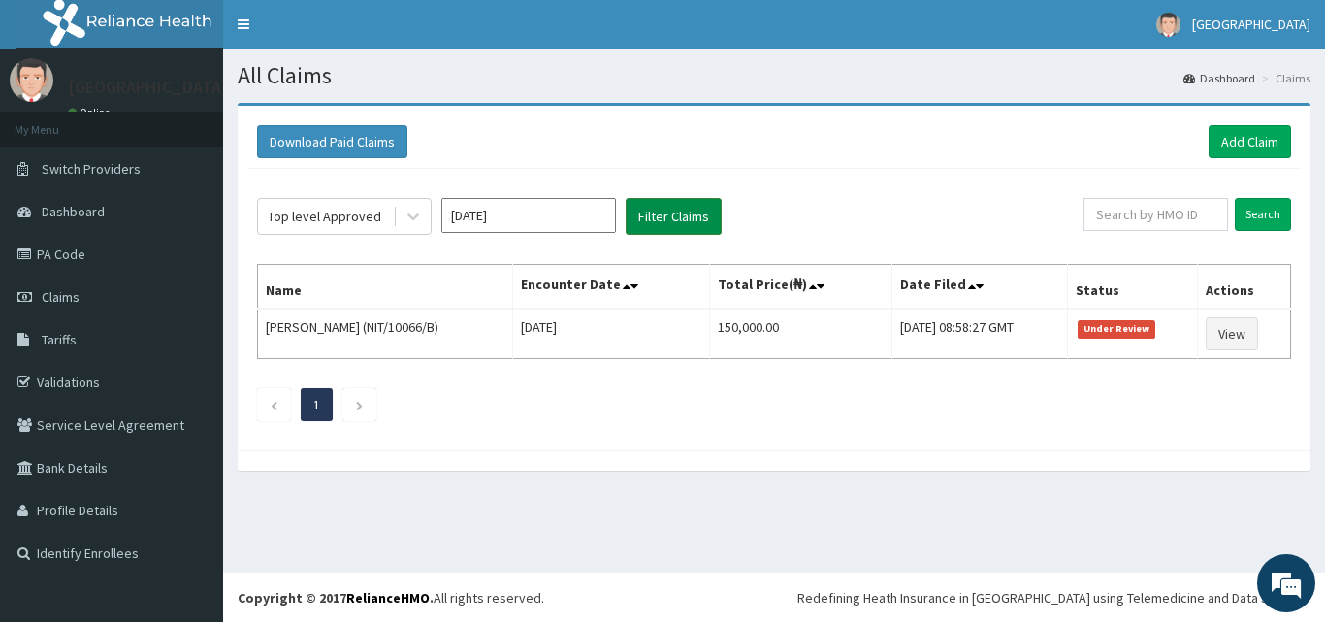
click at [668, 228] on button "Filter Claims" at bounding box center [674, 216] width 96 height 37
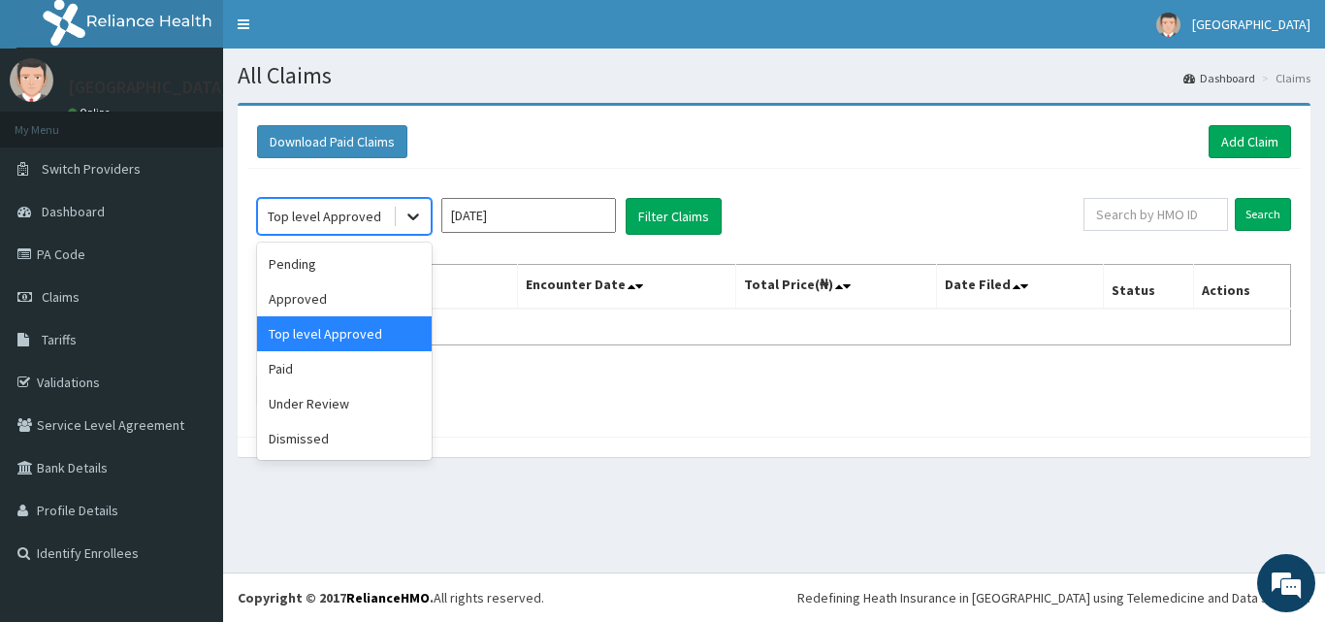
click at [415, 224] on icon at bounding box center [413, 216] width 19 height 19
click at [378, 302] on div "Approved" at bounding box center [344, 298] width 175 height 35
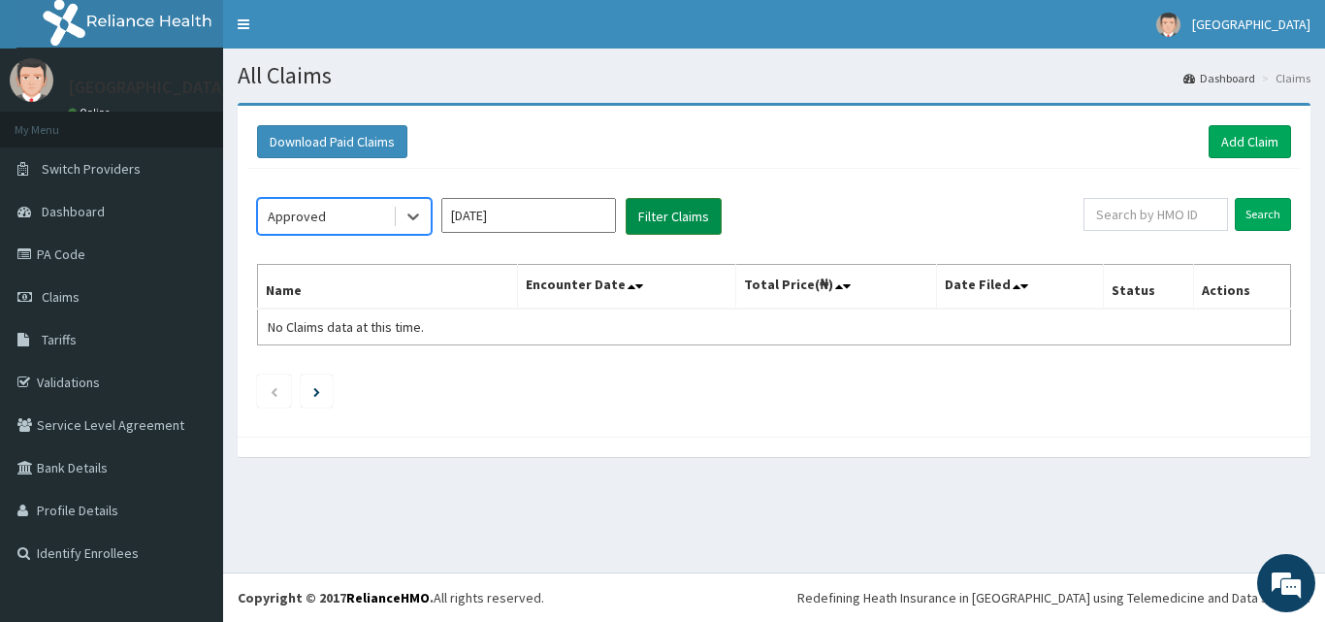
click at [639, 212] on button "Filter Claims" at bounding box center [674, 216] width 96 height 37
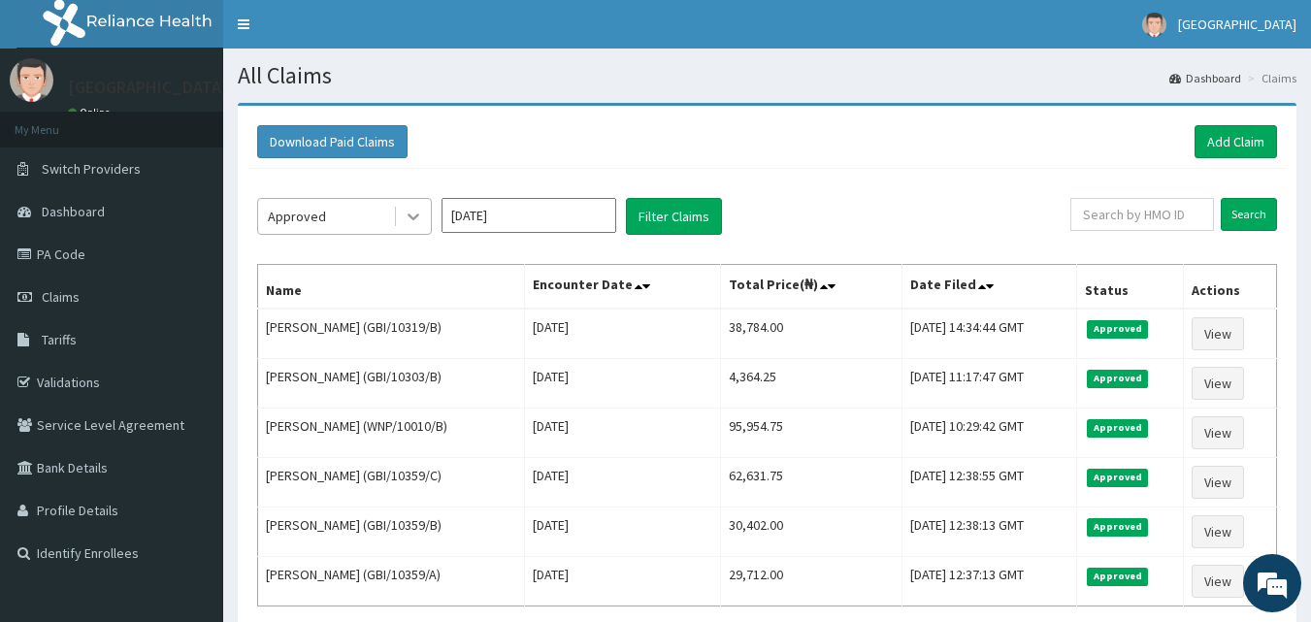
click at [420, 214] on icon at bounding box center [413, 216] width 19 height 19
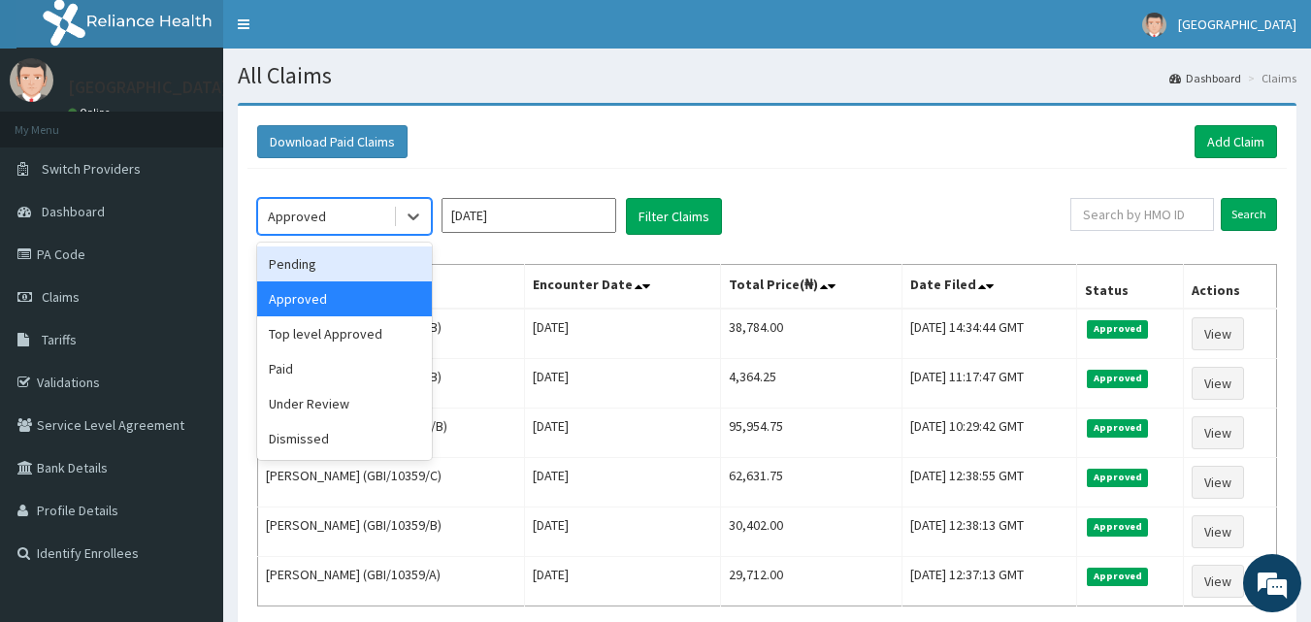
click at [376, 265] on div "Pending" at bounding box center [344, 263] width 175 height 35
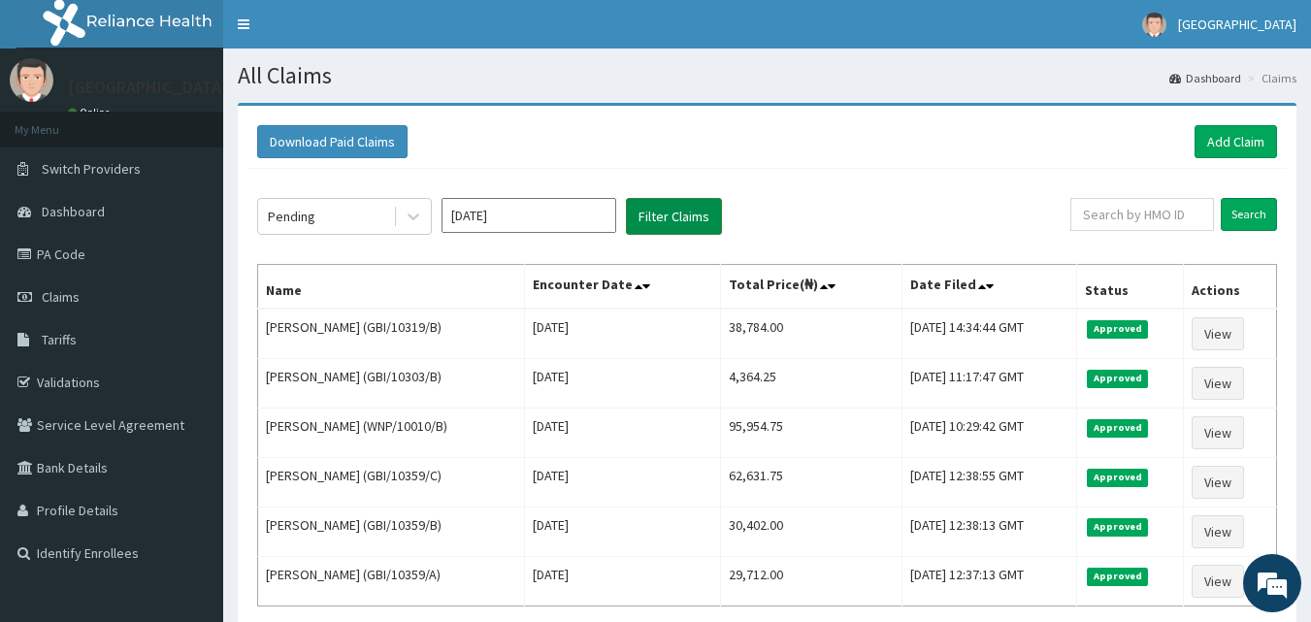
click at [686, 210] on button "Filter Claims" at bounding box center [674, 216] width 96 height 37
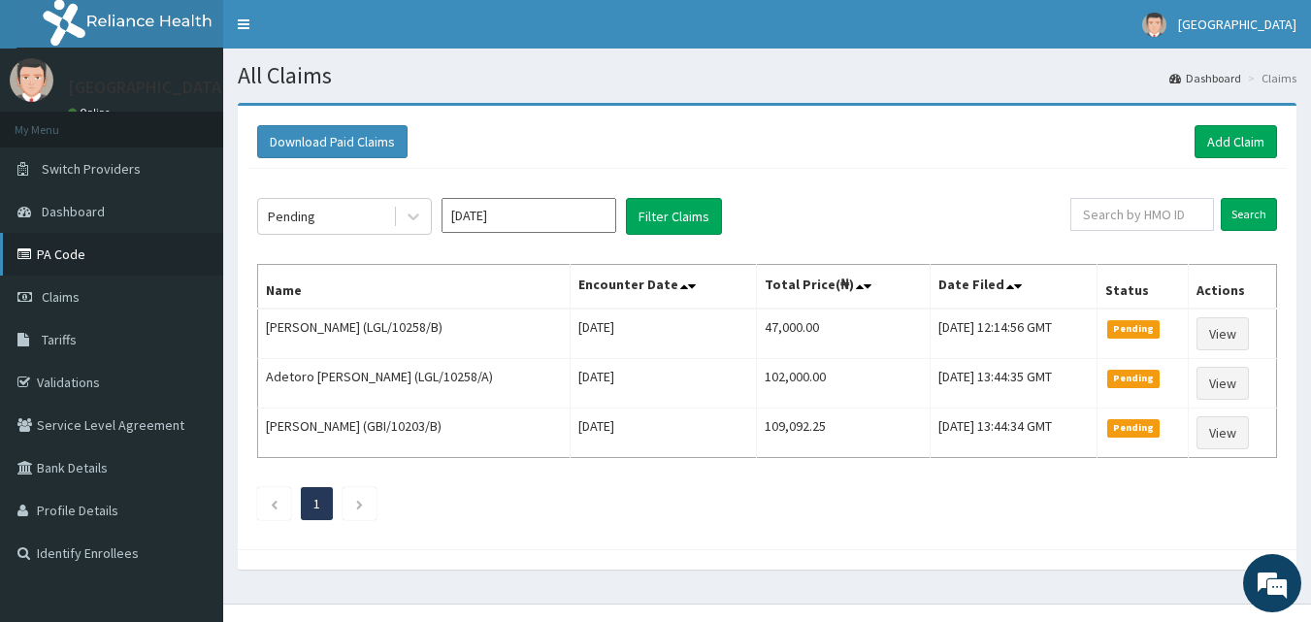
click at [68, 260] on link "PA Code" at bounding box center [111, 254] width 223 height 43
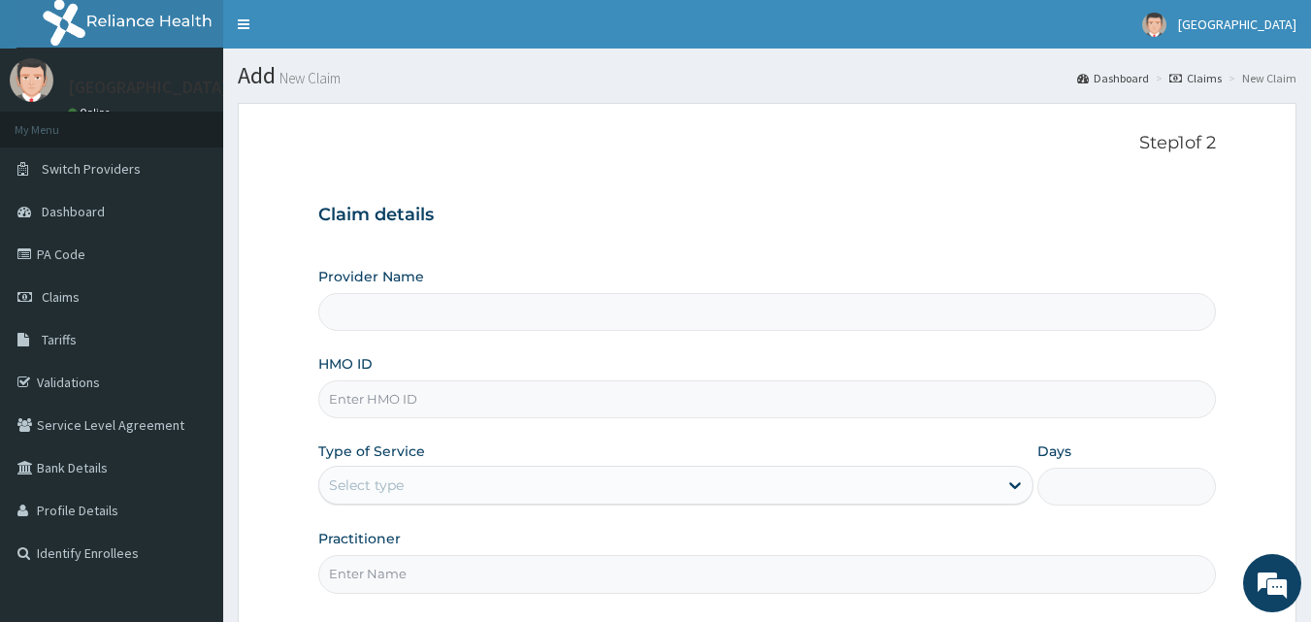
click at [351, 388] on input "HMO ID" at bounding box center [767, 399] width 898 height 38
type input "El-Hussain Specialist Hospital"
click at [372, 399] on input "HMO ID" at bounding box center [767, 399] width 898 height 38
type input "GBI/10319/A"
click at [454, 474] on div "Select type" at bounding box center [658, 485] width 678 height 31
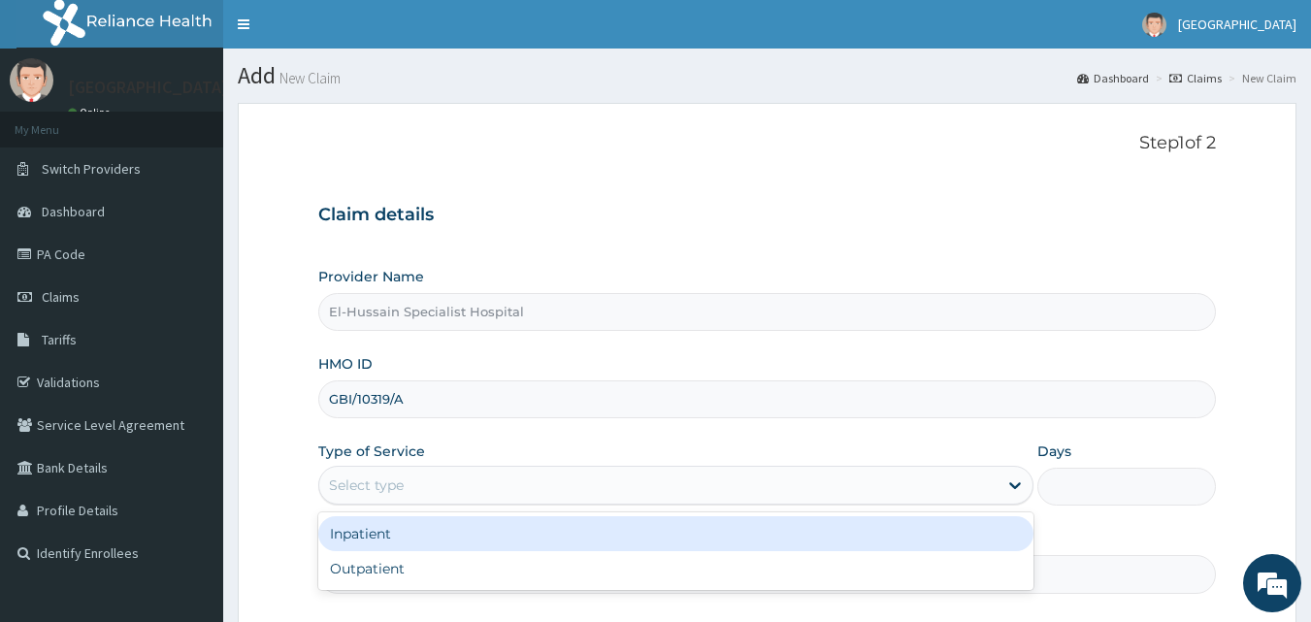
click at [450, 557] on div "Outpatient" at bounding box center [675, 568] width 715 height 35
type input "1"
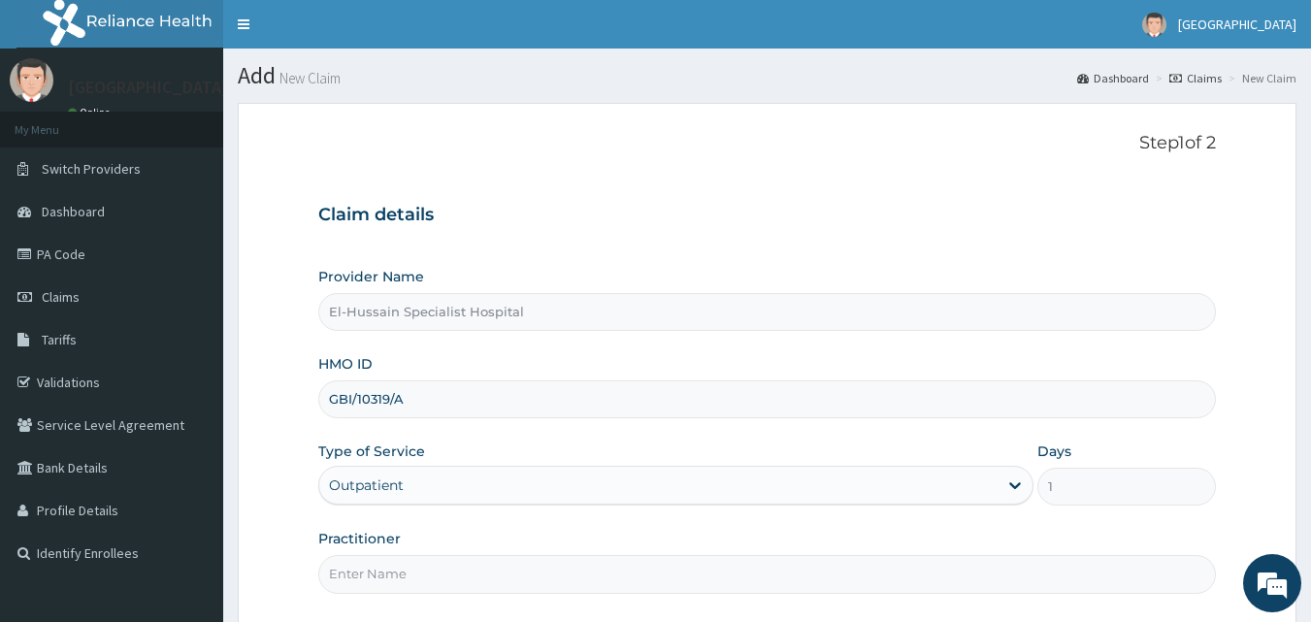
click at [450, 559] on input "Practitioner" at bounding box center [767, 574] width 898 height 38
type input "DR. NURADDEEN"
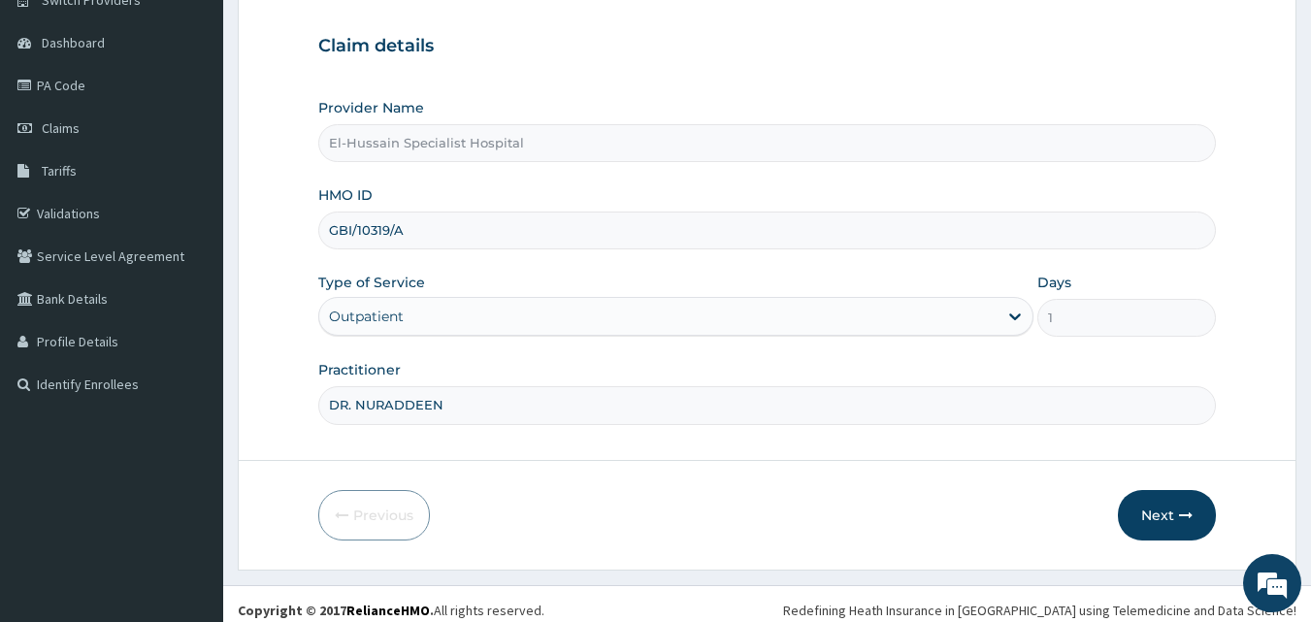
scroll to position [181, 0]
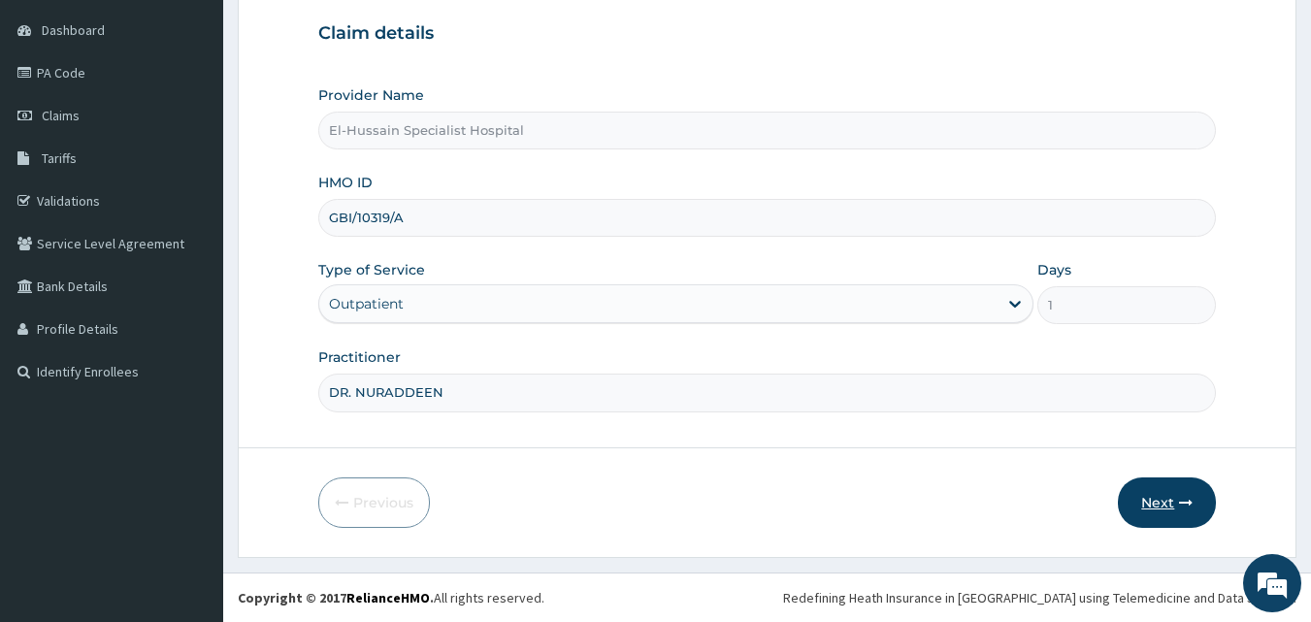
click at [1138, 485] on button "Next" at bounding box center [1167, 502] width 98 height 50
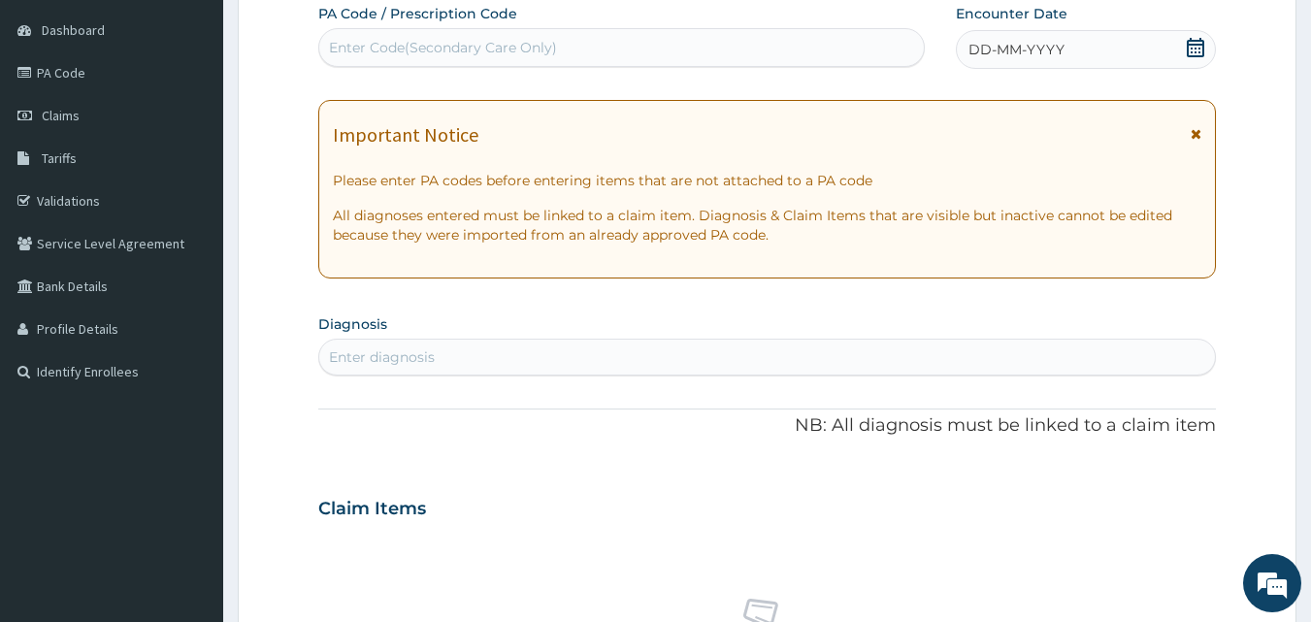
click at [441, 24] on div "PA Code / Prescription Code Enter Code(Secondary Care Only)" at bounding box center [621, 35] width 607 height 63
drag, startPoint x: 430, startPoint y: 37, endPoint x: 441, endPoint y: 14, distance: 26.0
click at [430, 32] on div "Enter Code(Secondary Care Only)" at bounding box center [621, 47] width 605 height 31
paste input "PA/68975A"
type input "PA/68975A"
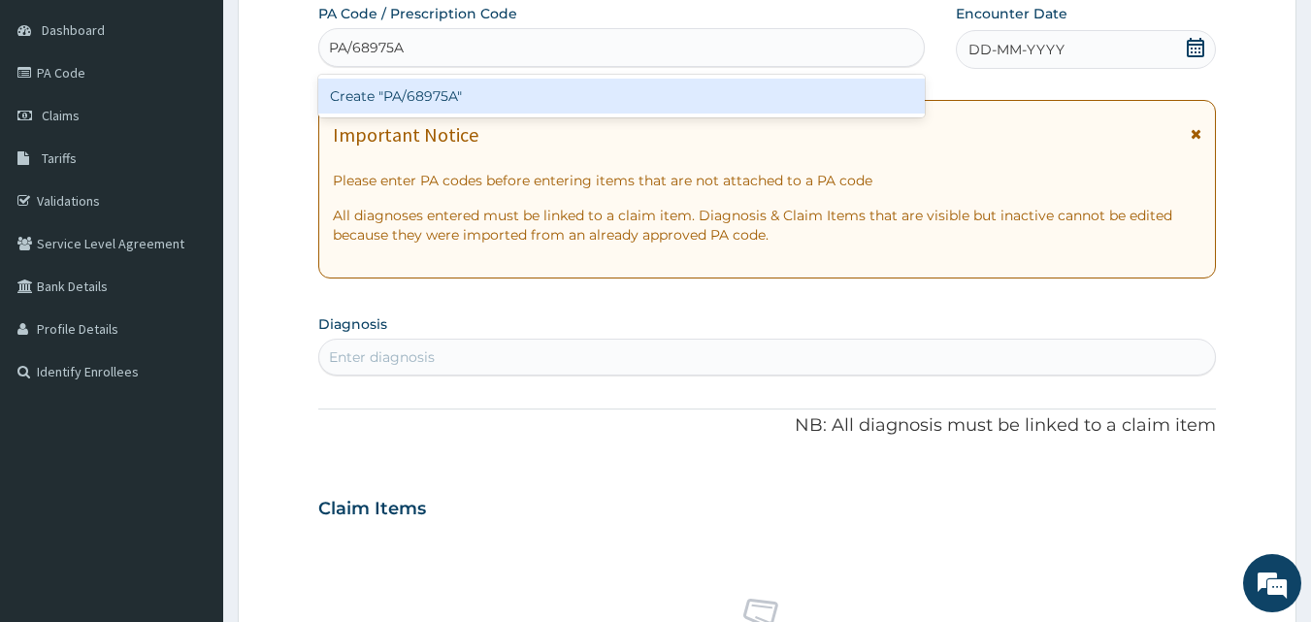
click at [428, 88] on div "Create "PA/68975A"" at bounding box center [621, 96] width 607 height 35
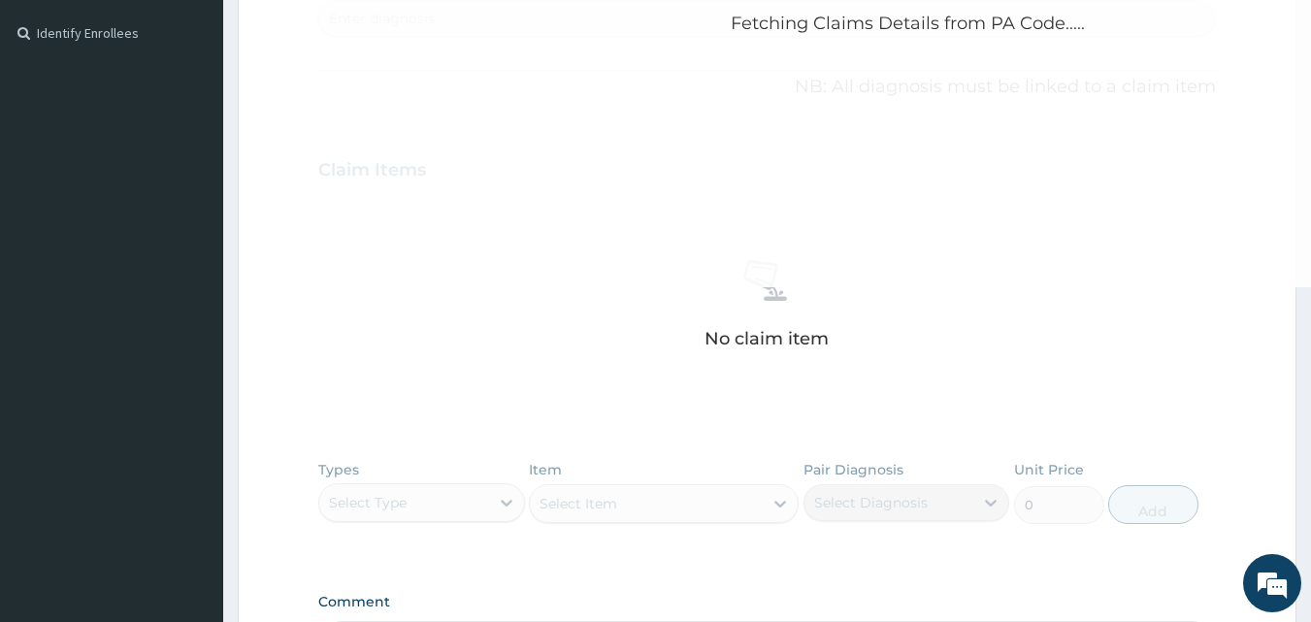
scroll to position [569, 0]
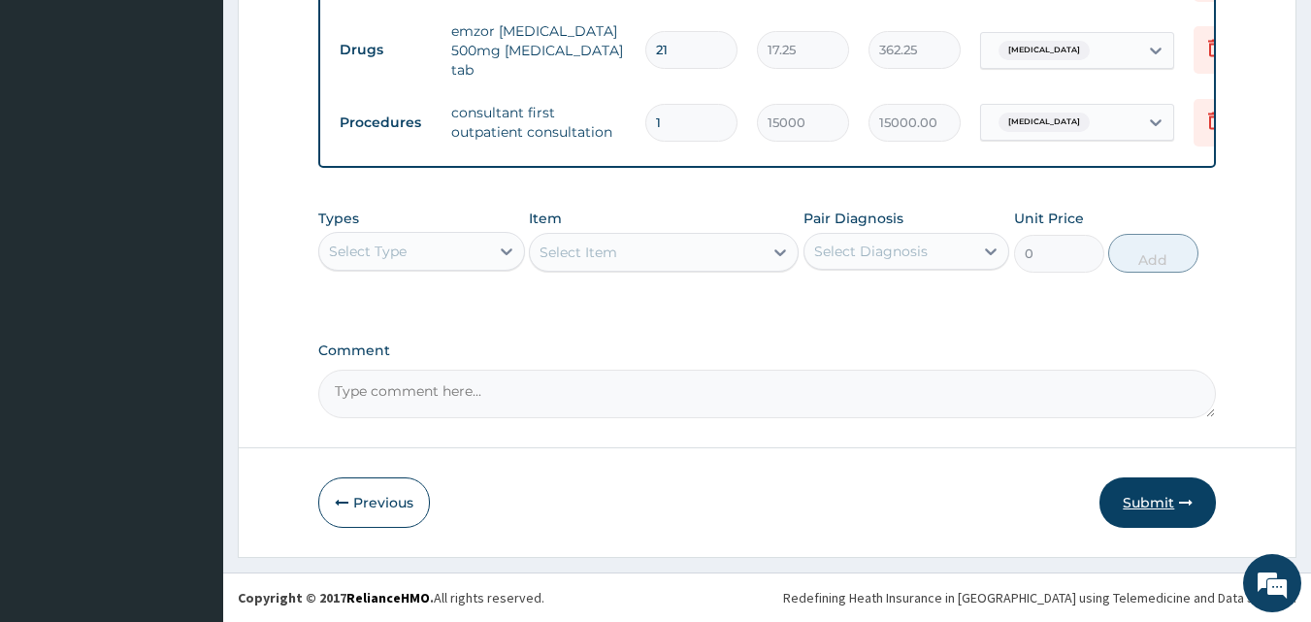
click at [1156, 507] on button "Submit" at bounding box center [1157, 502] width 116 height 50
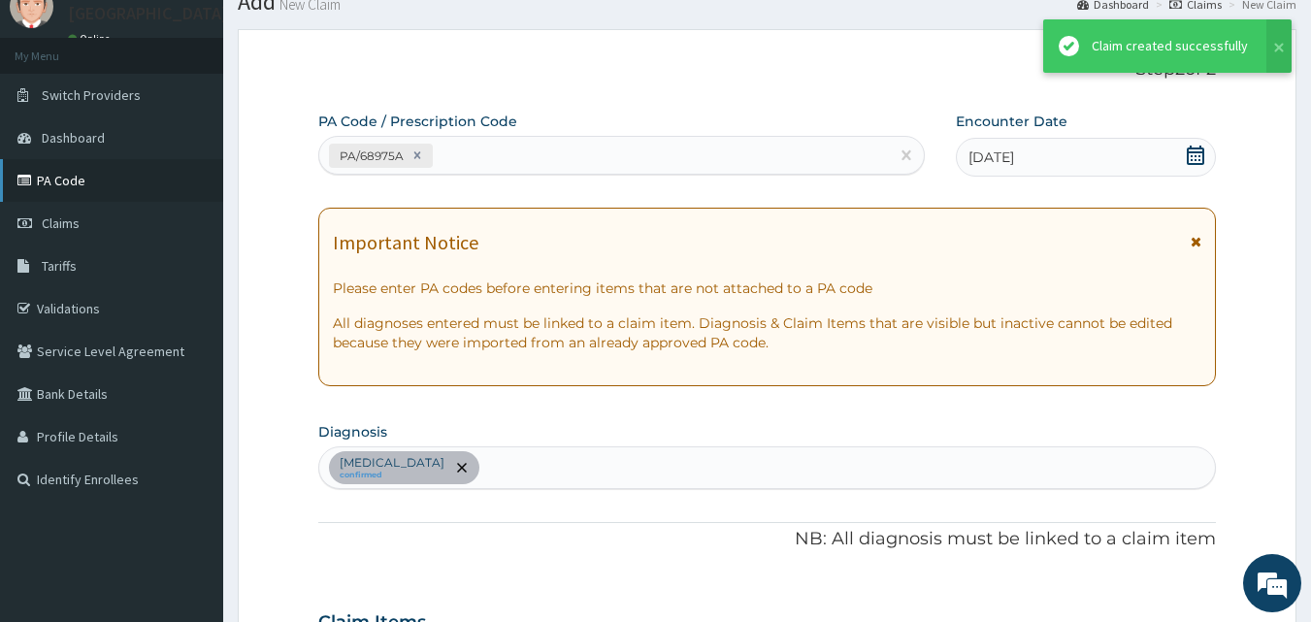
scroll to position [844, 0]
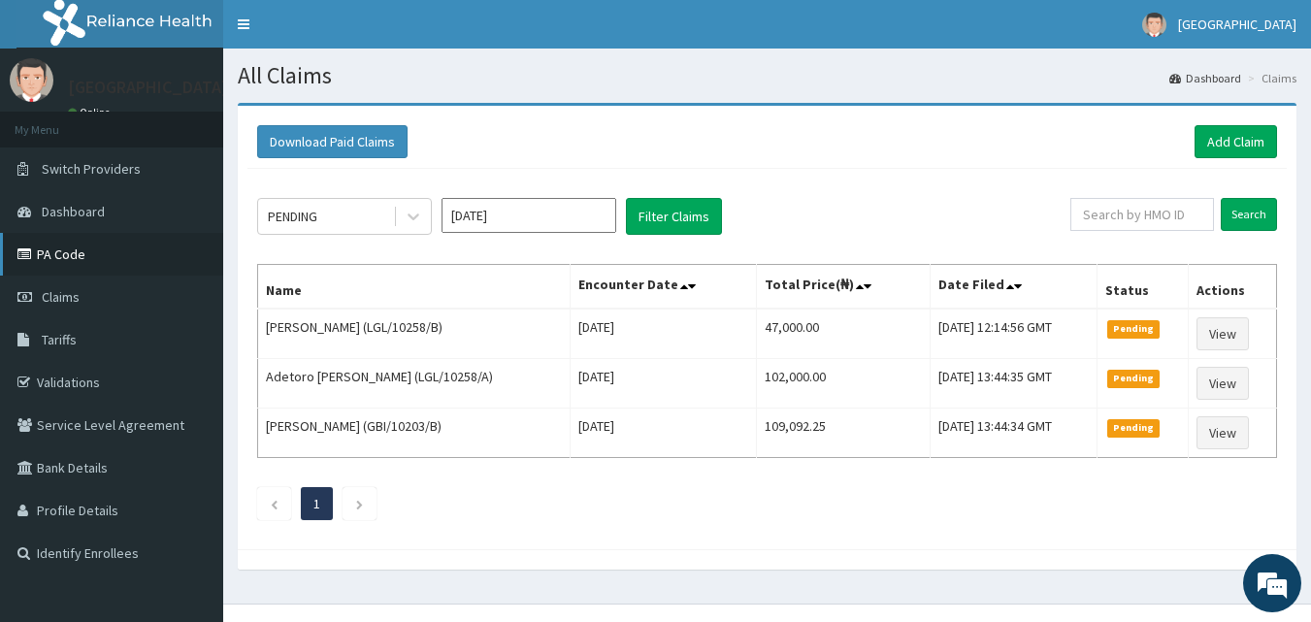
click at [74, 261] on link "PA Code" at bounding box center [111, 254] width 223 height 43
click at [1235, 146] on link "Add Claim" at bounding box center [1235, 141] width 82 height 33
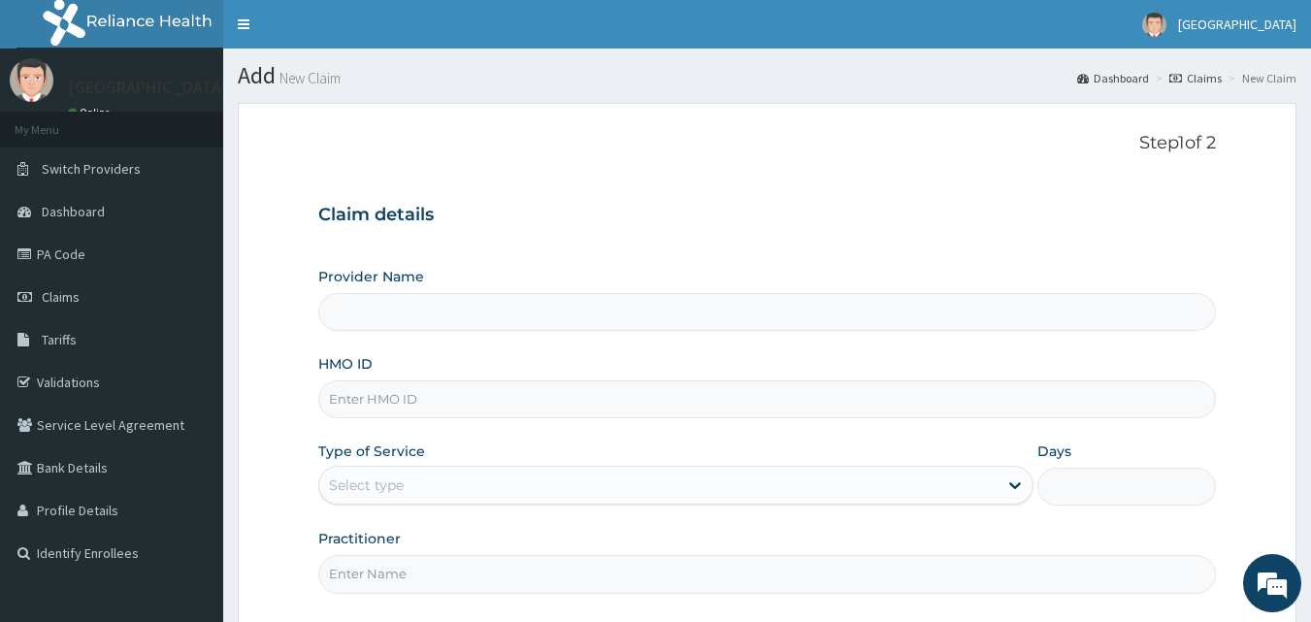
click at [412, 388] on input "HMO ID" at bounding box center [767, 399] width 898 height 38
click at [429, 402] on input "HMO ID" at bounding box center [767, 399] width 898 height 38
type input "El-Hussain Specialist Hospital"
type input "cpp/10009/C"
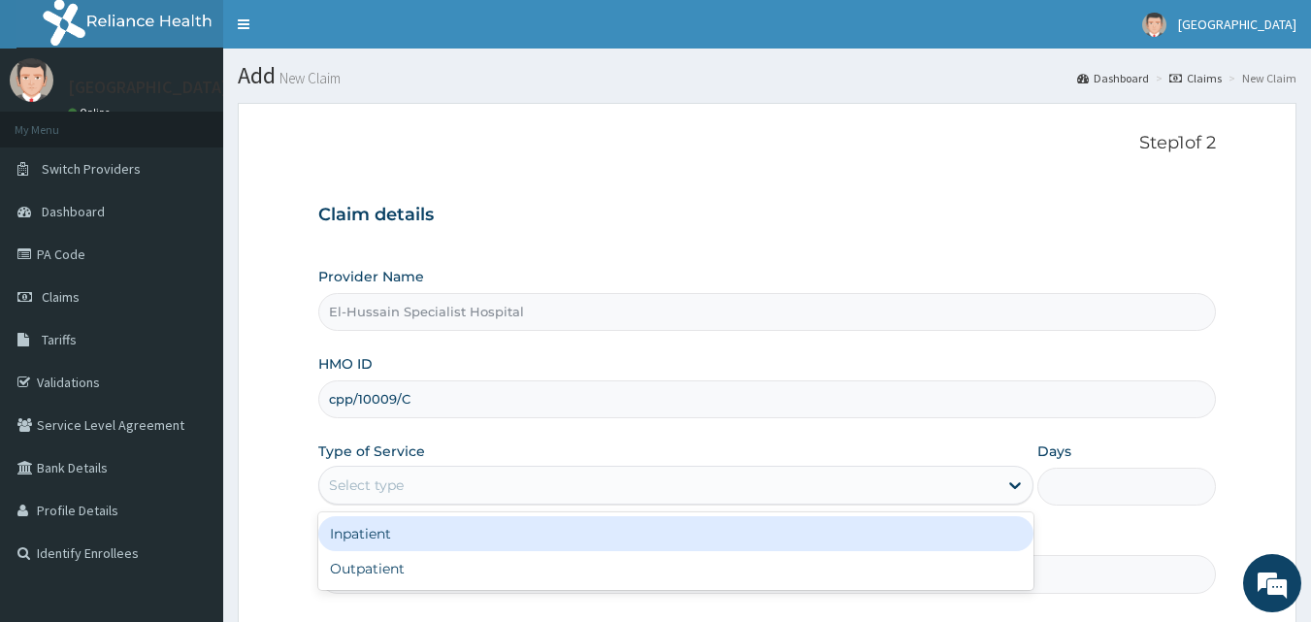
drag, startPoint x: 416, startPoint y: 486, endPoint x: 414, endPoint y: 499, distance: 12.8
click at [416, 488] on div "Select type" at bounding box center [658, 485] width 678 height 31
click at [442, 553] on div "Inpatient Outpatient" at bounding box center [675, 551] width 715 height 78
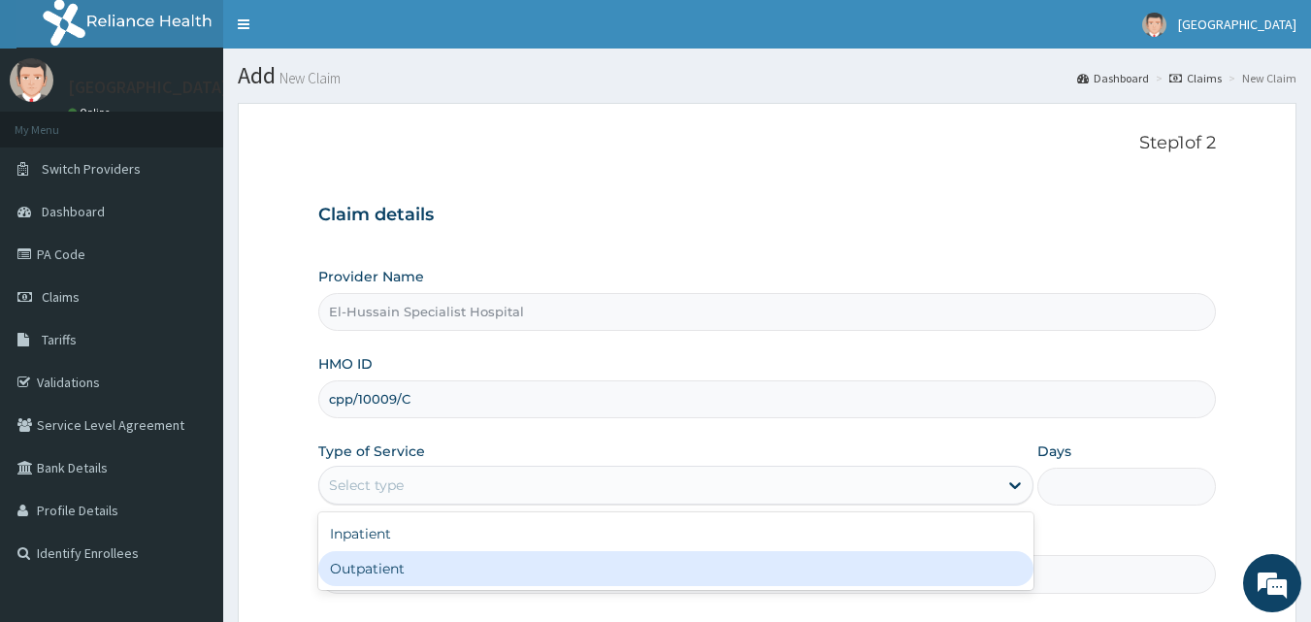
click at [442, 554] on div "Outpatient" at bounding box center [675, 568] width 715 height 35
type input "1"
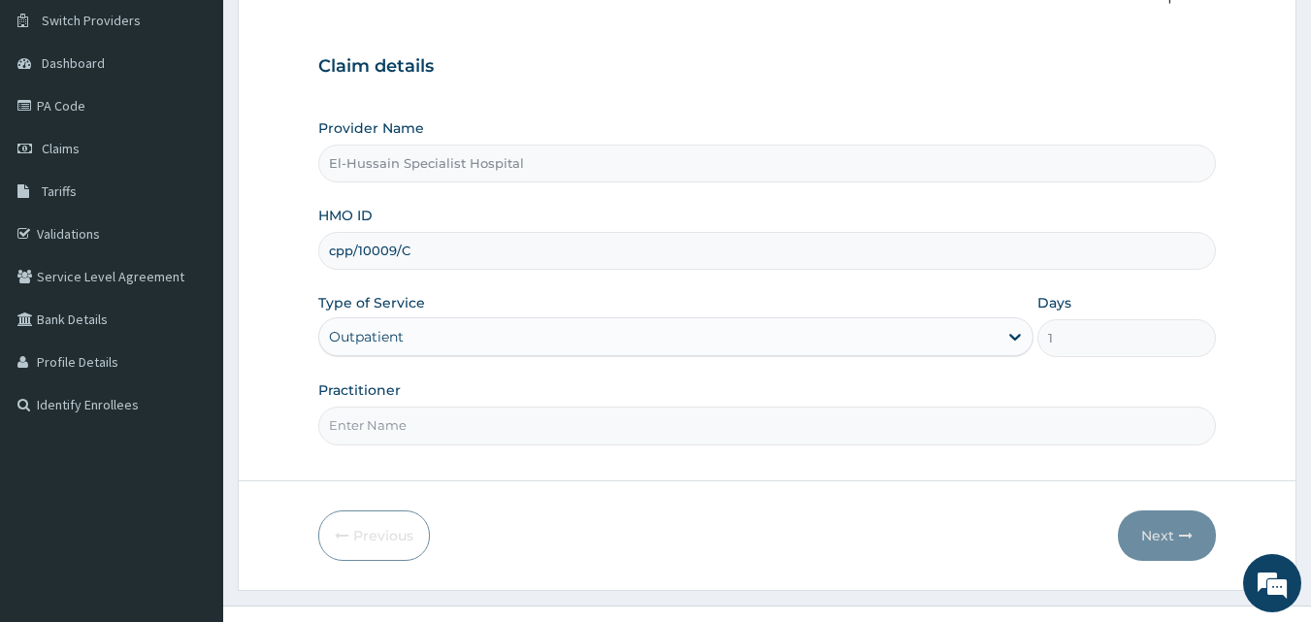
scroll to position [181, 0]
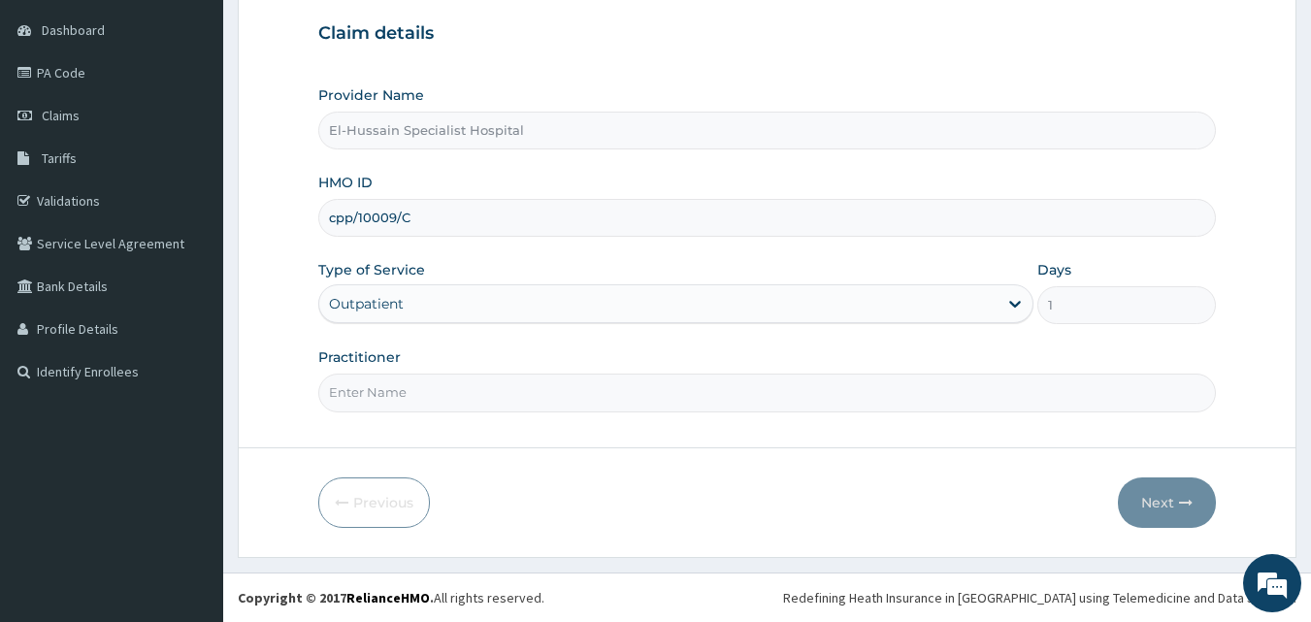
drag, startPoint x: 517, startPoint y: 347, endPoint x: 509, endPoint y: 375, distance: 29.2
click at [513, 371] on div "Provider Name El-Hussain Specialist Hospital HMO ID cpp/10009/C Type of Service…" at bounding box center [767, 248] width 898 height 326
click at [506, 381] on input "Practitioner" at bounding box center [767, 393] width 898 height 38
type input "DR. NURADDEEN"
click at [1136, 504] on button "Next" at bounding box center [1167, 502] width 98 height 50
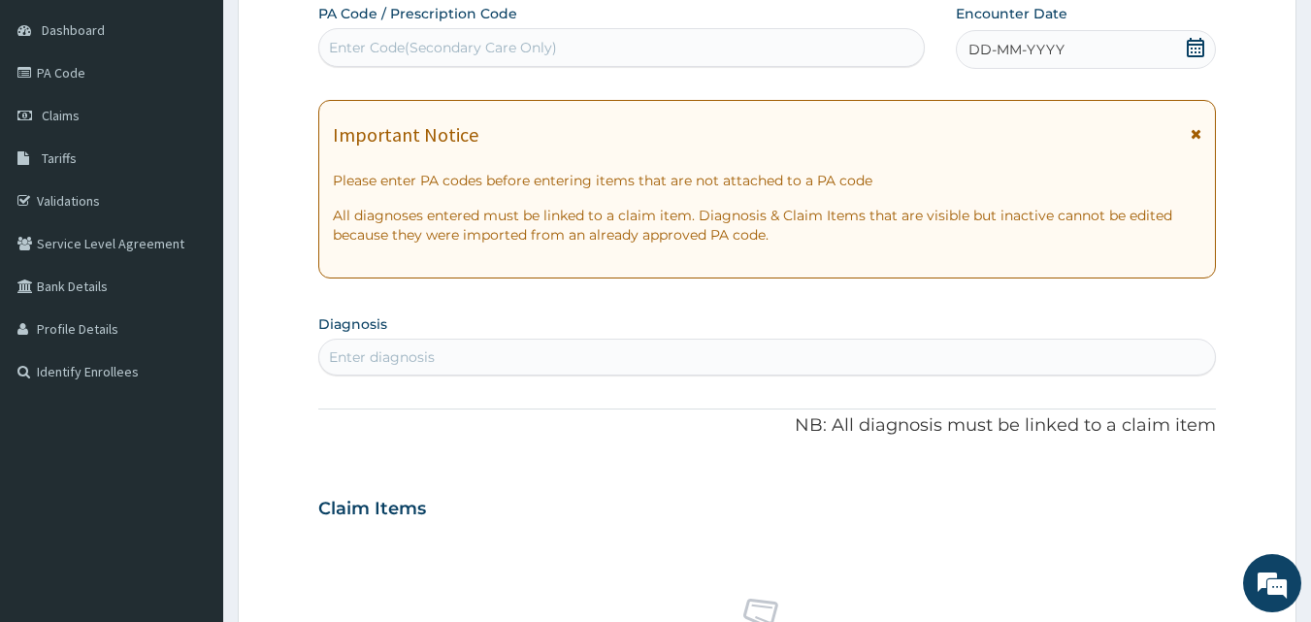
click at [859, 52] on div "Enter Code(Secondary Care Only)" at bounding box center [621, 47] width 605 height 31
paste input "PA/42D080"
type input "PA/42D080"
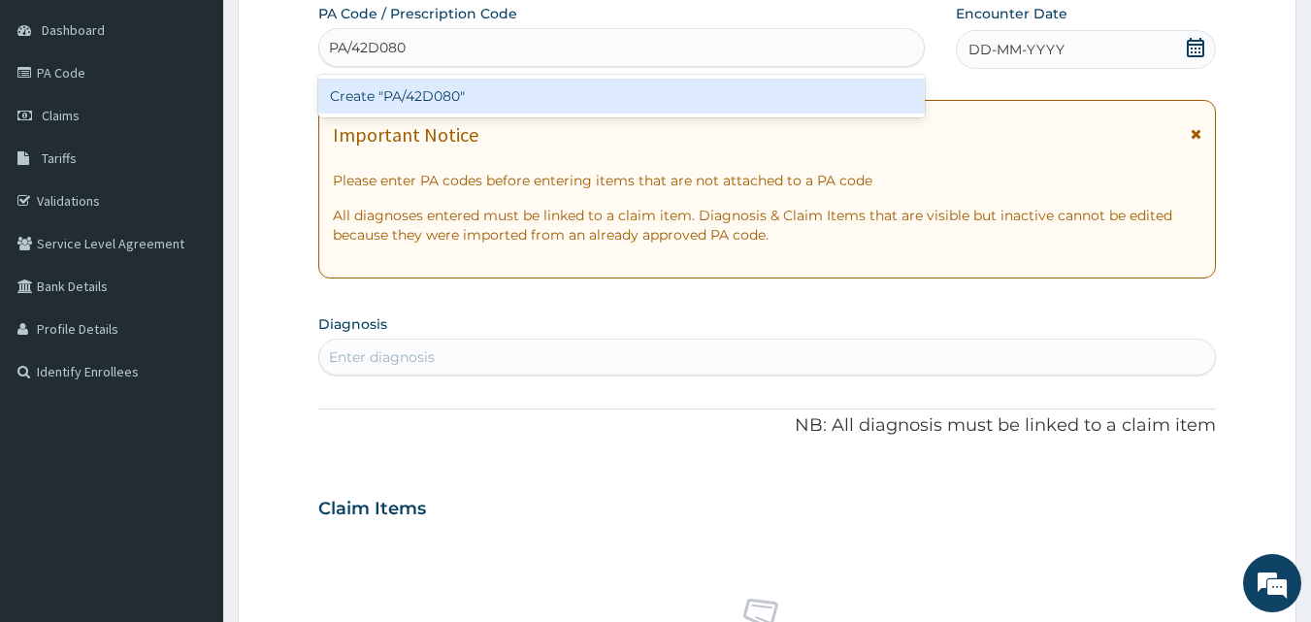
click at [739, 91] on div "Create "PA/42D080"" at bounding box center [621, 96] width 607 height 35
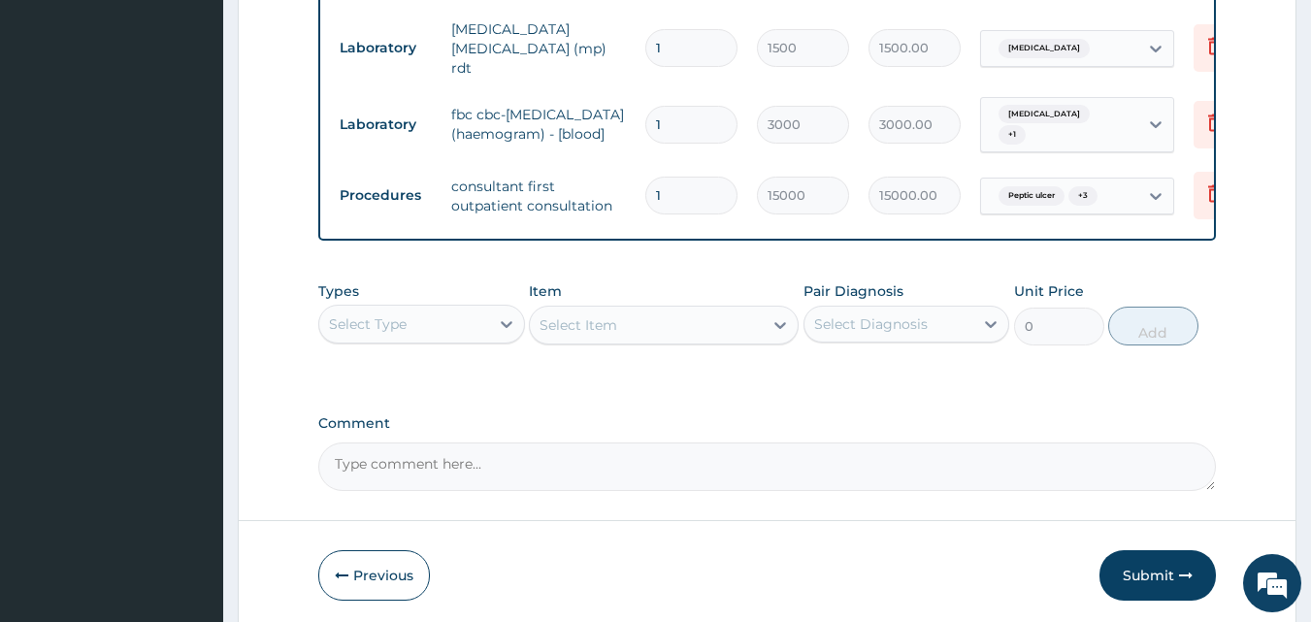
scroll to position [1241, 0]
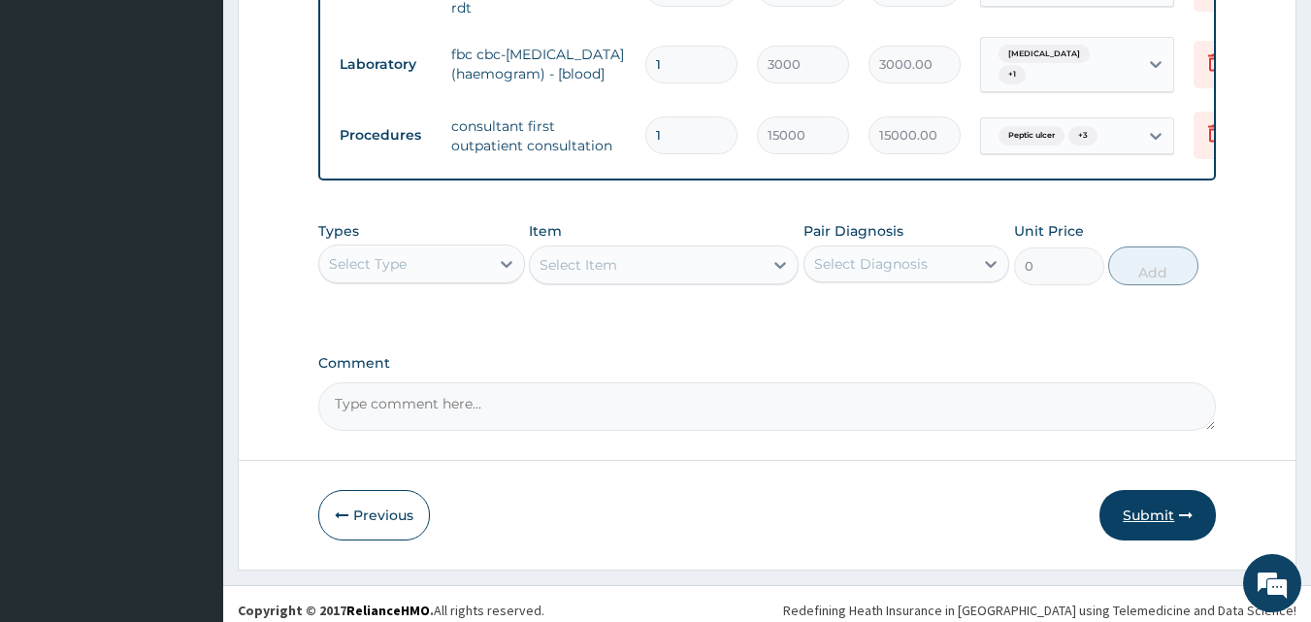
click at [1144, 490] on button "Submit" at bounding box center [1157, 515] width 116 height 50
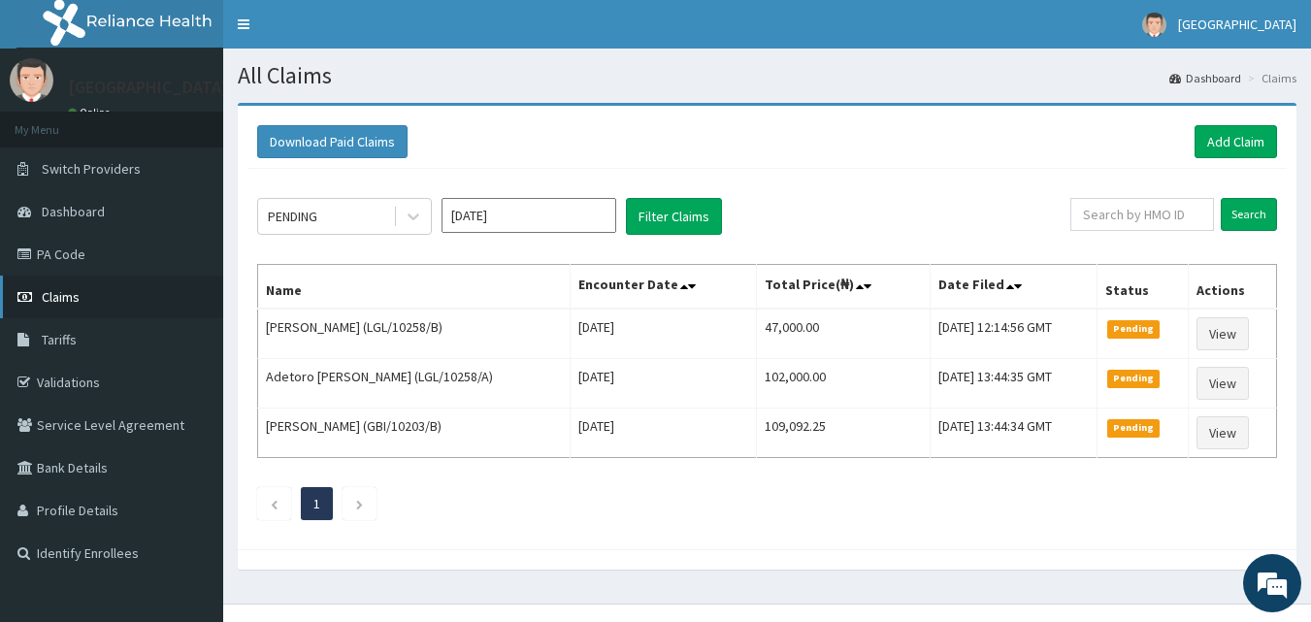
click at [93, 294] on link "Claims" at bounding box center [111, 297] width 223 height 43
click at [83, 303] on link "Claims" at bounding box center [111, 297] width 223 height 43
click at [100, 244] on link "PA Code" at bounding box center [111, 254] width 223 height 43
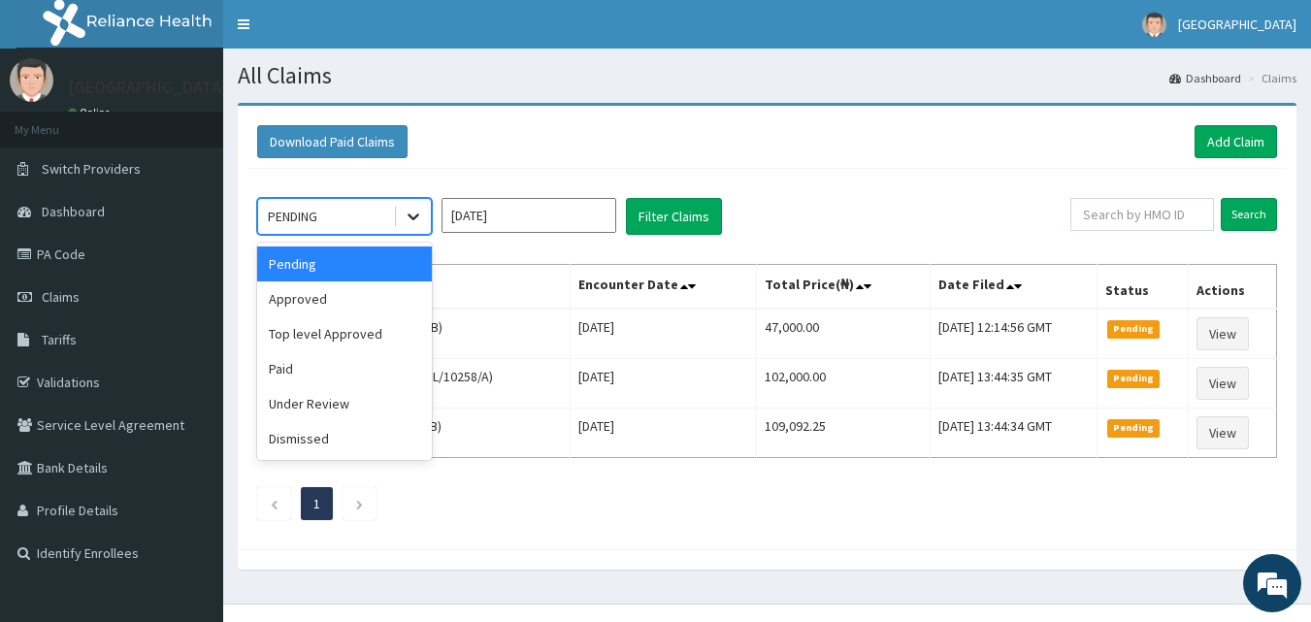
click at [420, 220] on icon at bounding box center [413, 216] width 19 height 19
drag, startPoint x: 388, startPoint y: 290, endPoint x: 464, endPoint y: 272, distance: 77.9
click at [395, 291] on div "Approved" at bounding box center [344, 298] width 175 height 35
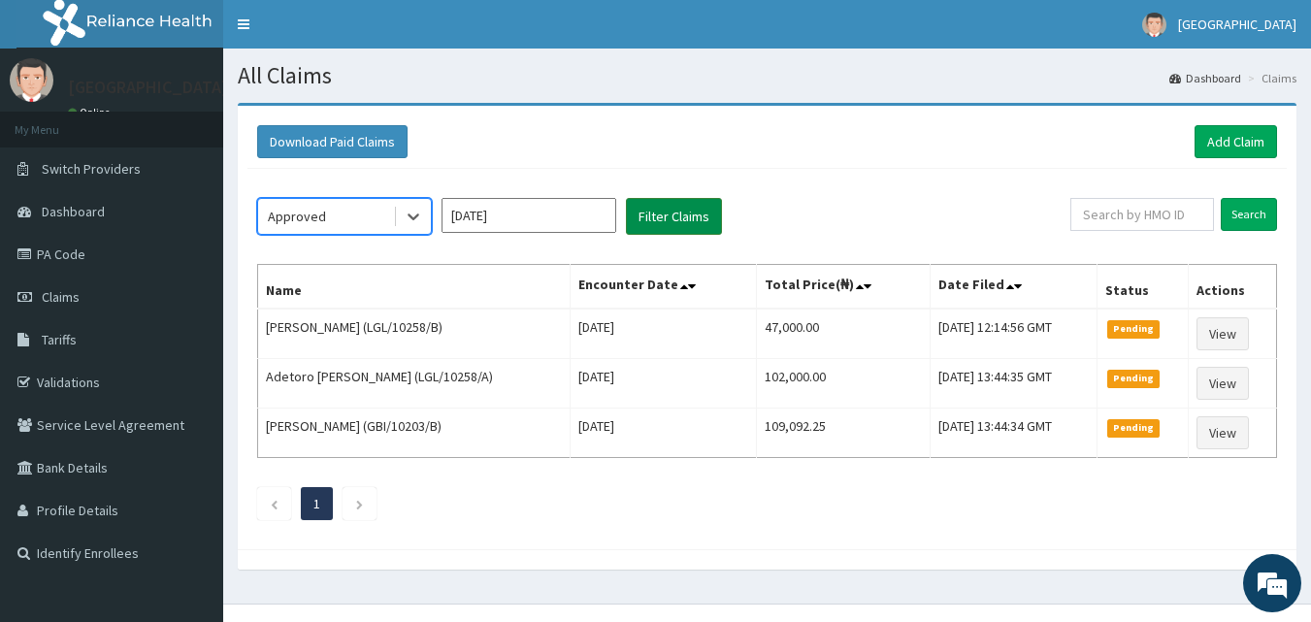
click at [668, 214] on button "Filter Claims" at bounding box center [674, 216] width 96 height 37
